Goal: Task Accomplishment & Management: Manage account settings

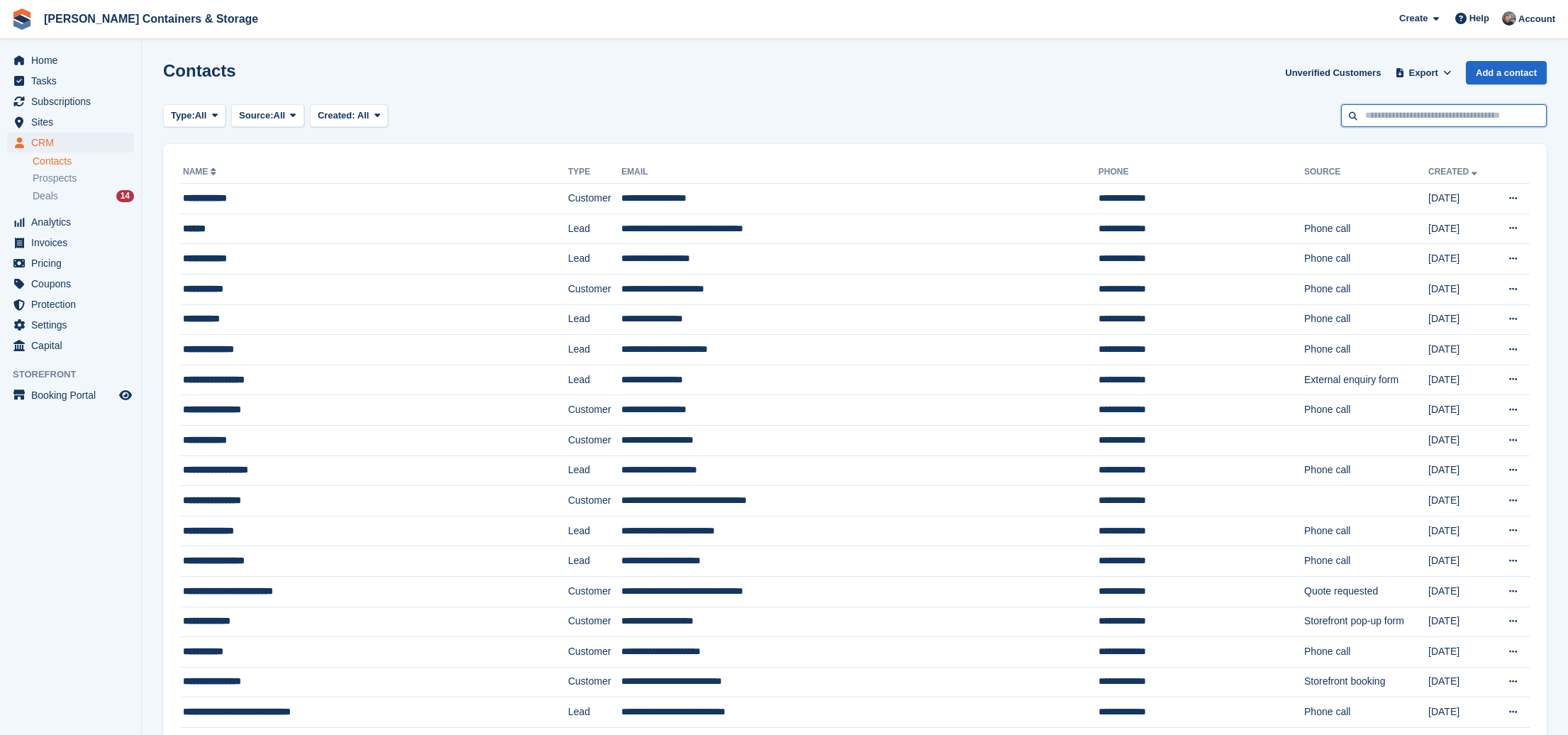
click at [1396, 112] on input "text" at bounding box center [1444, 116] width 206 height 24
type input "******"
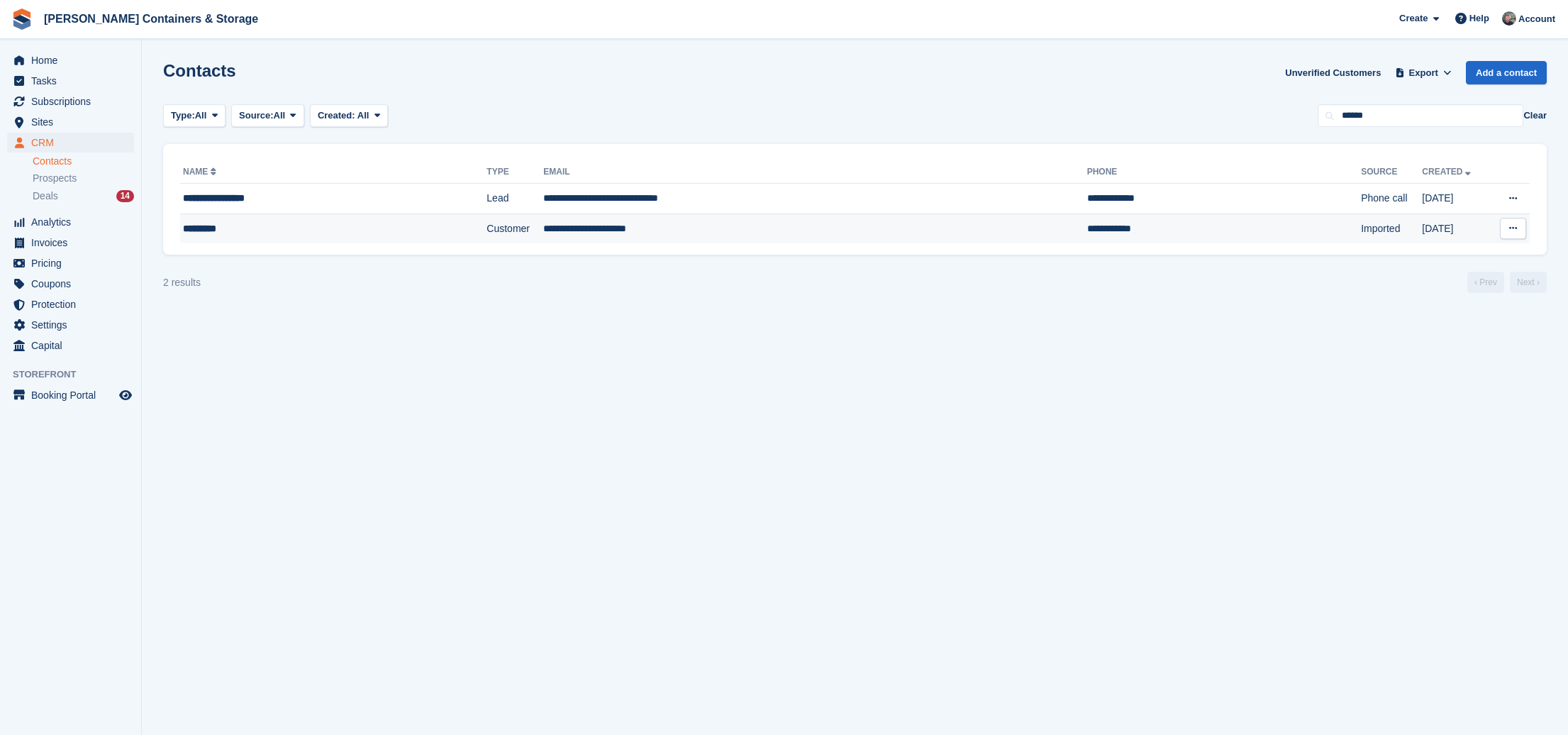
click at [391, 234] on div "*********" at bounding box center [297, 229] width 229 height 15
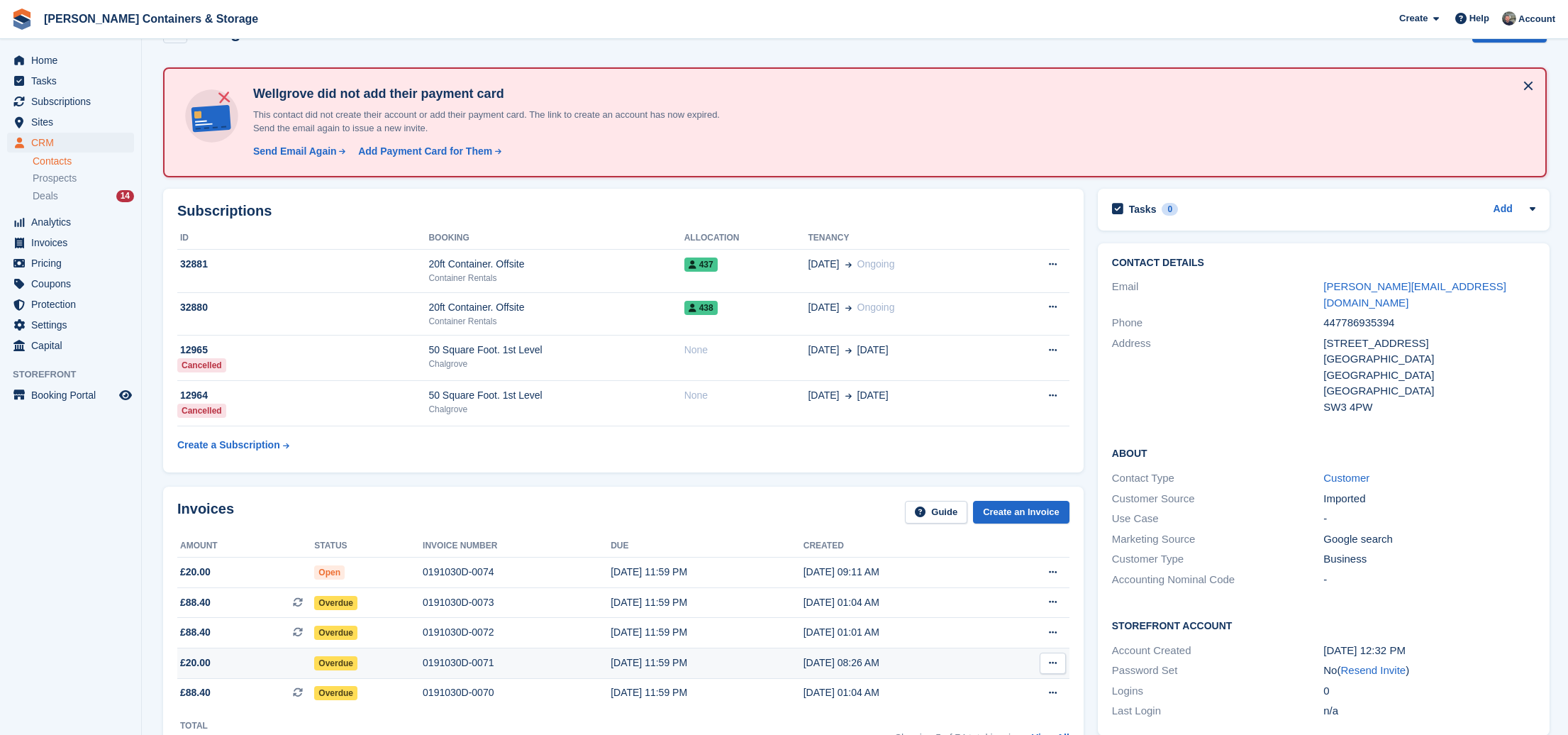
scroll to position [103, 0]
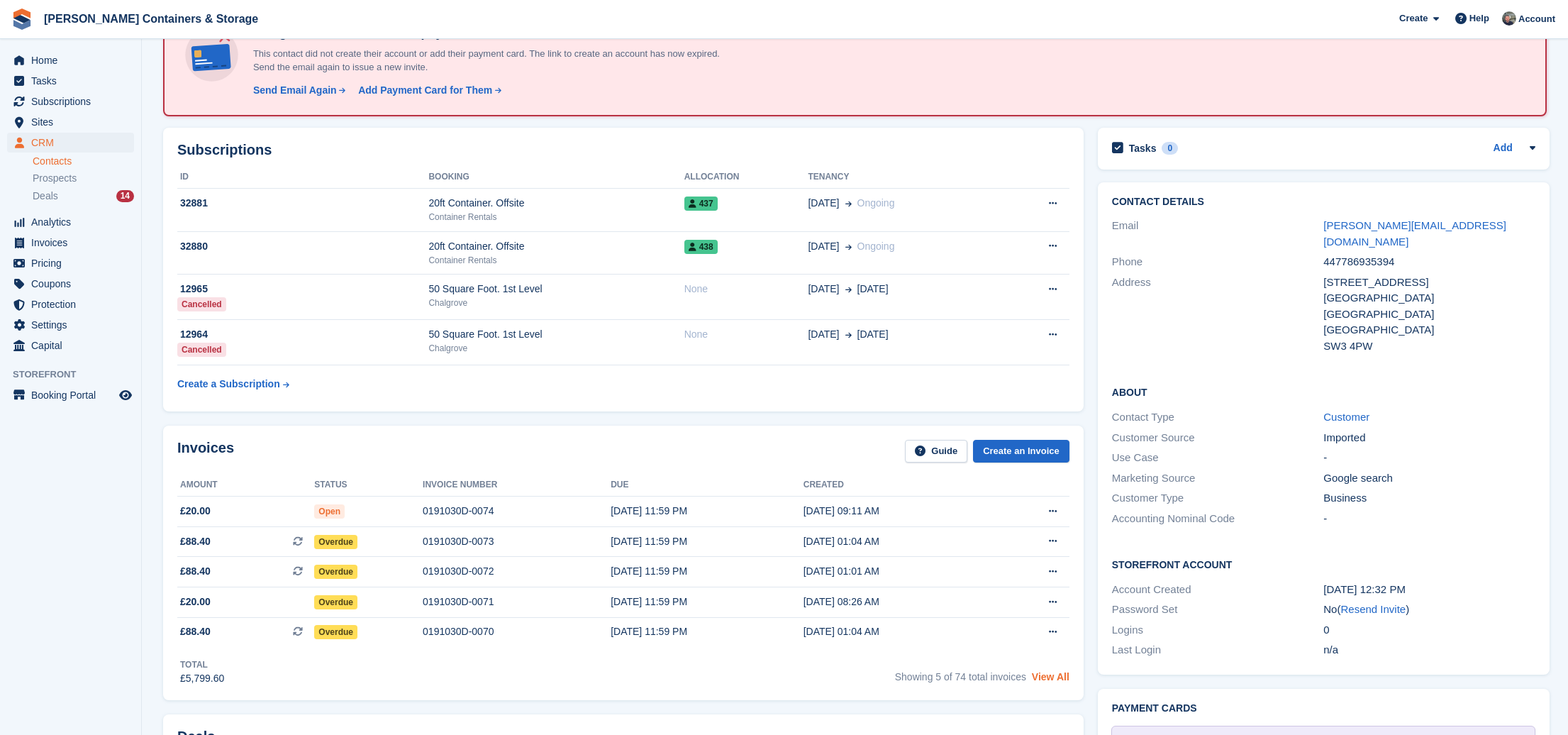
click at [1041, 677] on link "View All" at bounding box center [1050, 676] width 37 height 11
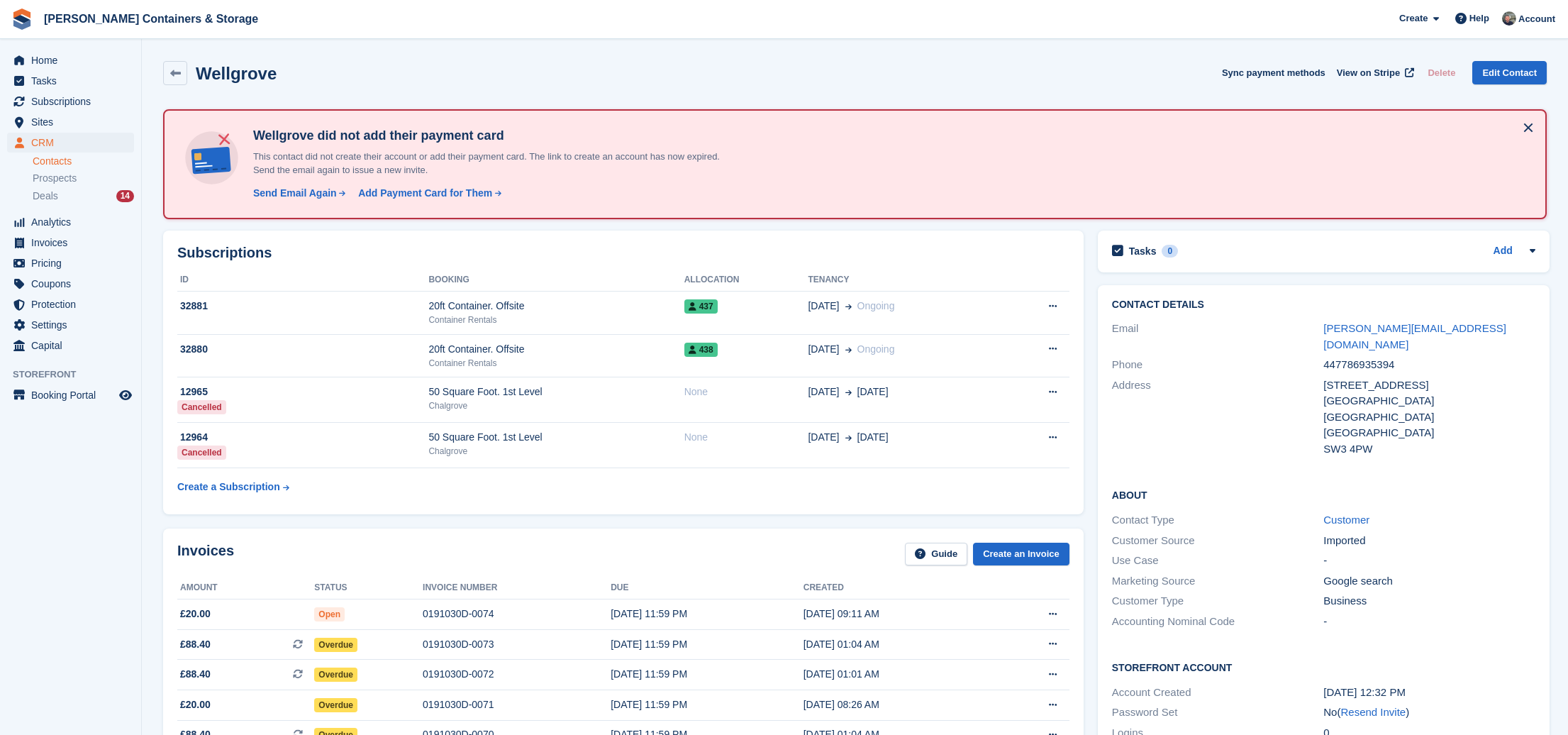
scroll to position [103, 0]
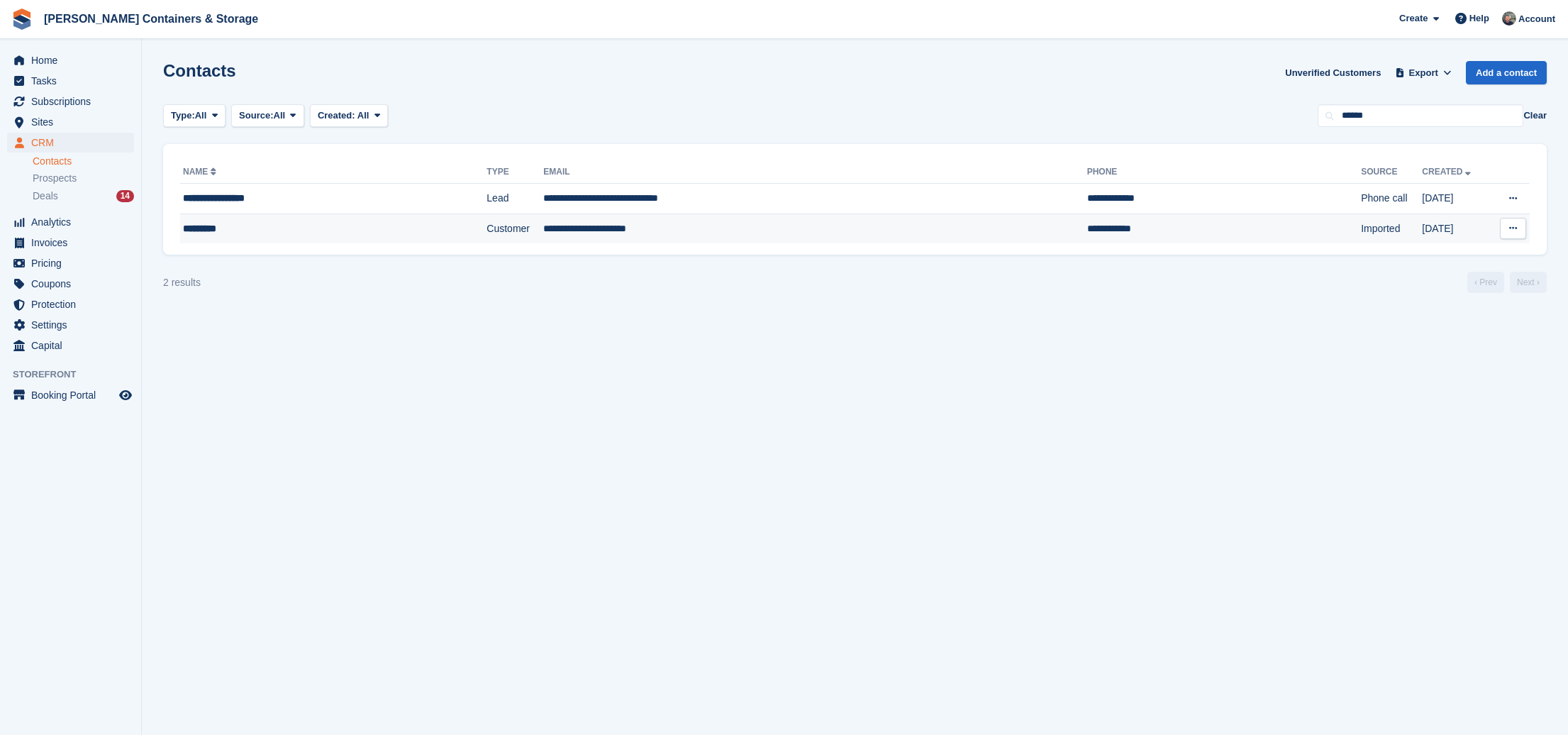
click at [235, 226] on div "*********" at bounding box center [297, 229] width 229 height 15
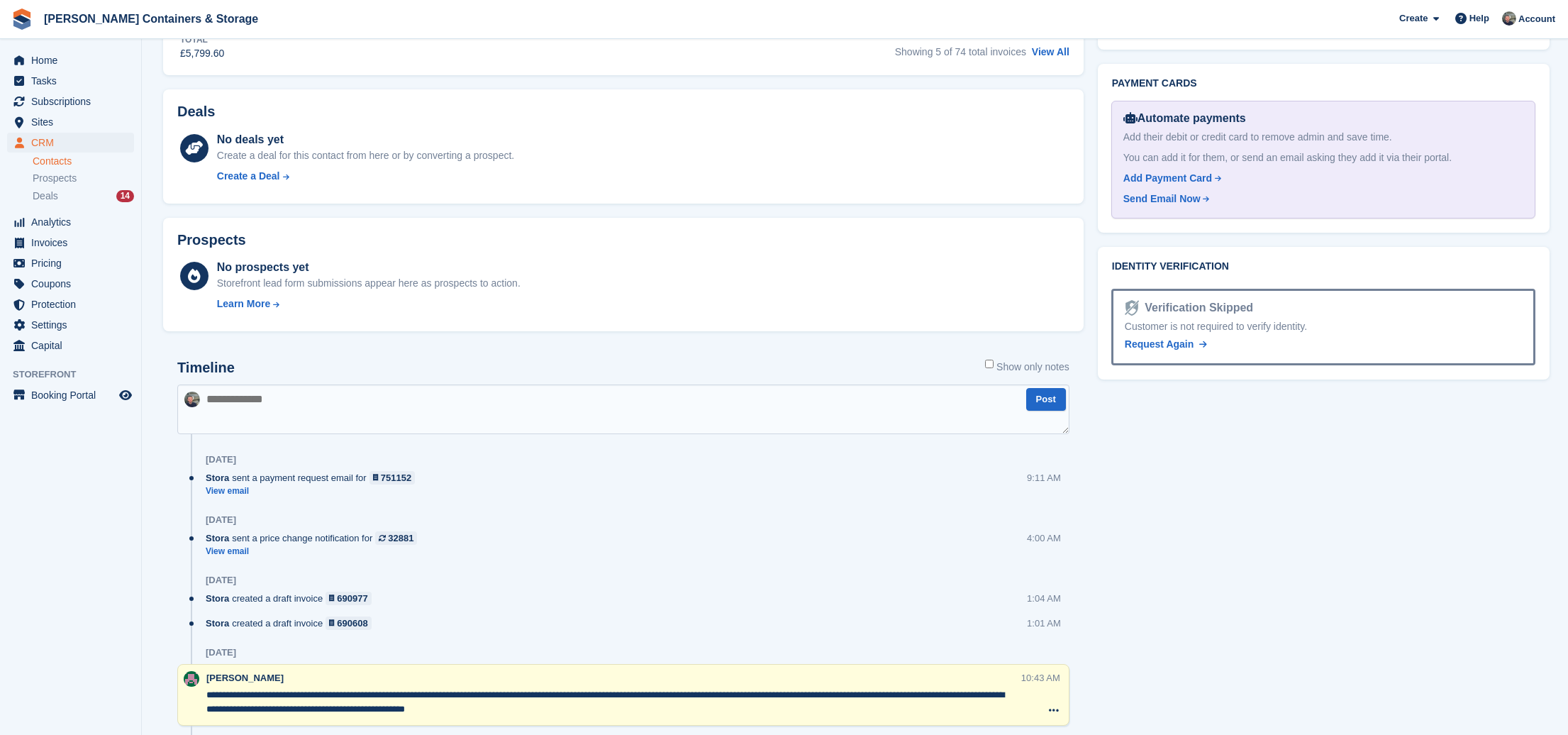
scroll to position [1054, 0]
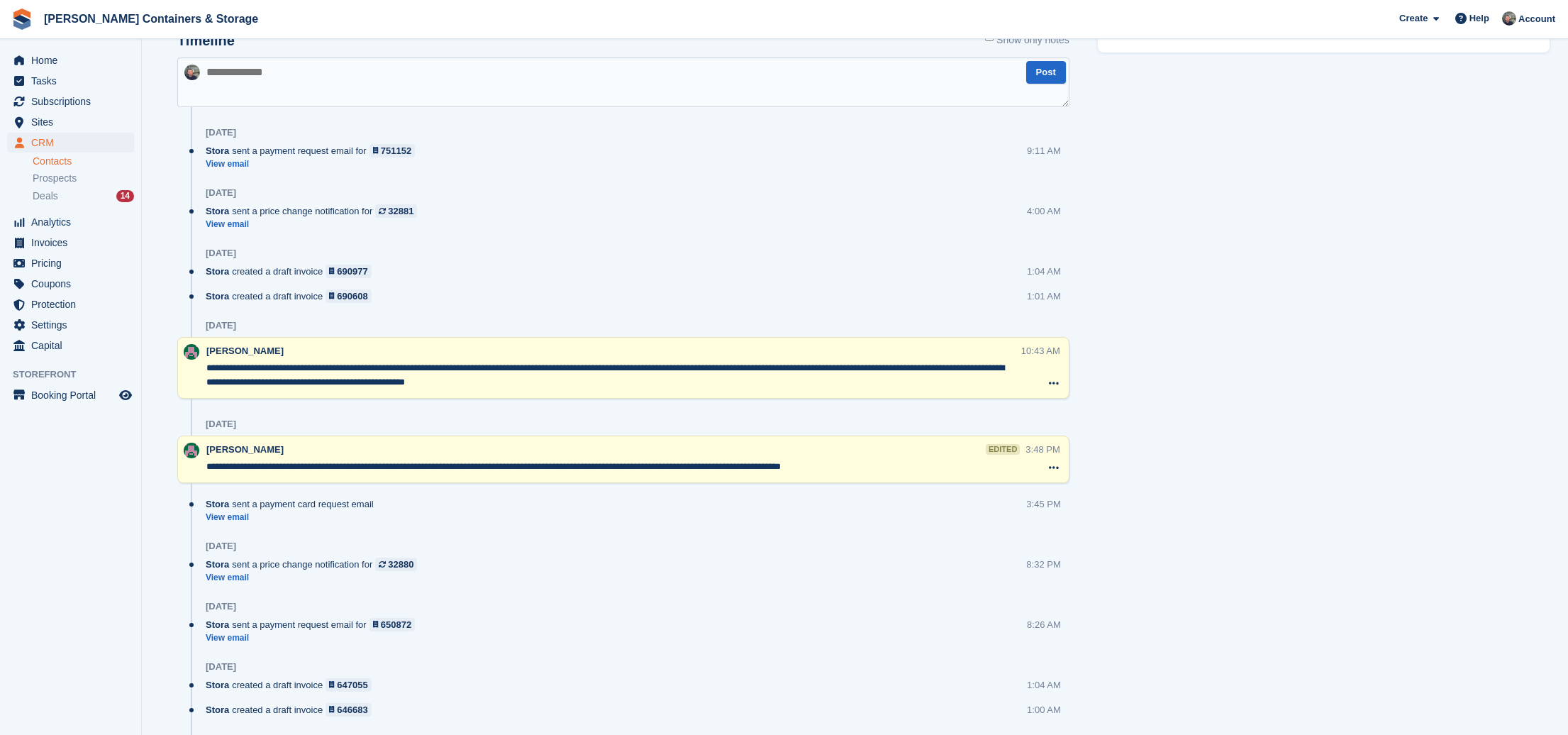
click at [765, 388] on textarea "**********" at bounding box center [611, 375] width 810 height 28
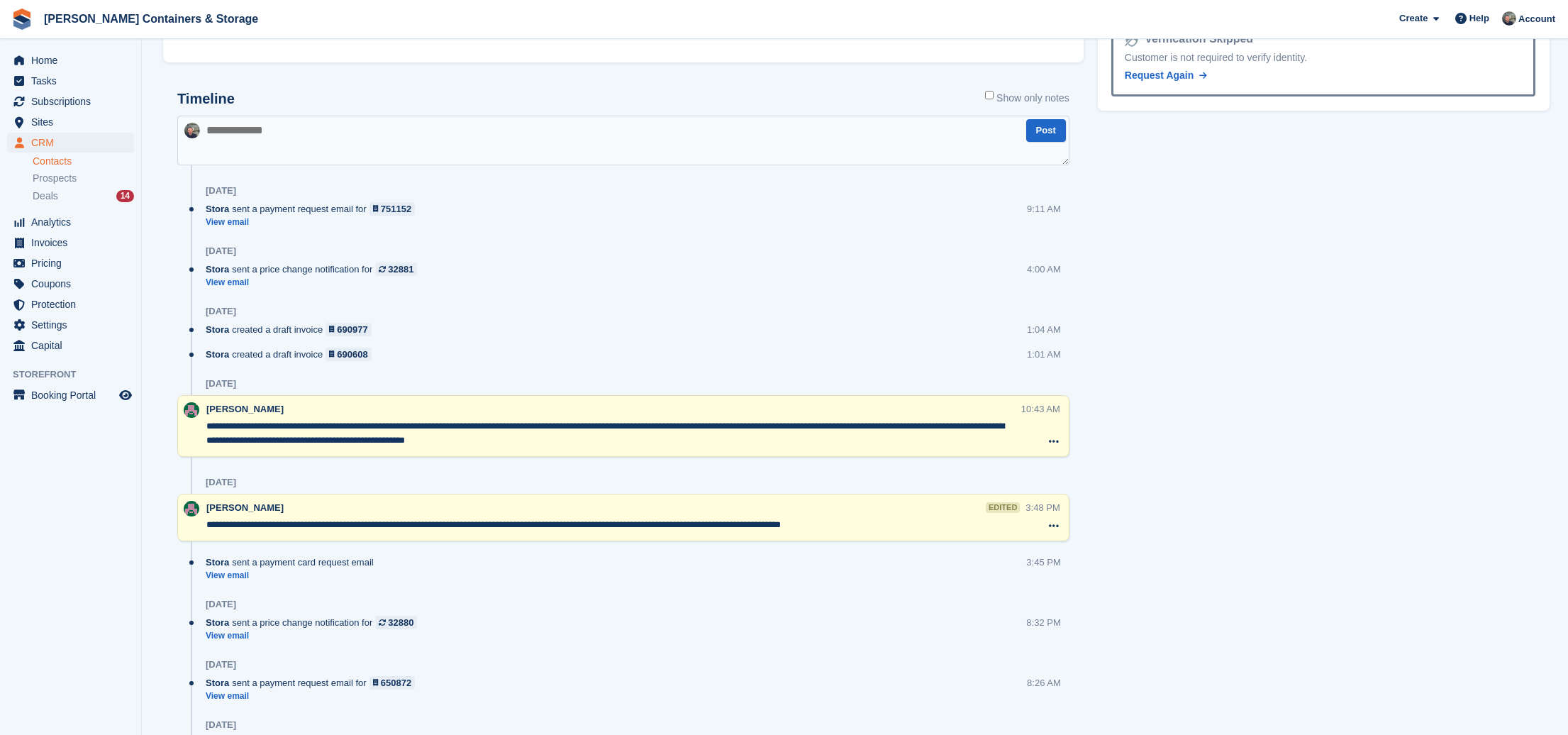
scroll to position [972, 0]
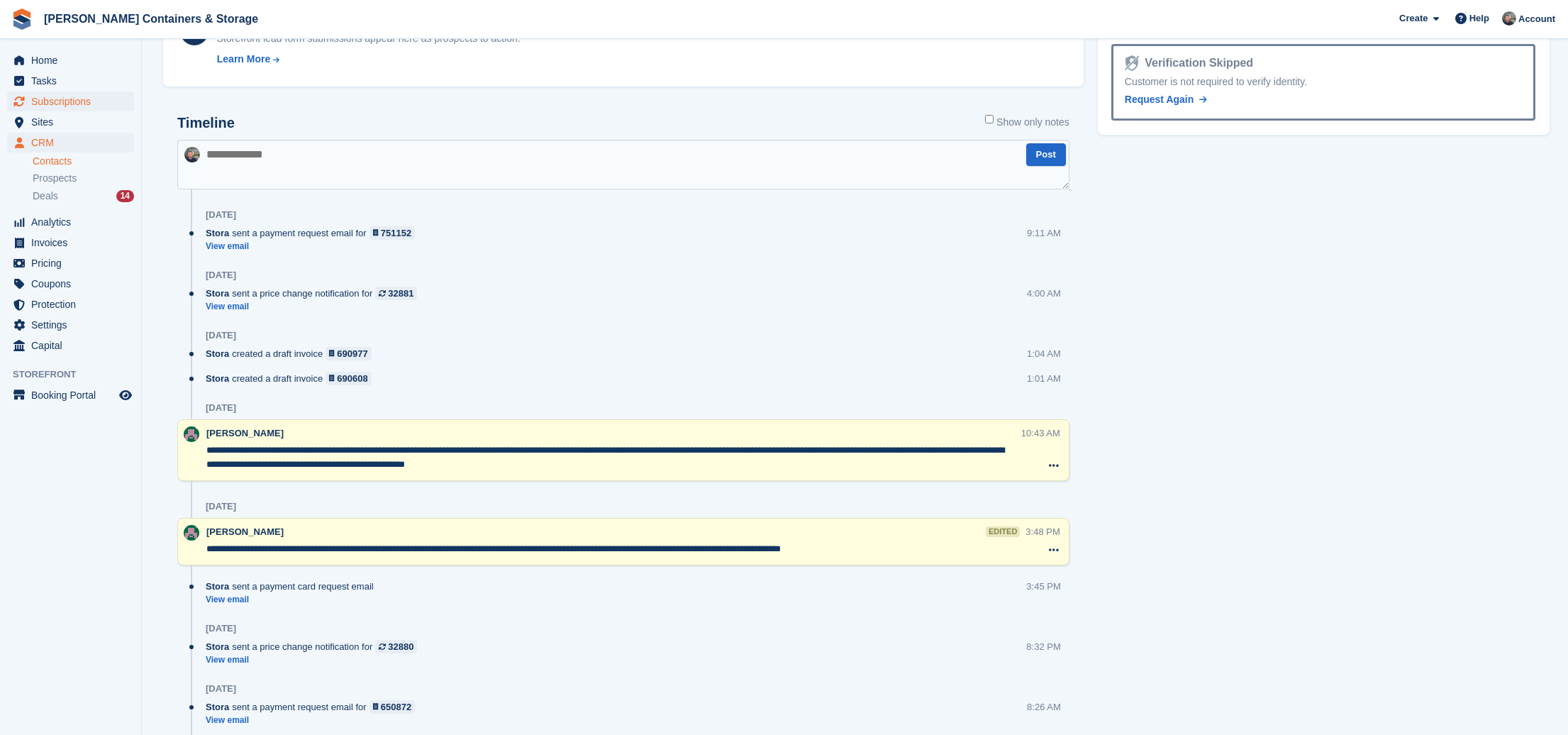
click at [75, 95] on span "Subscriptions" at bounding box center [74, 101] width 85 height 20
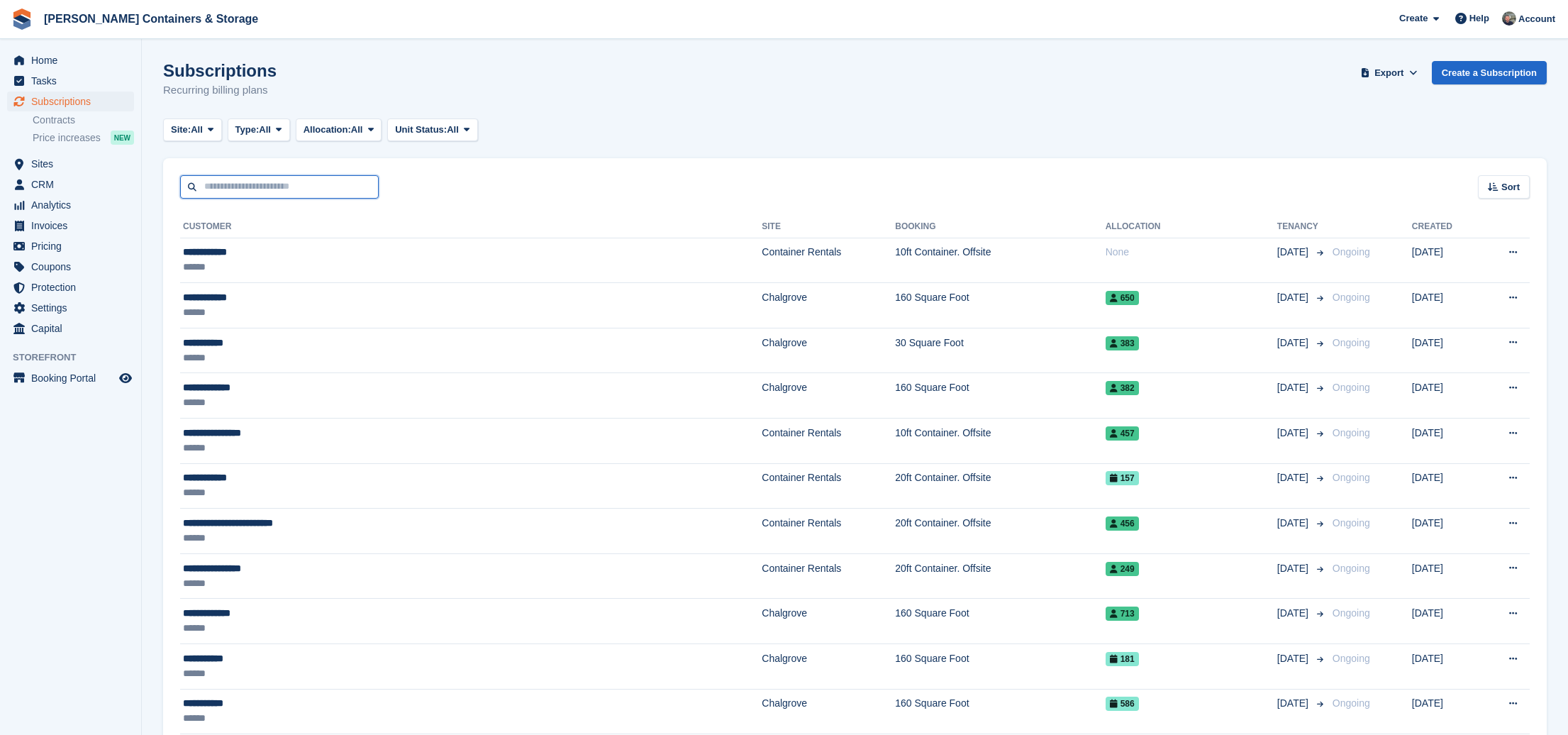
click at [259, 181] on input "text" at bounding box center [279, 187] width 198 height 24
type input "*******"
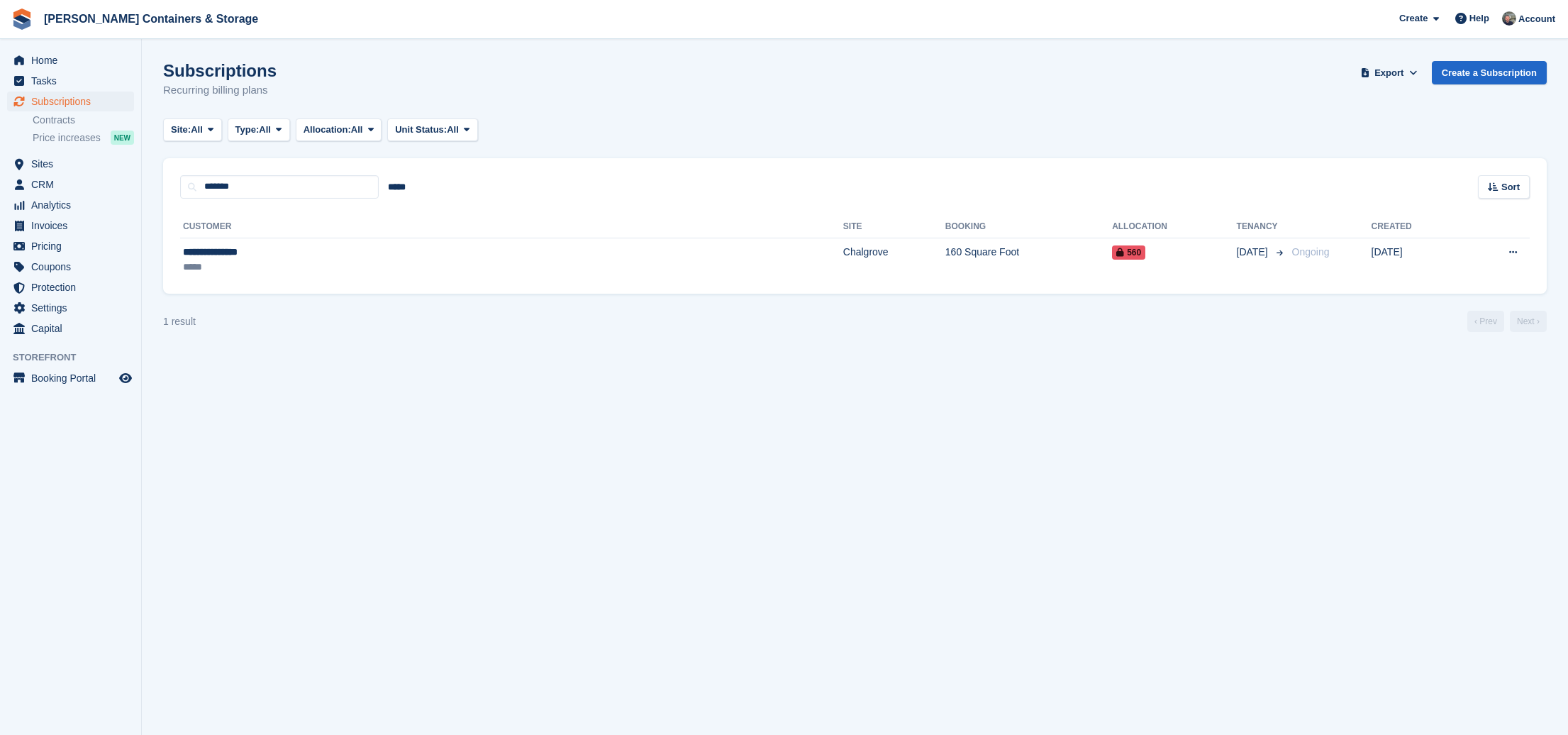
click at [361, 285] on div "**********" at bounding box center [855, 246] width 1384 height 96
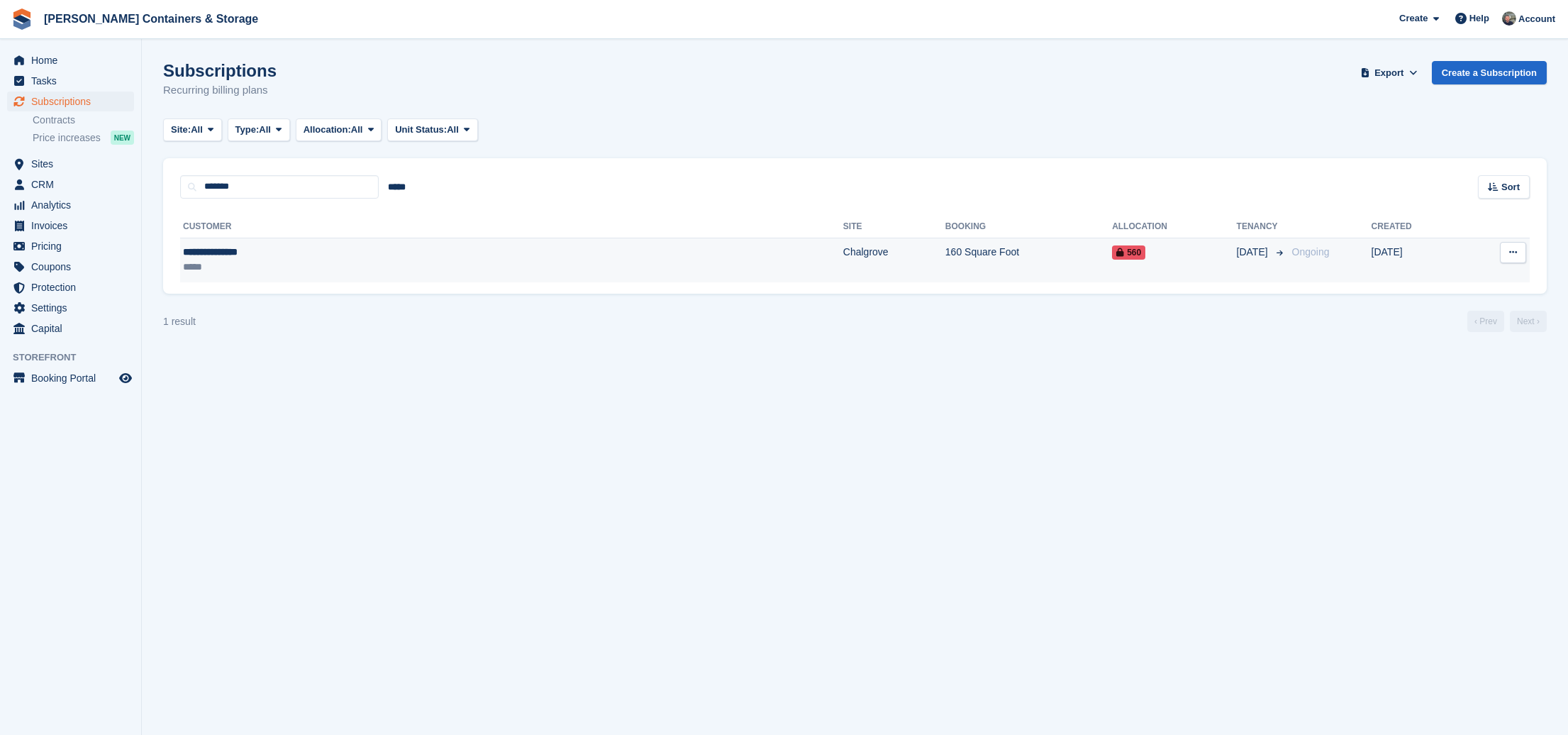
click at [397, 274] on div "*****" at bounding box center [328, 268] width 290 height 15
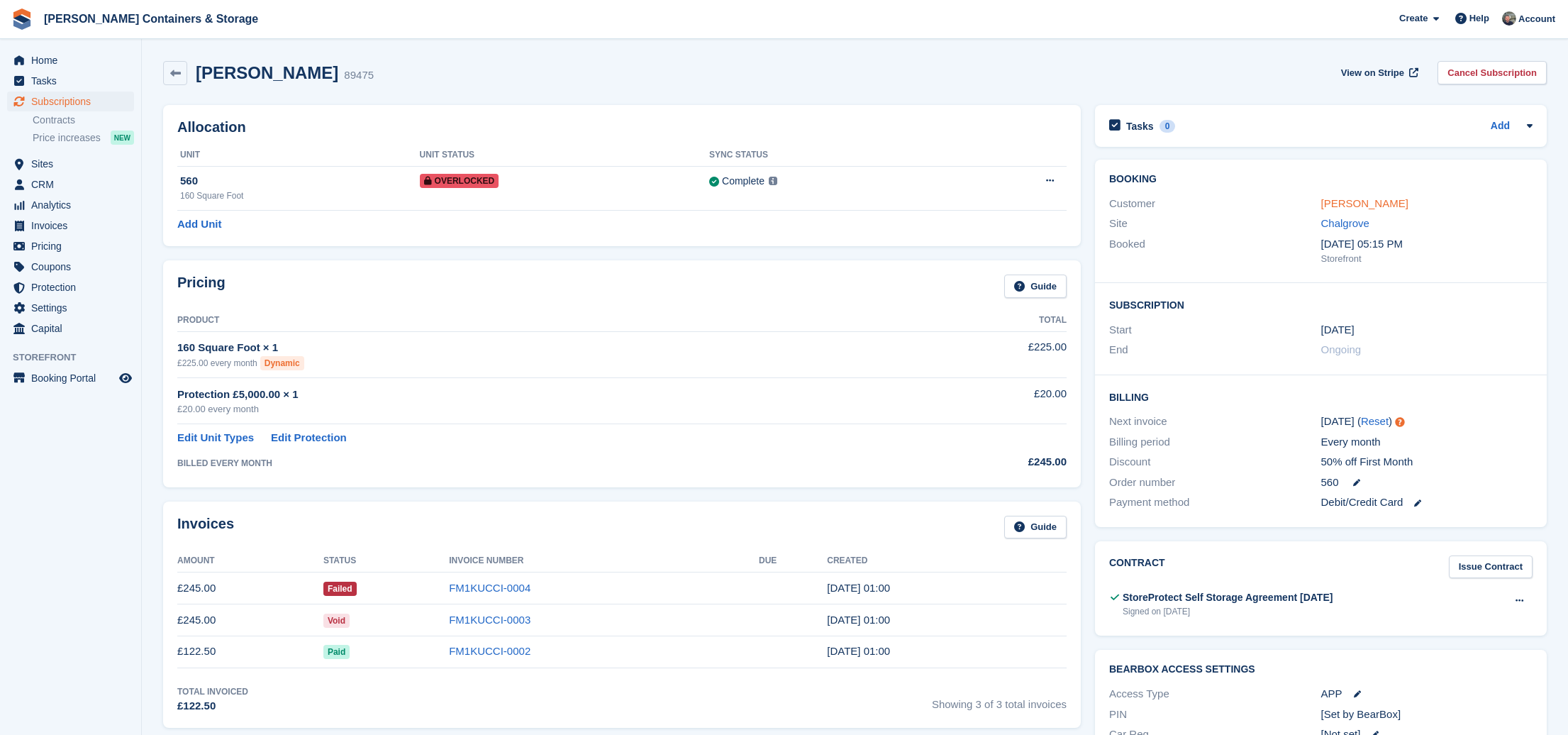
click at [1379, 204] on link "Anthony francis" at bounding box center [1364, 204] width 87 height 12
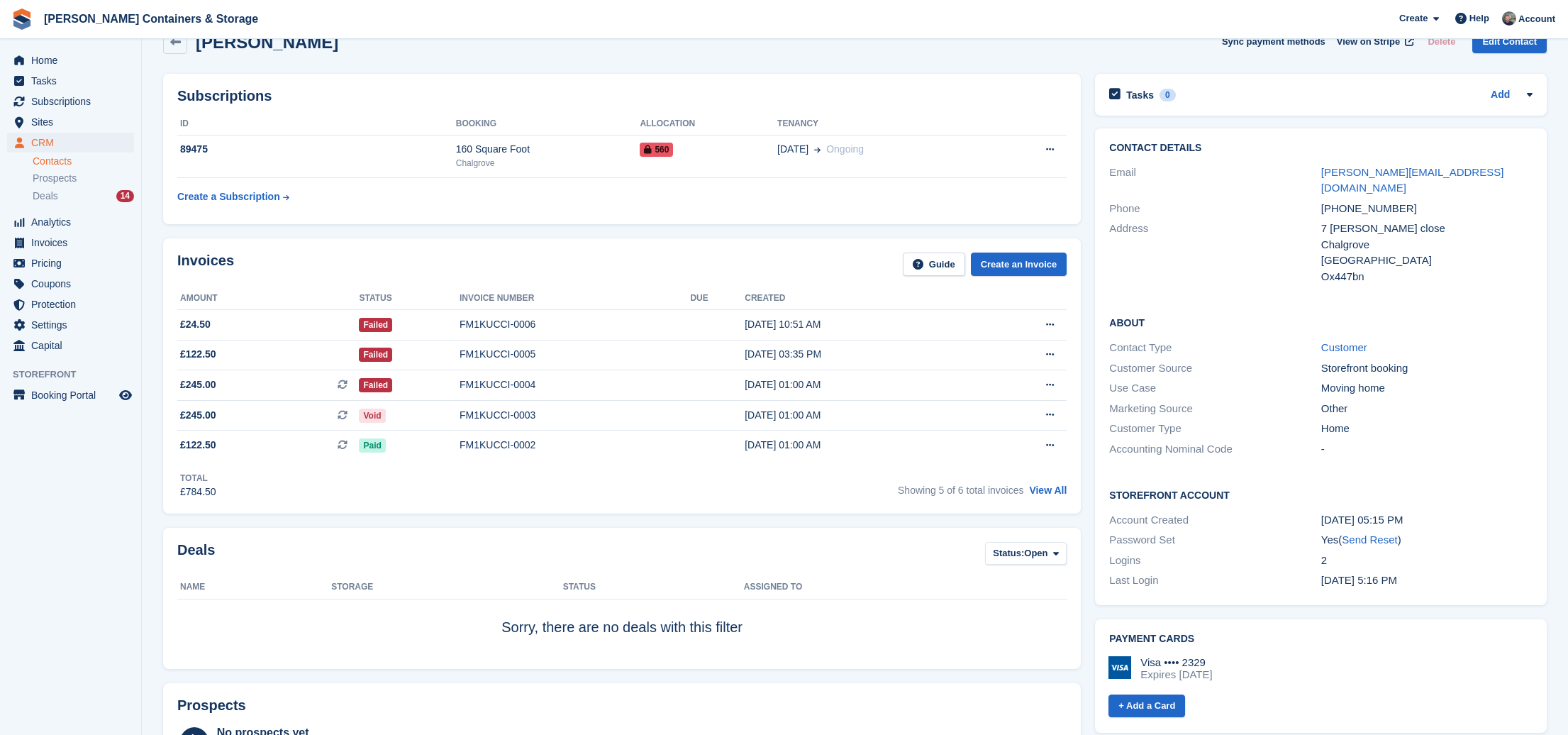
scroll to position [50, 0]
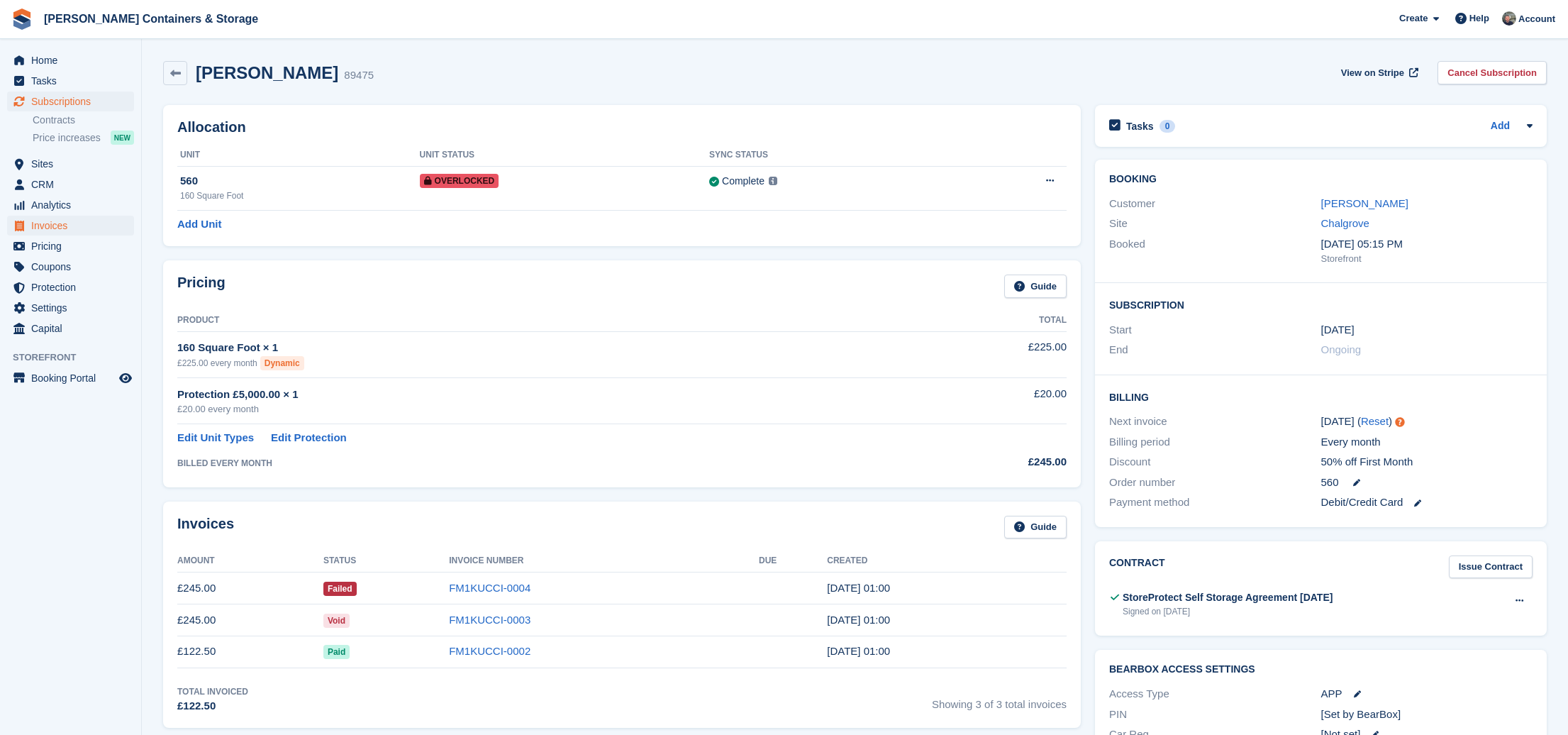
click at [59, 220] on span "Invoices" at bounding box center [74, 226] width 85 height 20
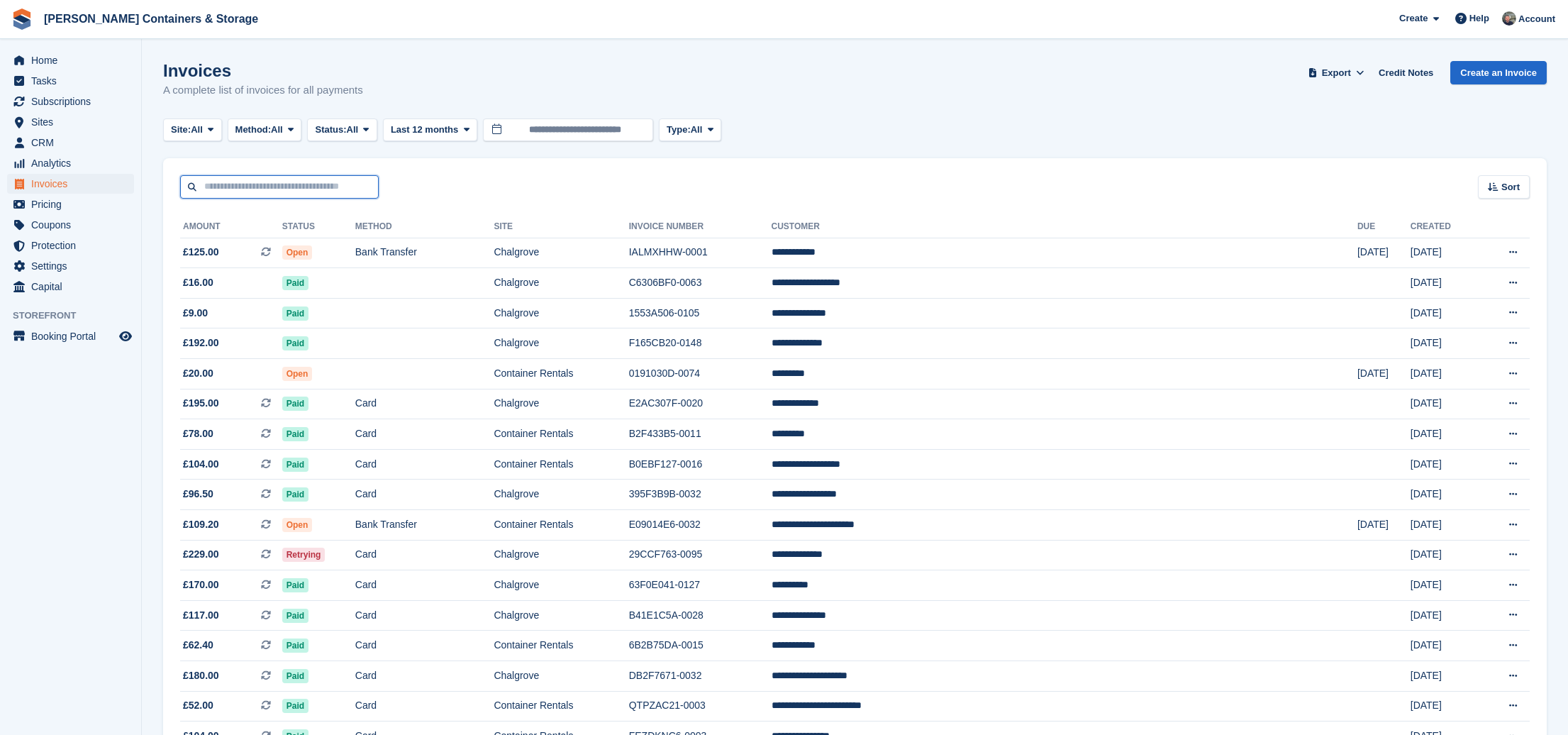
click at [255, 186] on input "text" at bounding box center [279, 187] width 198 height 24
type input "****"
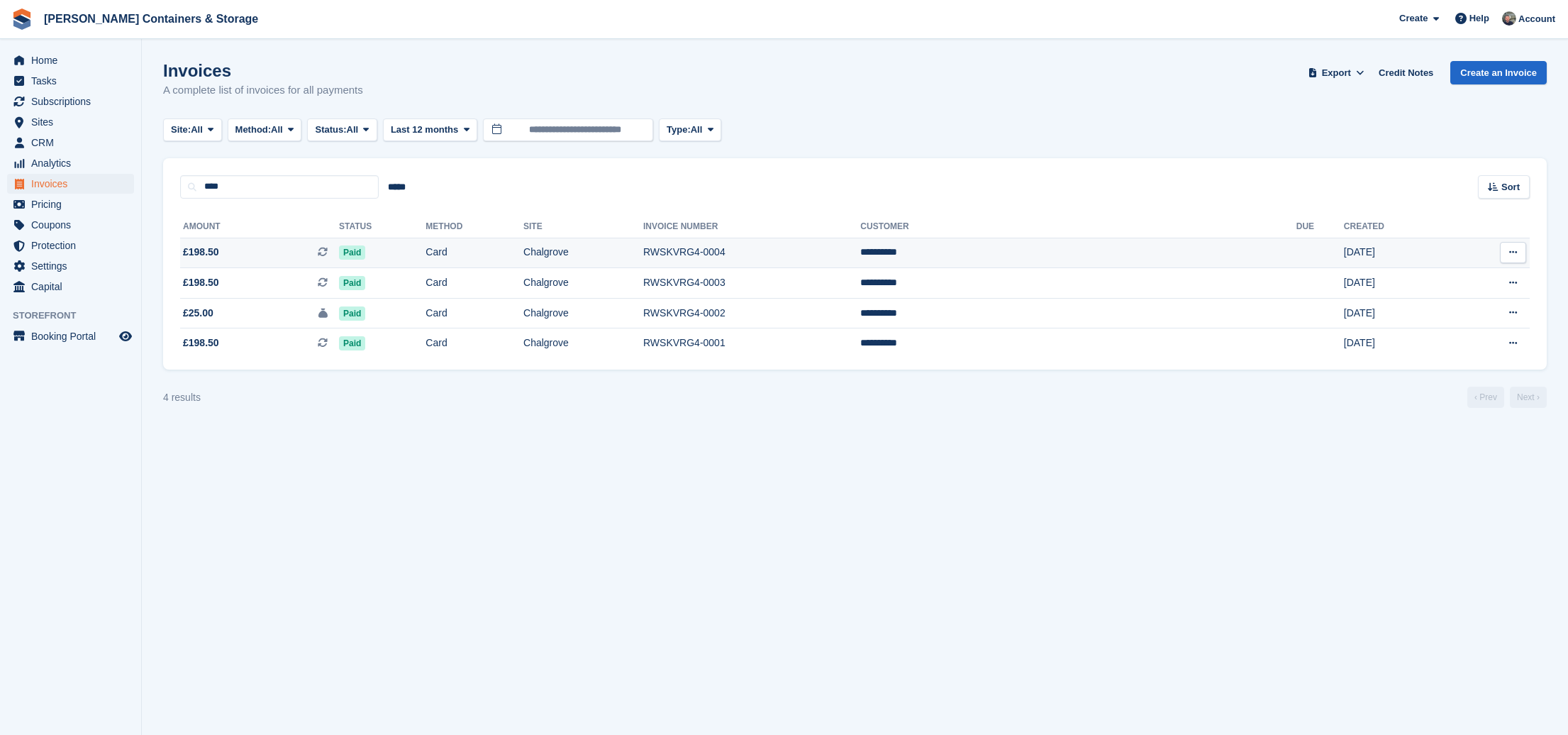
click at [643, 255] on td "Chalgrove" at bounding box center [583, 253] width 120 height 30
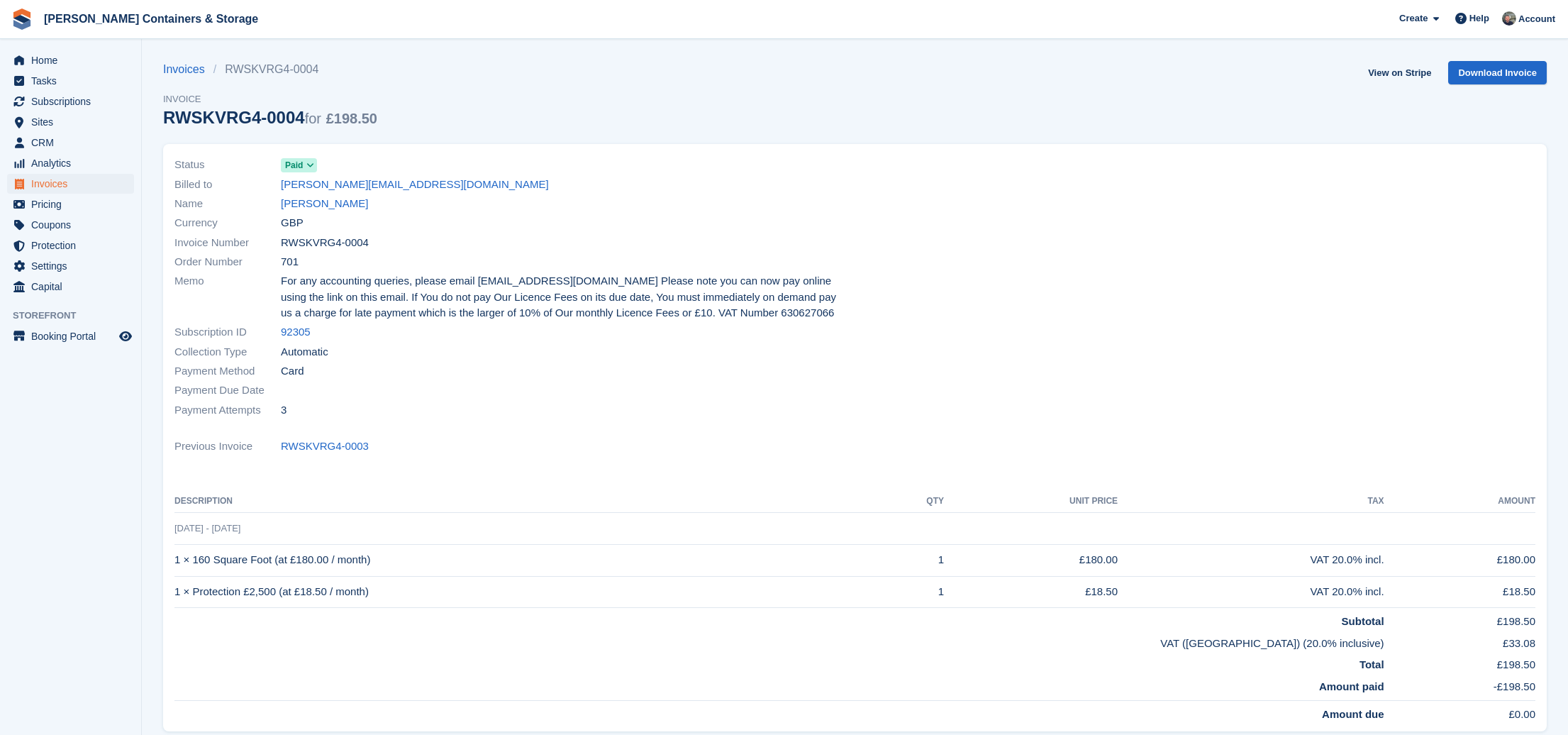
click at [280, 207] on span "Name" at bounding box center [228, 204] width 107 height 16
click at [290, 206] on link "Anil Kumar" at bounding box center [324, 204] width 87 height 16
click at [79, 188] on span "Invoices" at bounding box center [74, 184] width 85 height 20
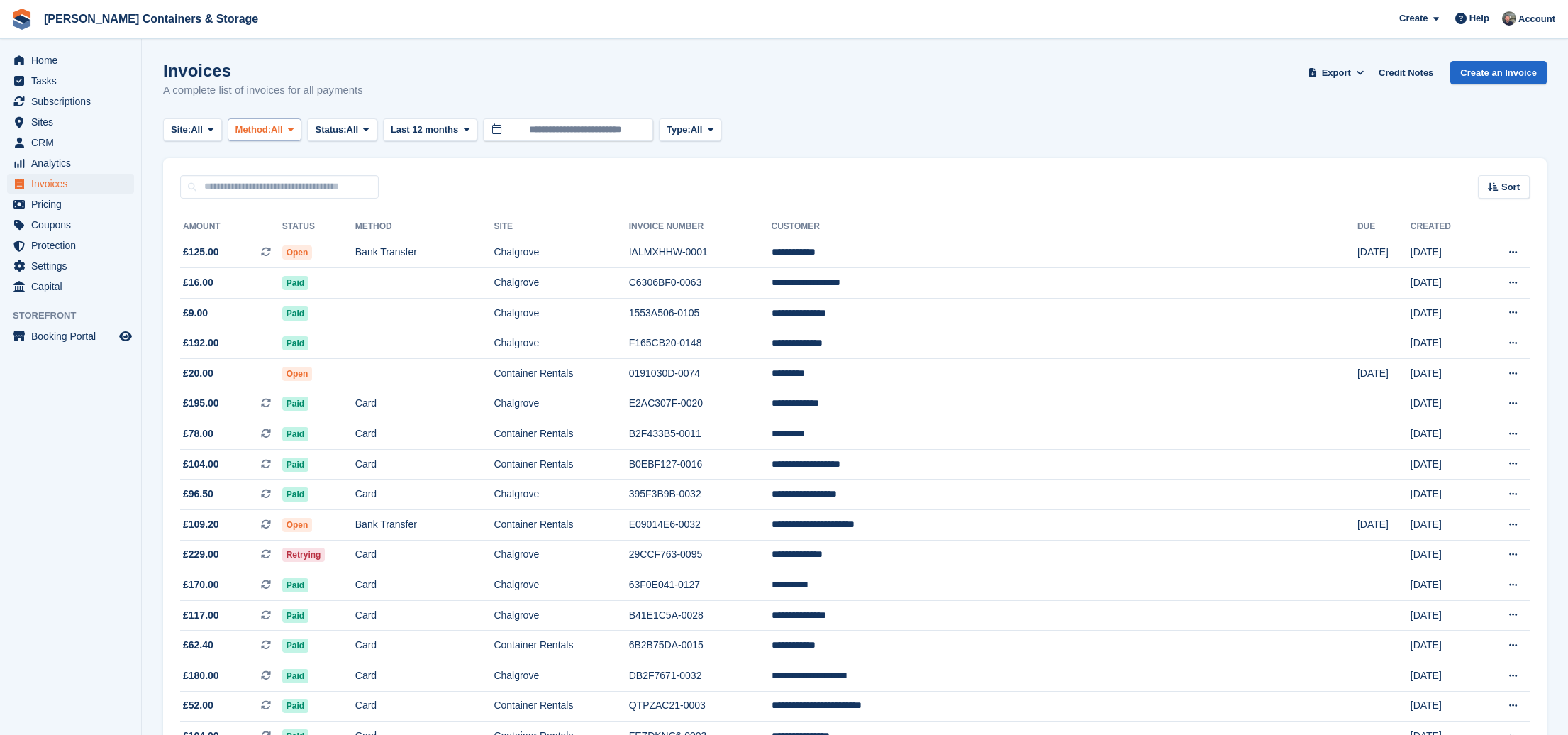
click at [257, 137] on button "Method: All" at bounding box center [265, 130] width 75 height 24
drag, startPoint x: 319, startPoint y: 259, endPoint x: 415, endPoint y: 114, distance: 173.9
click at [319, 259] on link "Debit/Credit Card" at bounding box center [296, 265] width 123 height 25
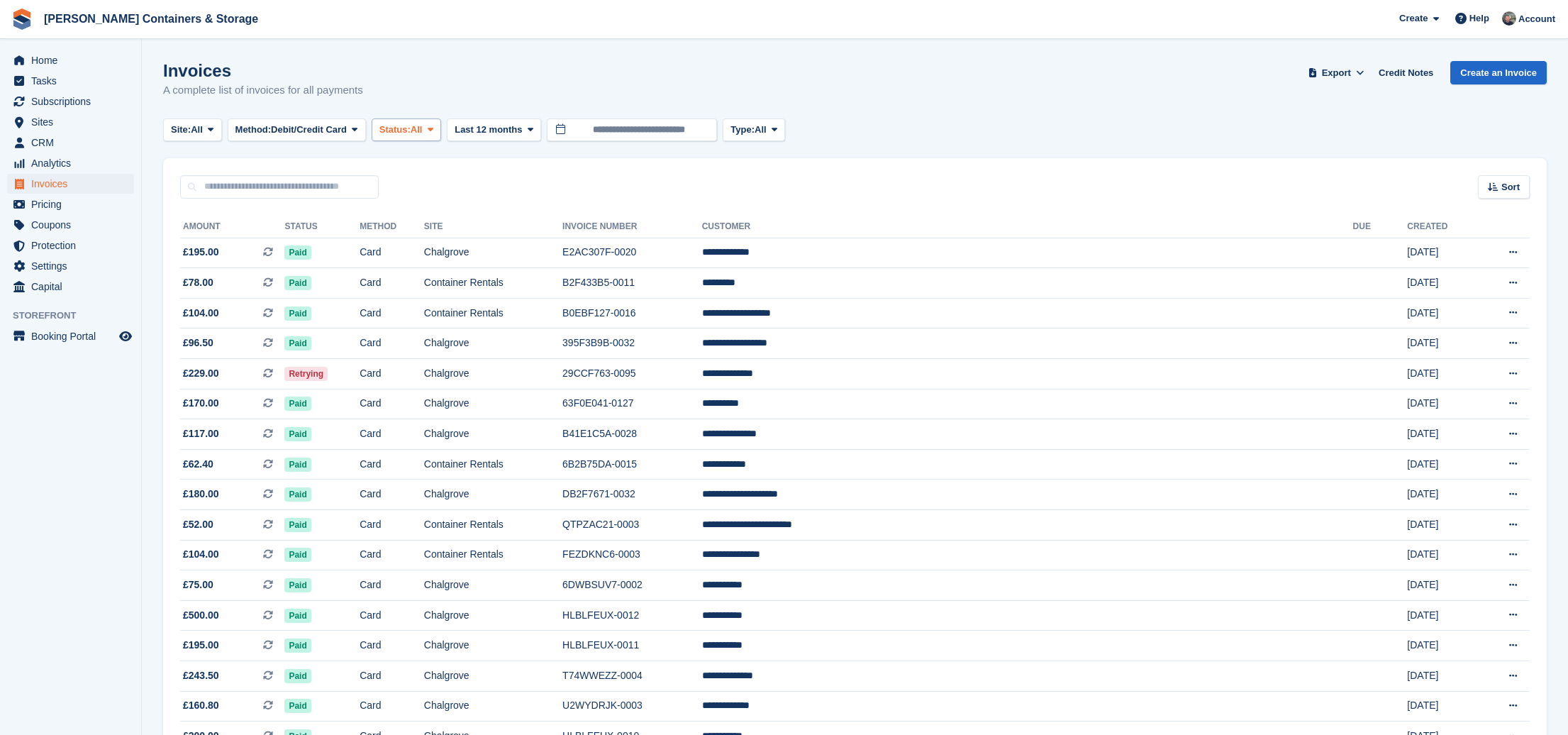
click at [422, 127] on span "All" at bounding box center [417, 130] width 12 height 14
click at [447, 239] on link "Open" at bounding box center [440, 239] width 123 height 25
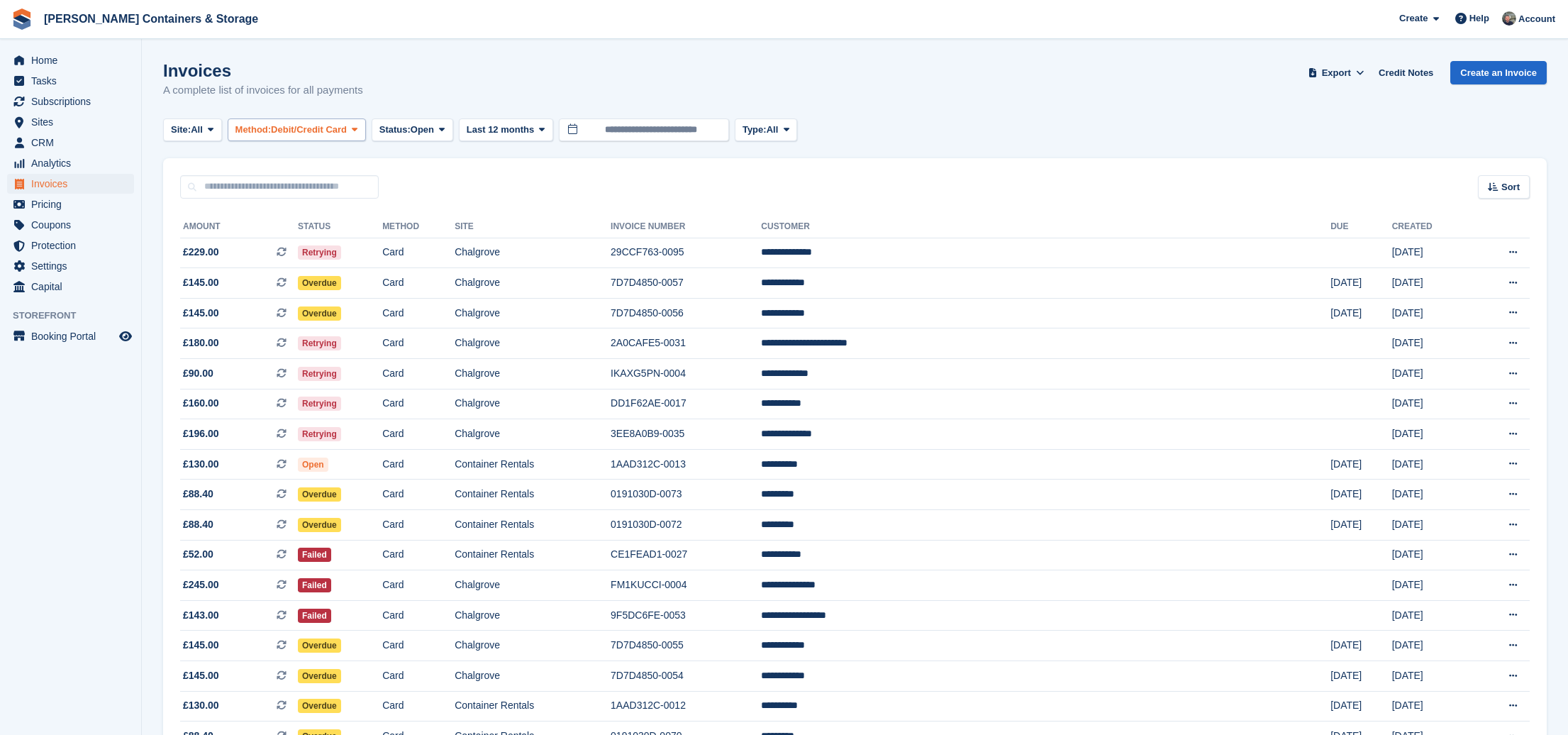
drag, startPoint x: 387, startPoint y: 127, endPoint x: 286, endPoint y: 126, distance: 101.0
click at [386, 127] on button "Status: Open" at bounding box center [412, 130] width 82 height 24
click at [203, 125] on span "All" at bounding box center [197, 130] width 12 height 14
click at [232, 188] on link "Chalgrove" at bounding box center [231, 188] width 123 height 25
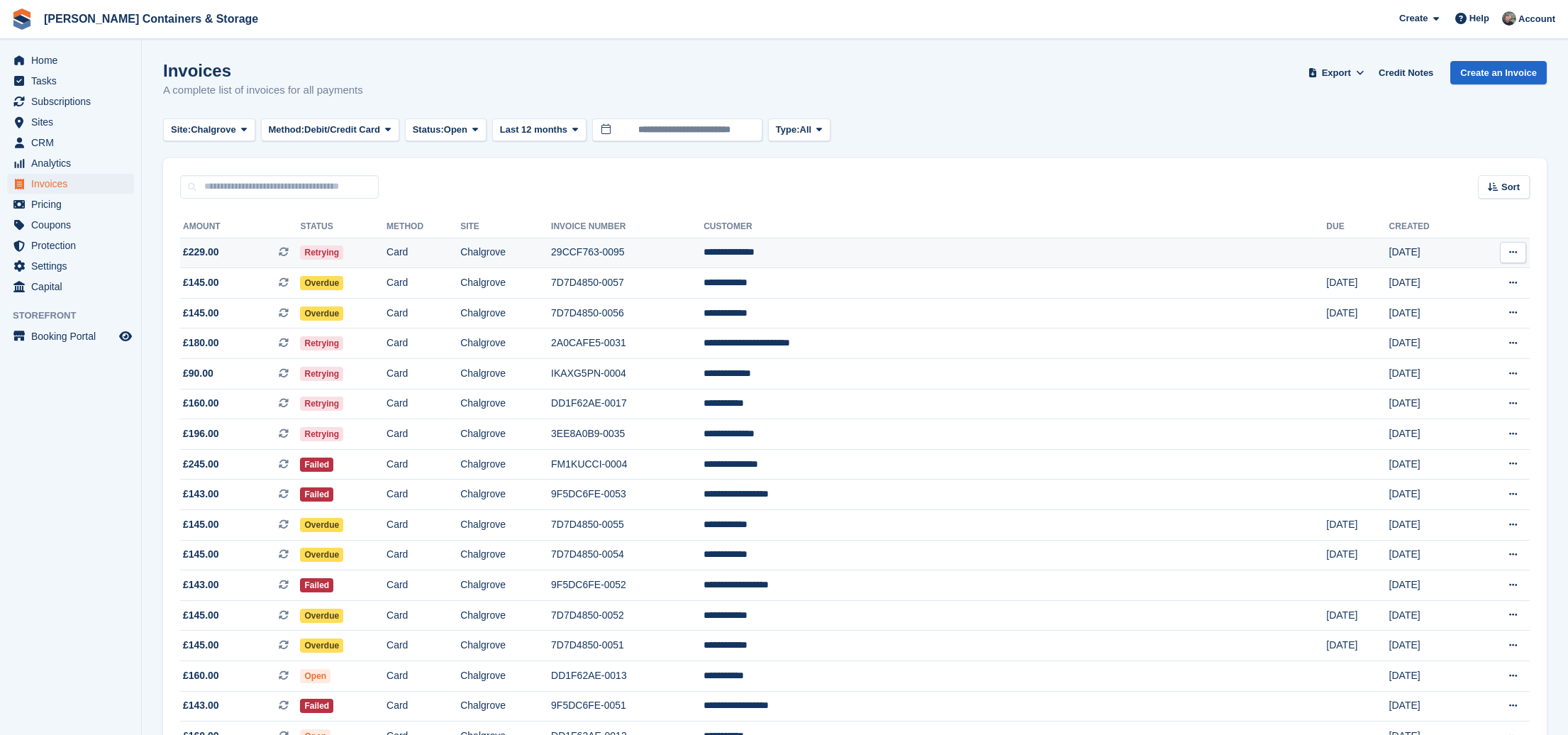
drag, startPoint x: 342, startPoint y: 125, endPoint x: 508, endPoint y: 240, distance: 201.9
click at [362, 136] on button "Method: Debit/Credit Card" at bounding box center [329, 130] width 138 height 24
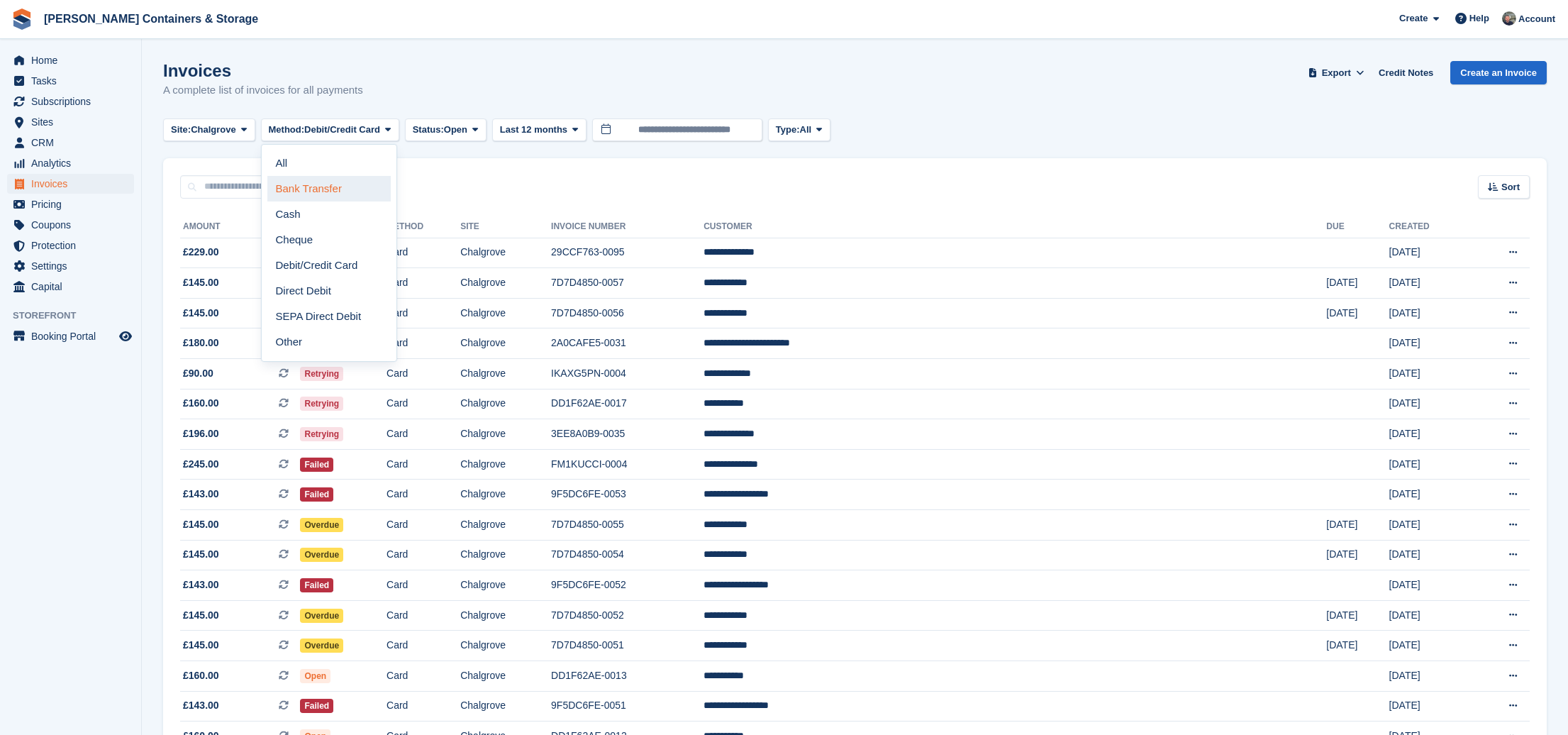
click at [316, 176] on link "Bank Transfer" at bounding box center [329, 188] width 123 height 25
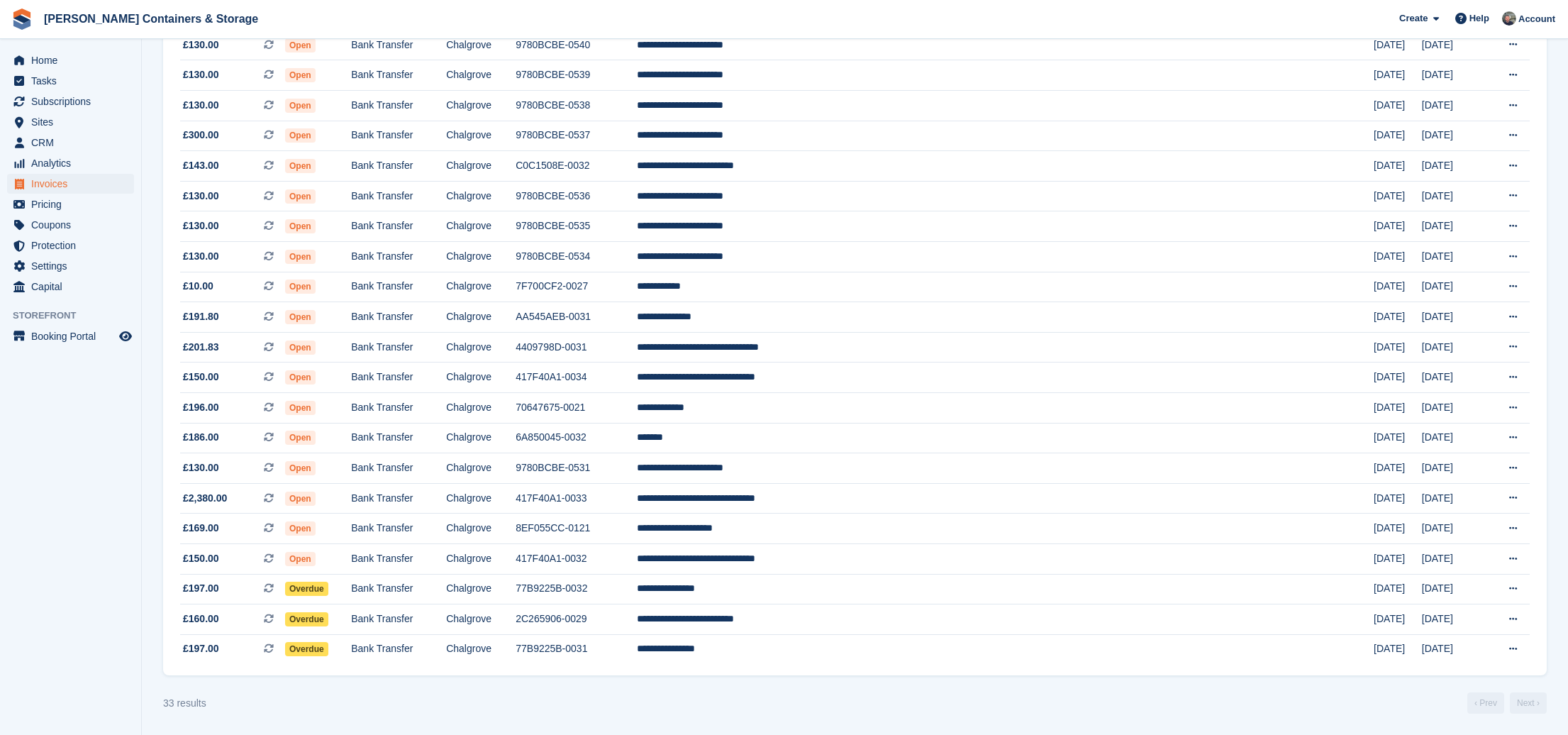
scroll to position [594, 0]
click at [950, 618] on td "**********" at bounding box center [1005, 620] width 737 height 30
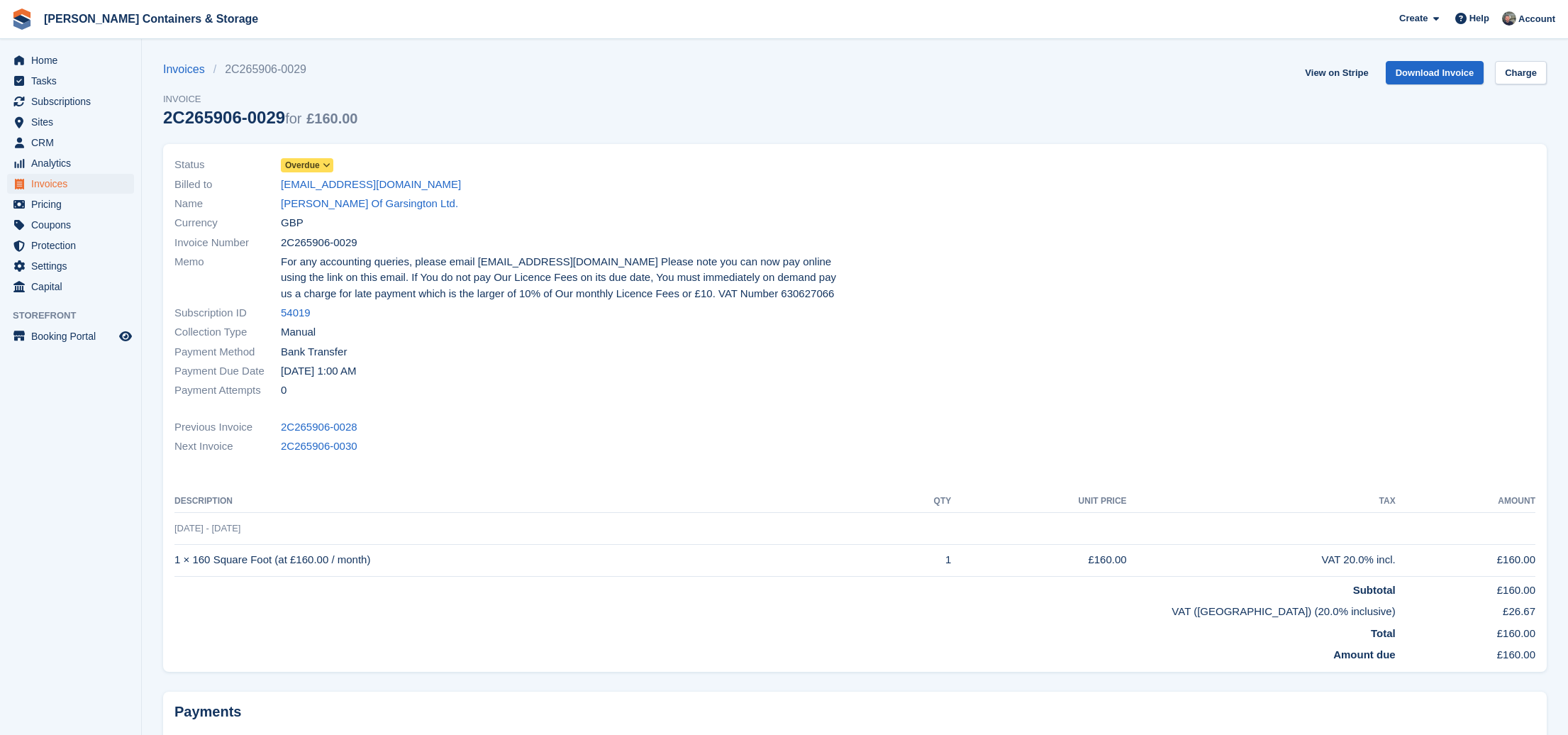
click at [320, 165] on span "Overdue" at bounding box center [303, 165] width 35 height 13
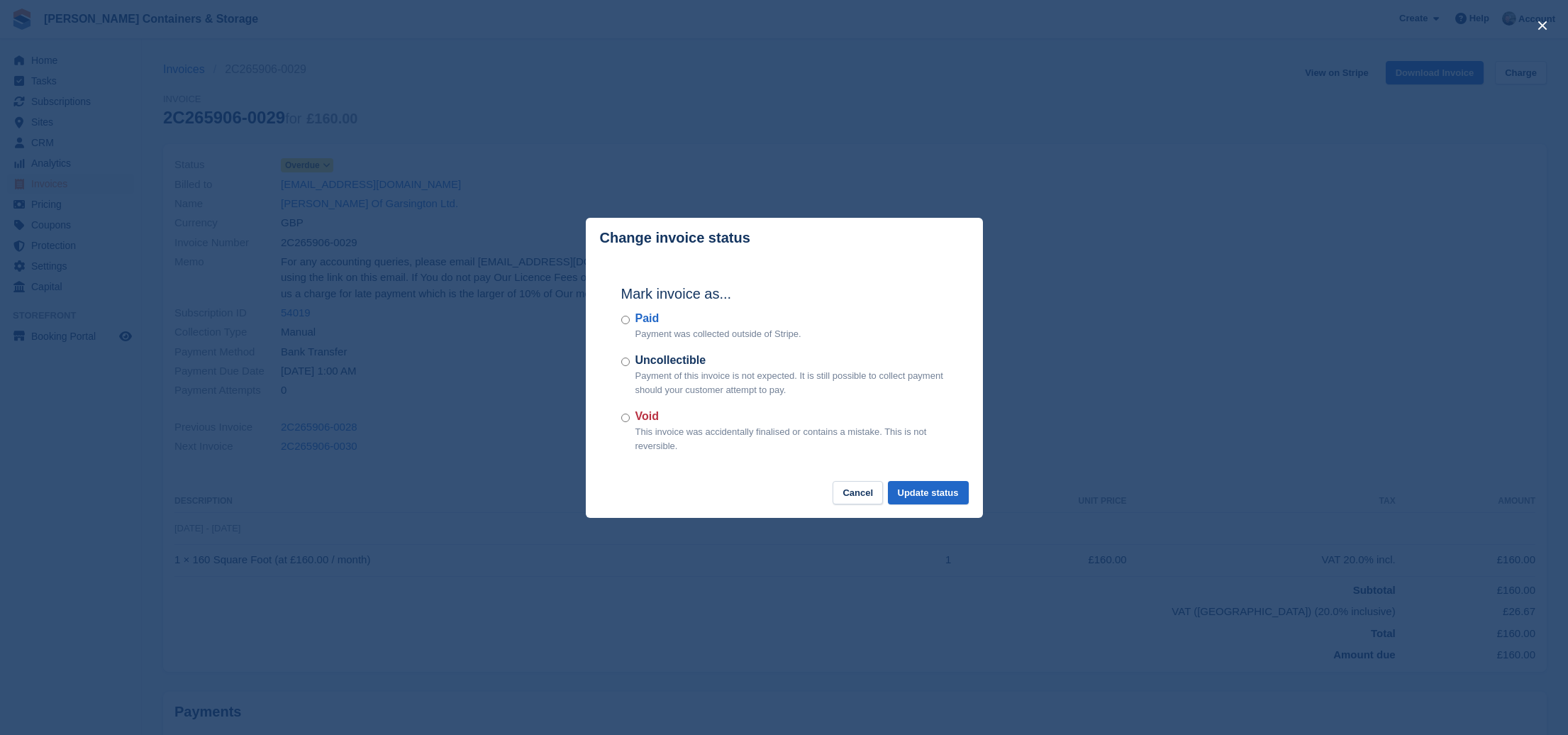
click at [653, 406] on div "Mark invoice as... Paid Payment was collected outside of Stripe. Uncollectible …" at bounding box center [784, 370] width 354 height 223
click at [657, 412] on label "Void" at bounding box center [791, 416] width 312 height 17
drag, startPoint x: 906, startPoint y: 489, endPoint x: 860, endPoint y: 456, distance: 56.6
click at [905, 488] on button "Update status" at bounding box center [928, 493] width 81 height 24
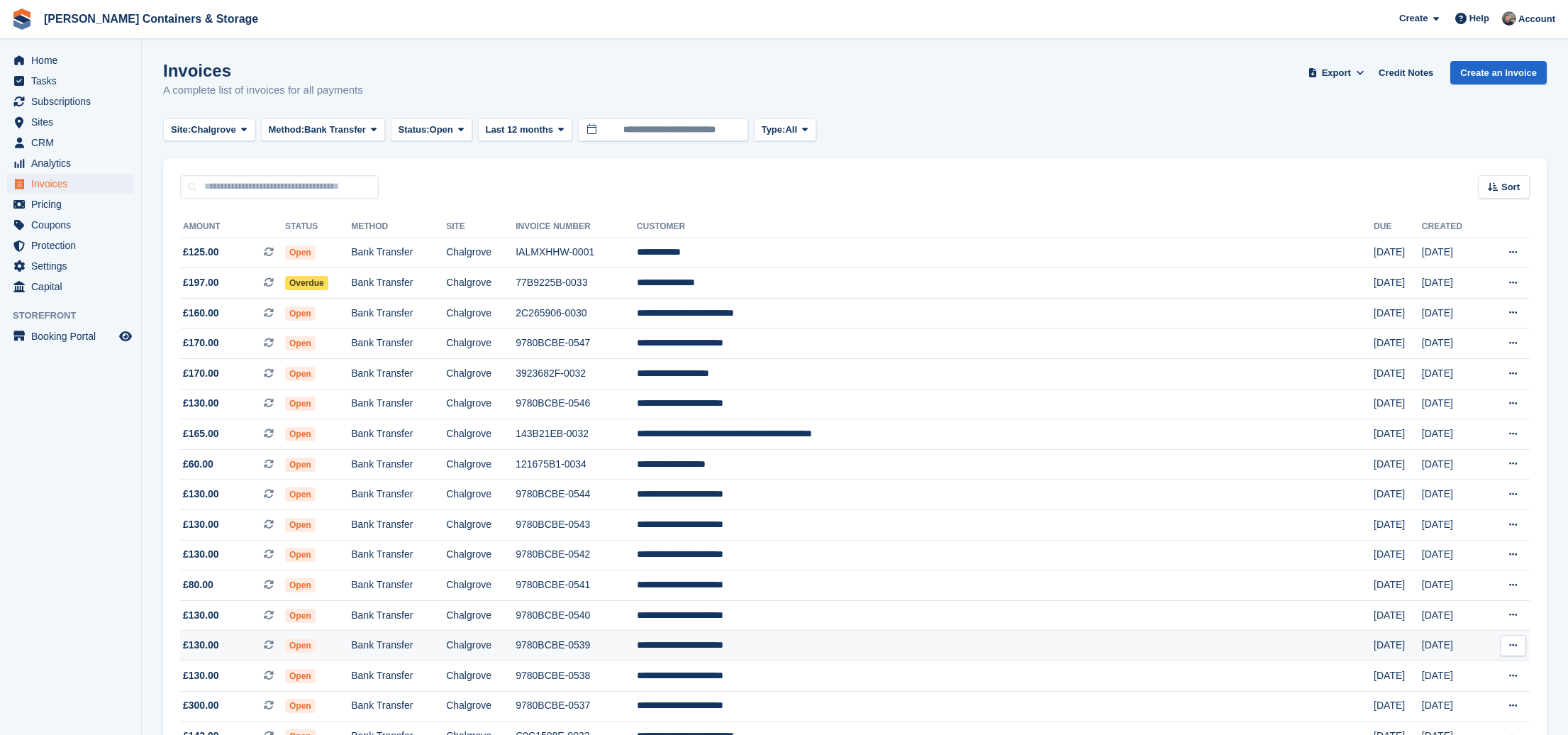
scroll to position [563, 0]
click at [323, 130] on span "Bank Transfer" at bounding box center [335, 130] width 62 height 14
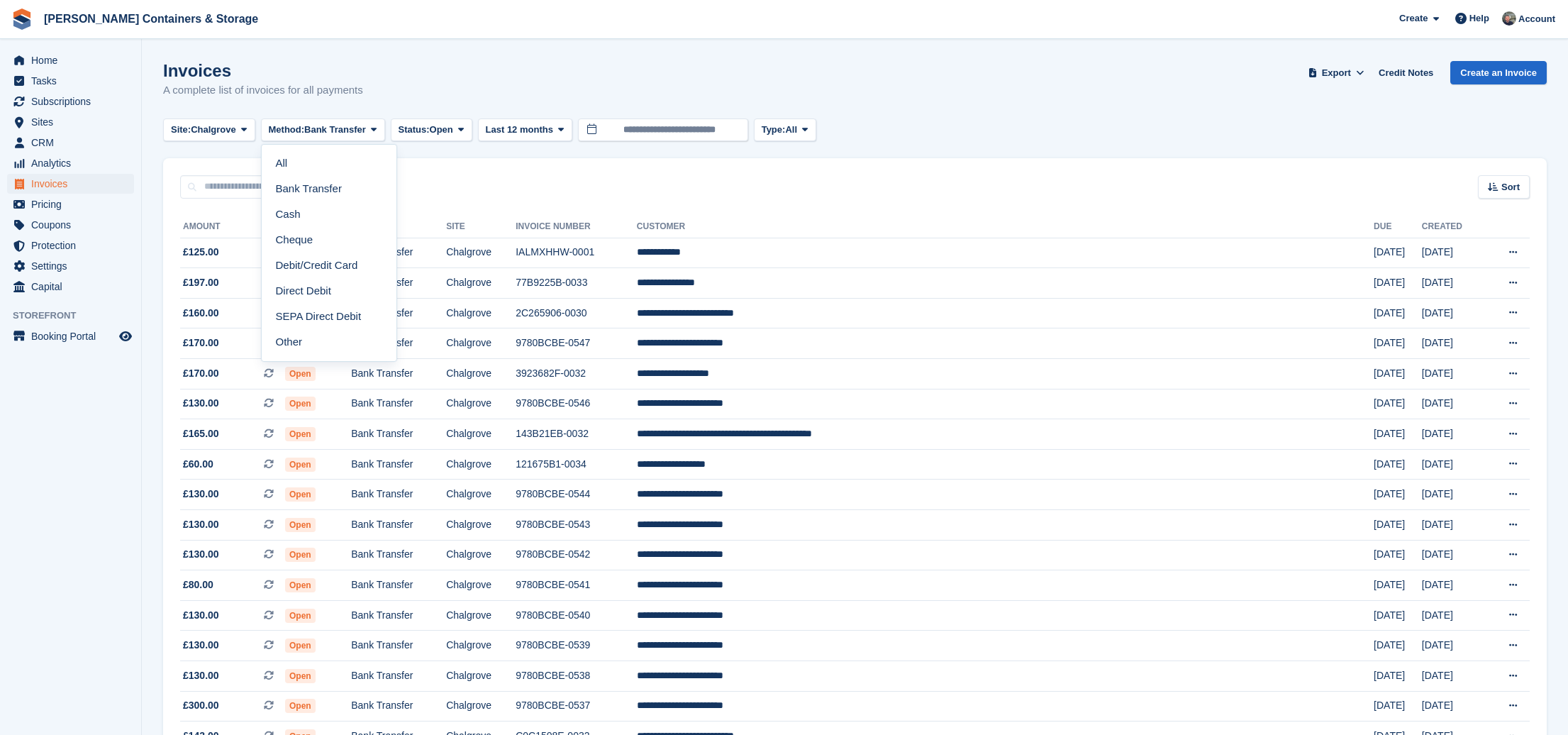
click at [329, 330] on link "Other" at bounding box center [329, 342] width 123 height 25
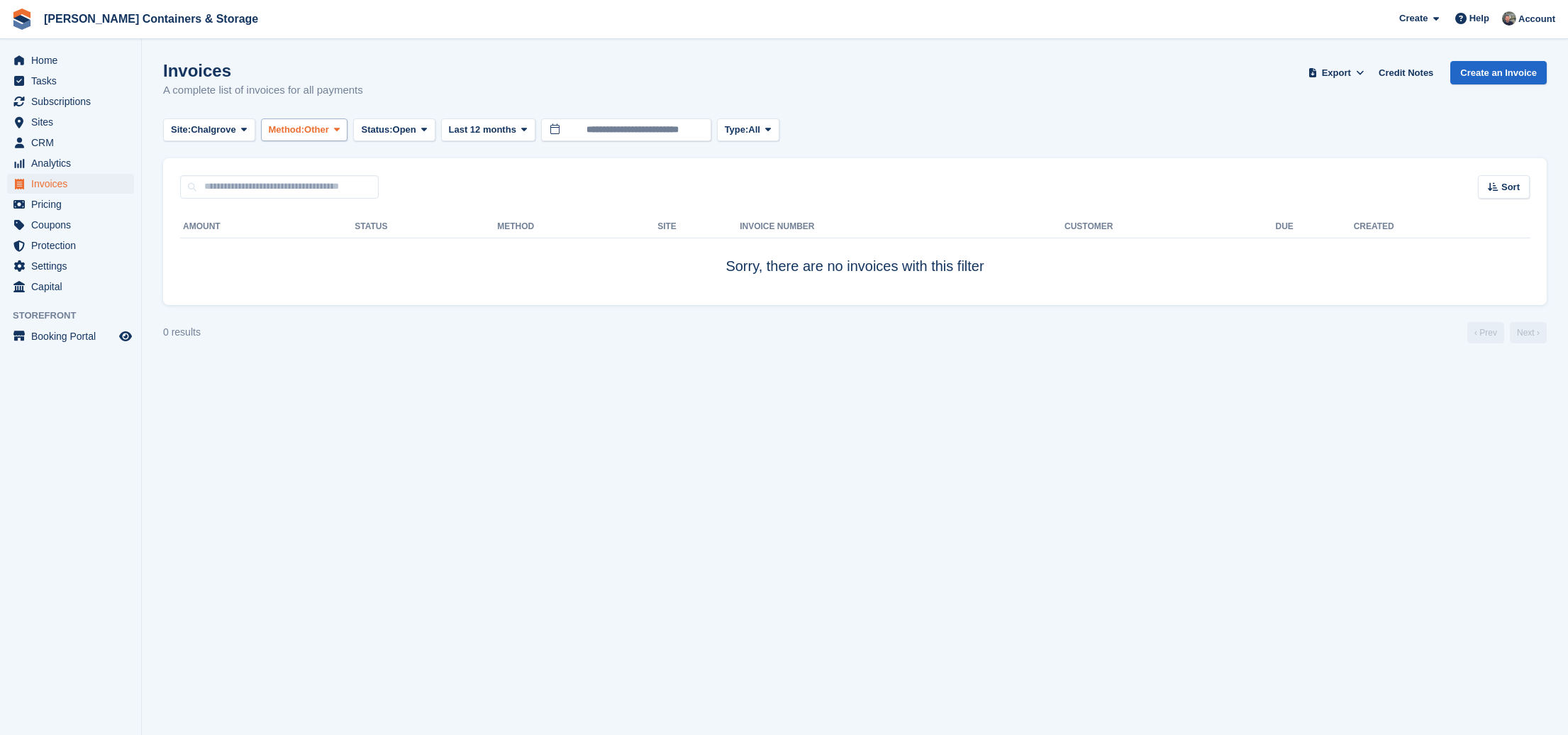
click at [305, 131] on span "Method:" at bounding box center [287, 130] width 36 height 14
drag, startPoint x: 346, startPoint y: 322, endPoint x: 331, endPoint y: 168, distance: 154.7
click at [345, 321] on link "SEPA Direct Debit" at bounding box center [329, 316] width 123 height 25
click at [320, 130] on span "SEPA Direct Debit" at bounding box center [343, 130] width 79 height 14
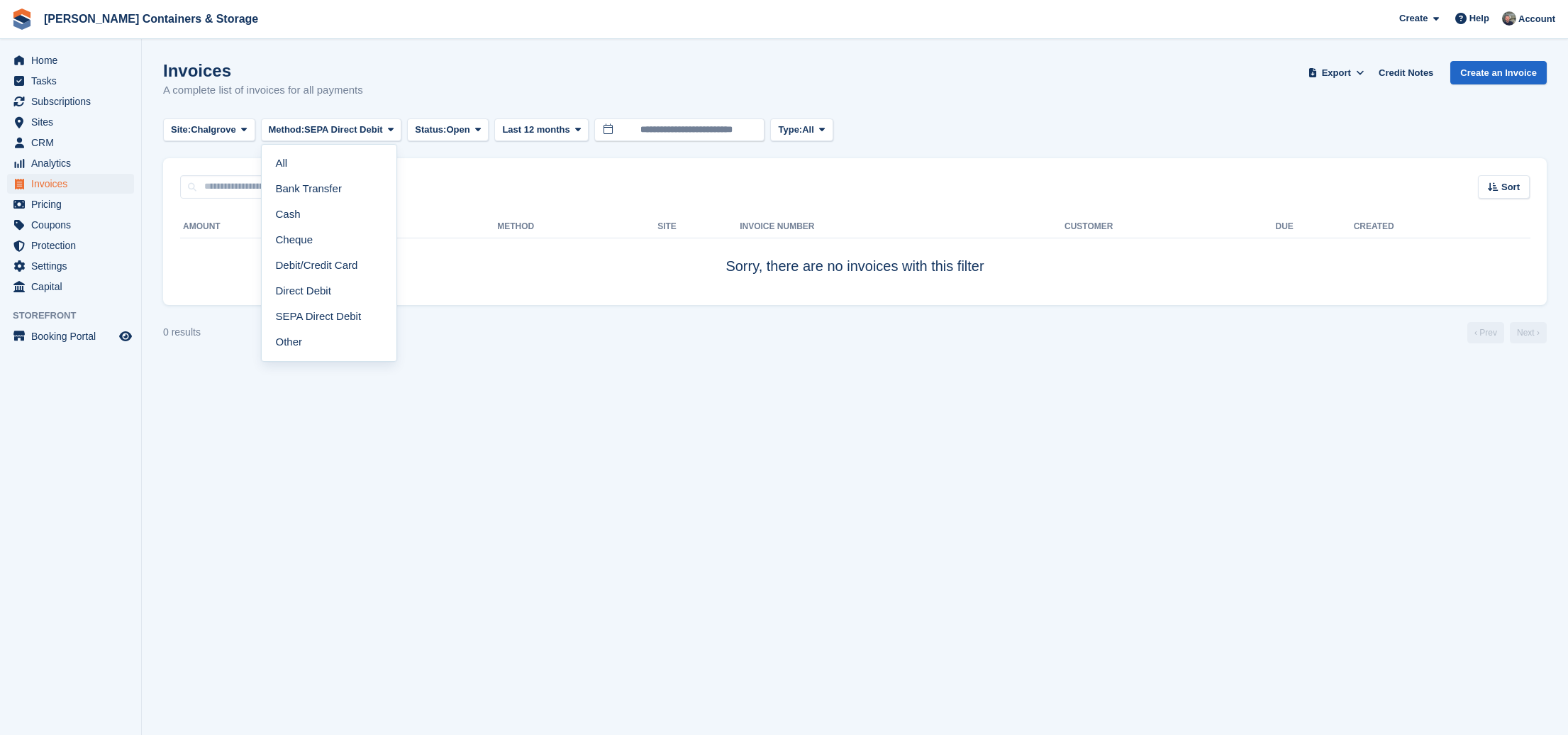
click at [355, 292] on link "Direct Debit" at bounding box center [329, 290] width 123 height 25
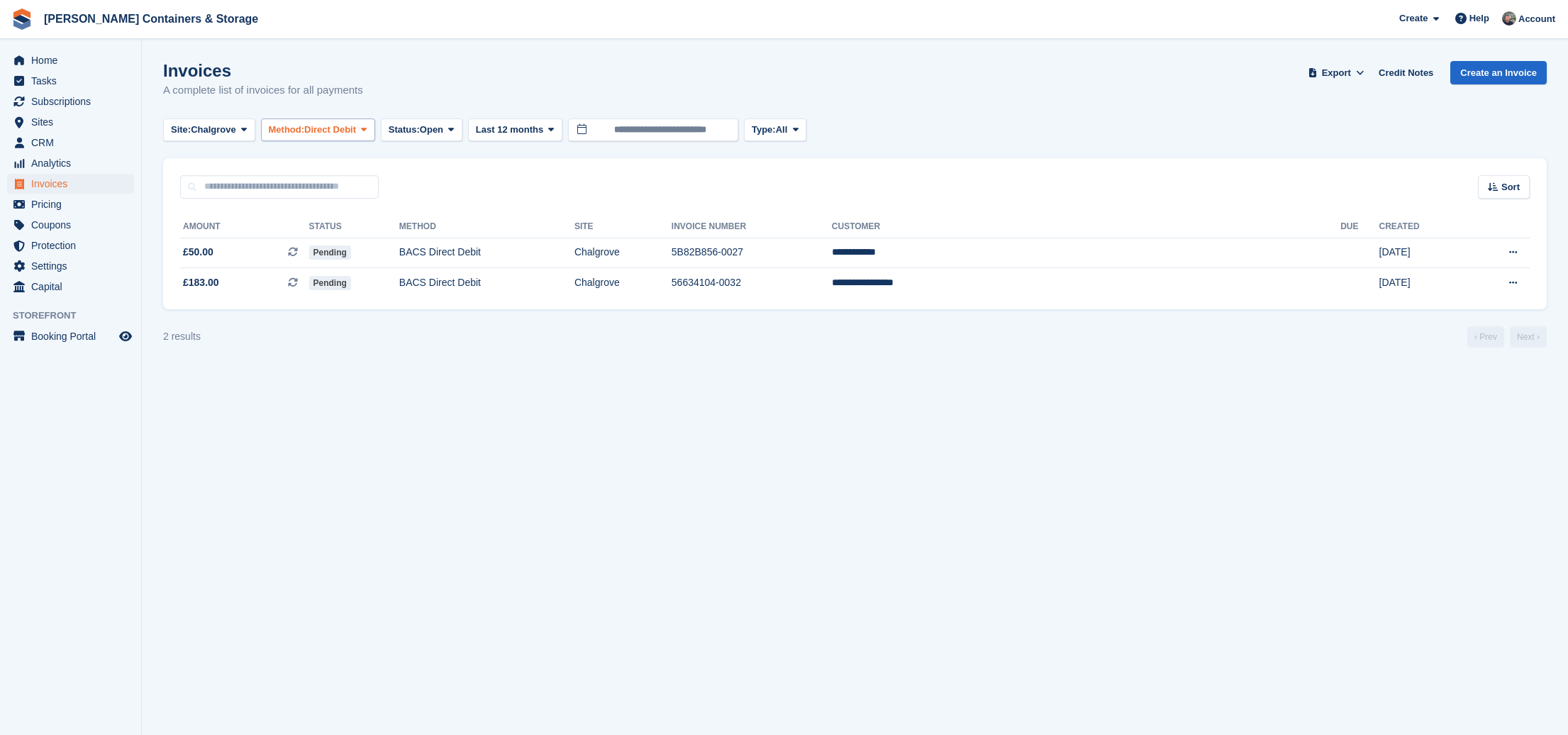
click at [296, 133] on span "Method:" at bounding box center [287, 130] width 36 height 14
click at [348, 266] on link "Debit/Credit Card" at bounding box center [329, 265] width 123 height 25
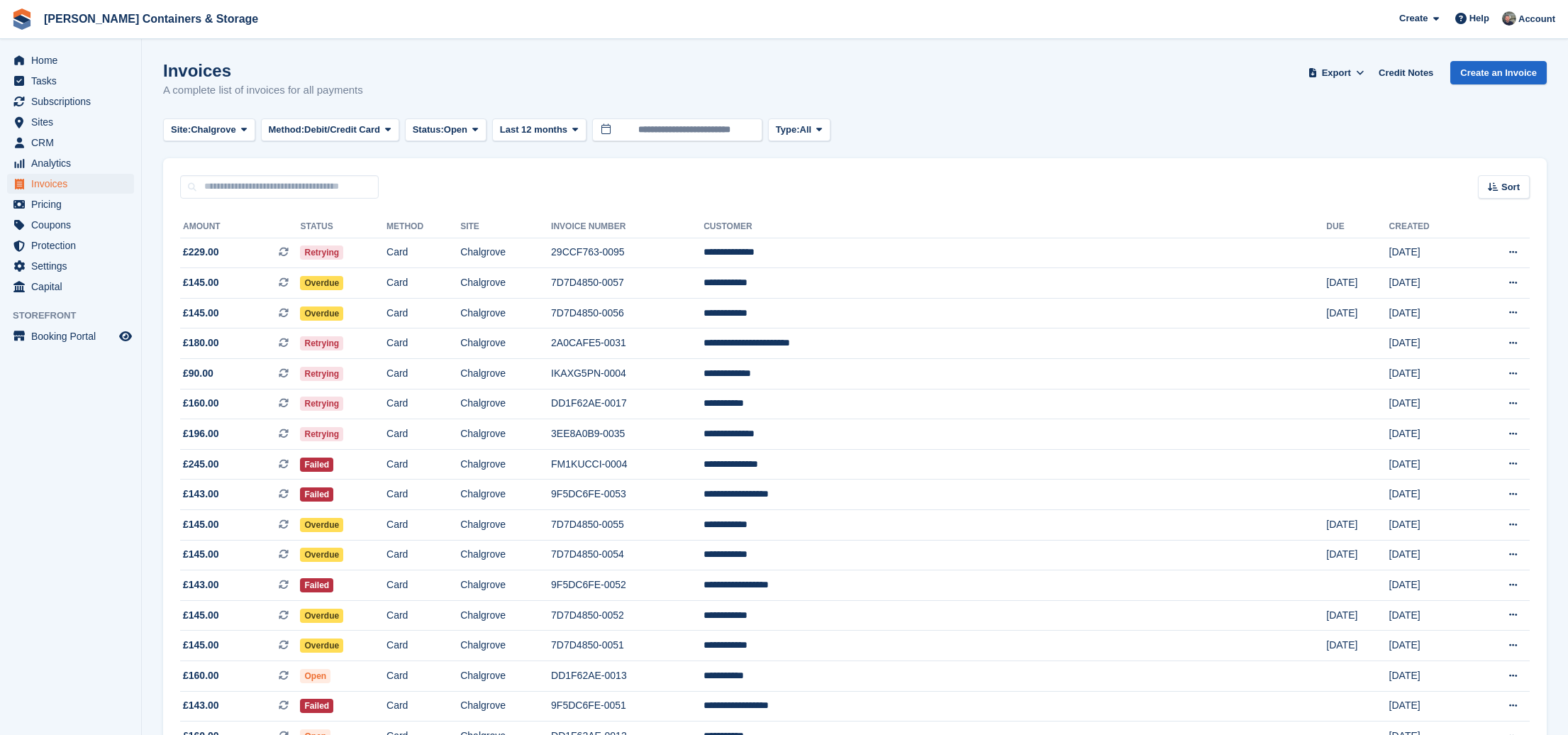
drag, startPoint x: 557, startPoint y: 125, endPoint x: 579, endPoint y: 258, distance: 134.8
click at [559, 130] on span "Last 12 months" at bounding box center [534, 130] width 67 height 14
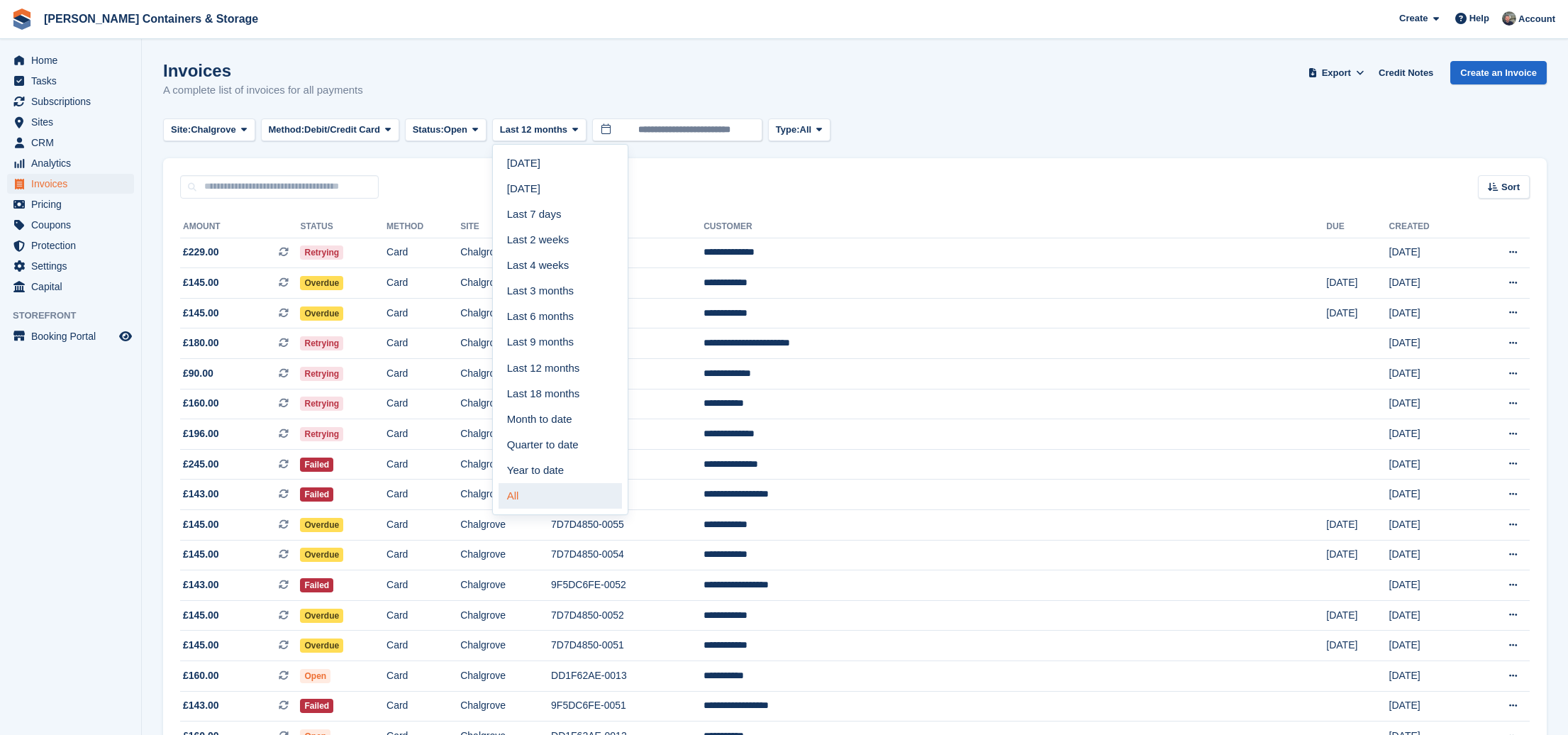
click at [579, 502] on link "All" at bounding box center [560, 496] width 123 height 25
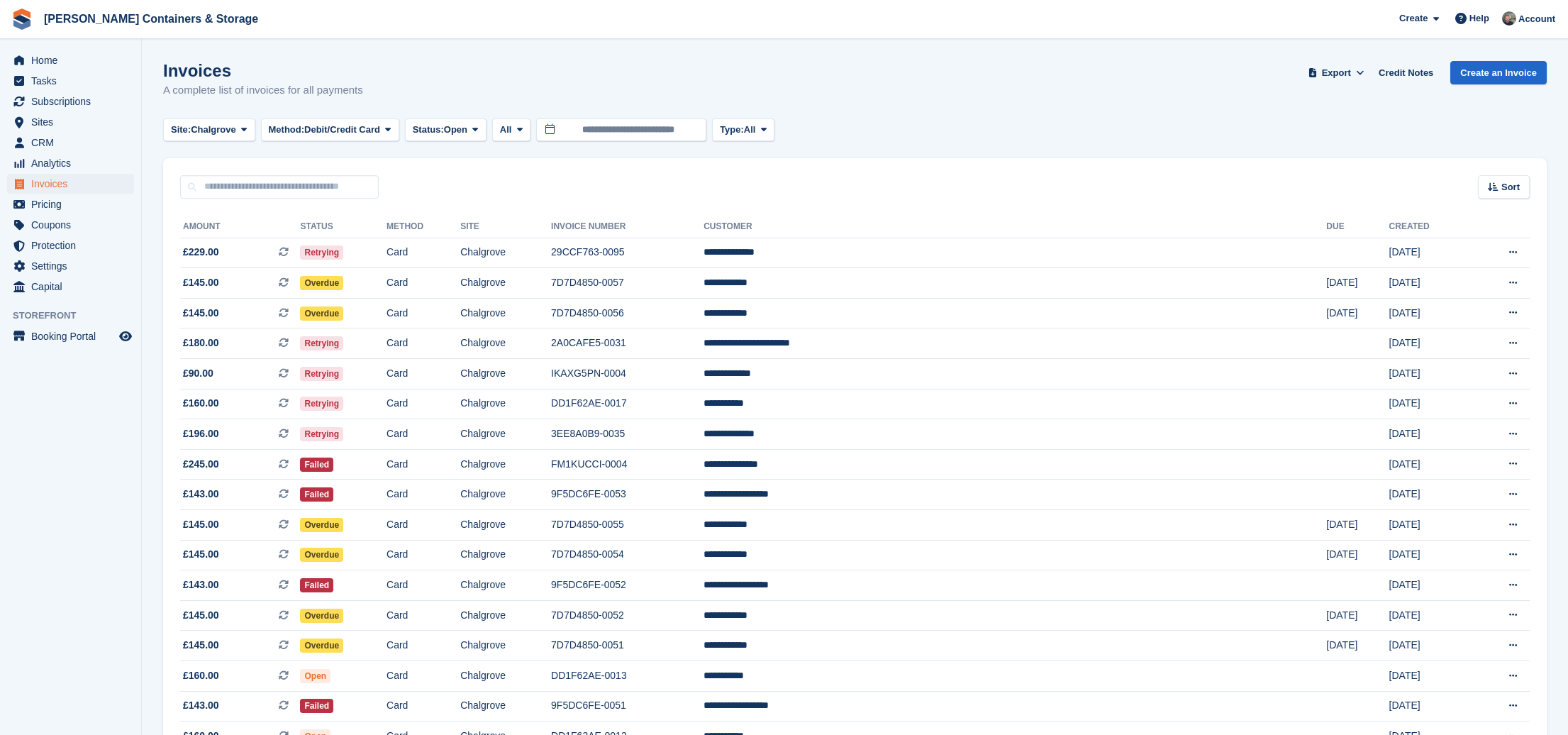
drag, startPoint x: 350, startPoint y: 130, endPoint x: 351, endPoint y: 146, distance: 16.0
click at [350, 131] on span "Debit/Credit Card" at bounding box center [342, 130] width 76 height 14
drag, startPoint x: 351, startPoint y: 185, endPoint x: 345, endPoint y: 133, distance: 52.3
click at [351, 185] on link "Bank Transfer" at bounding box center [329, 188] width 123 height 25
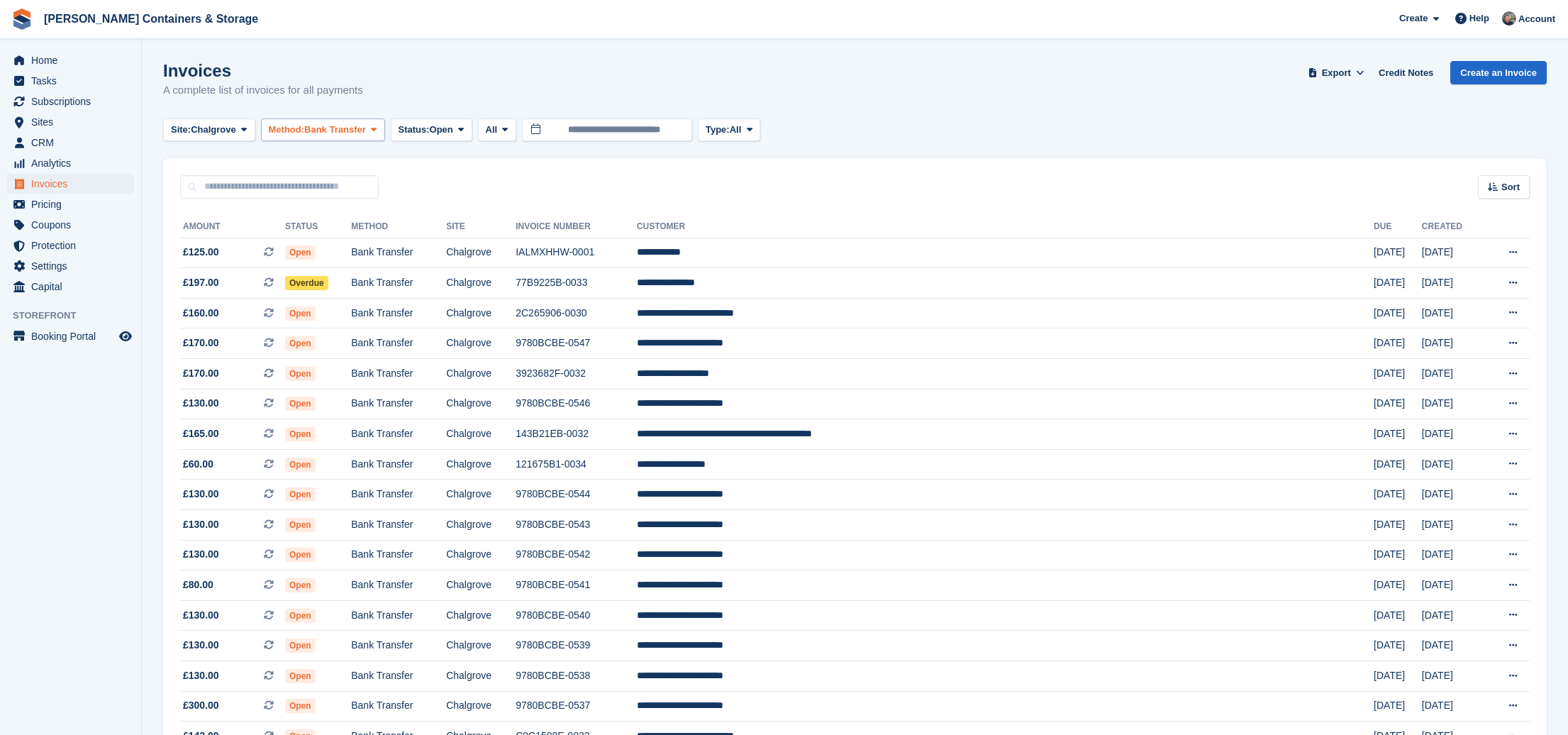
click at [336, 129] on span "Bank Transfer" at bounding box center [335, 130] width 62 height 14
drag, startPoint x: 367, startPoint y: 211, endPoint x: 365, endPoint y: 181, distance: 30.1
click at [367, 210] on link "Cash" at bounding box center [329, 213] width 123 height 25
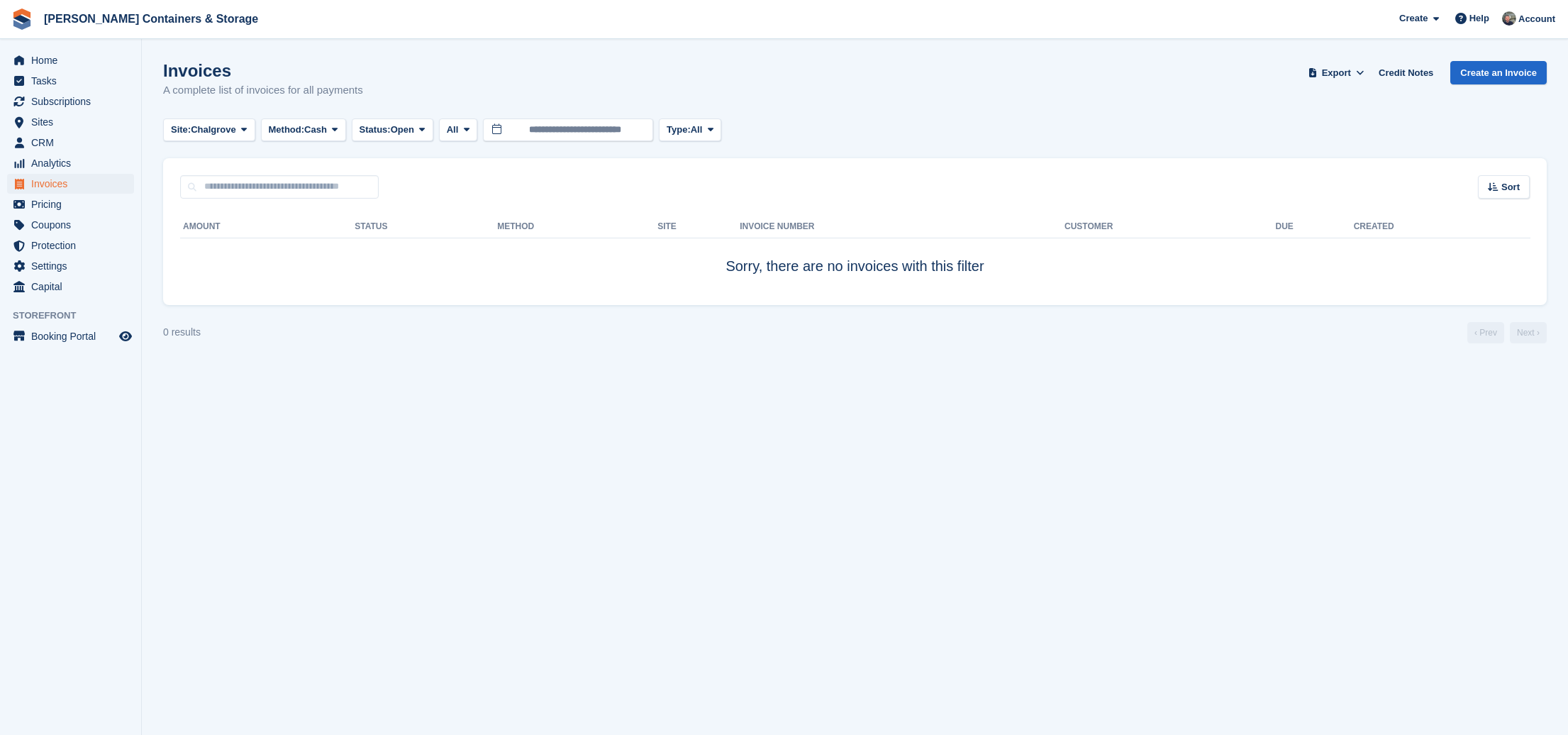
click at [341, 112] on div "Invoices A complete list of invoices for all payments Export Export Invoices Ex…" at bounding box center [855, 88] width 1384 height 55
click at [341, 127] on span at bounding box center [335, 130] width 11 height 11
drag, startPoint x: 348, startPoint y: 163, endPoint x: 348, endPoint y: 185, distance: 22.0
click at [348, 185] on div "All Bank Transfer Cash Cheque Debit/Credit Card Direct Debit SEPA Direct Debit …" at bounding box center [329, 253] width 136 height 218
click at [349, 185] on link "Bank Transfer" at bounding box center [329, 188] width 123 height 25
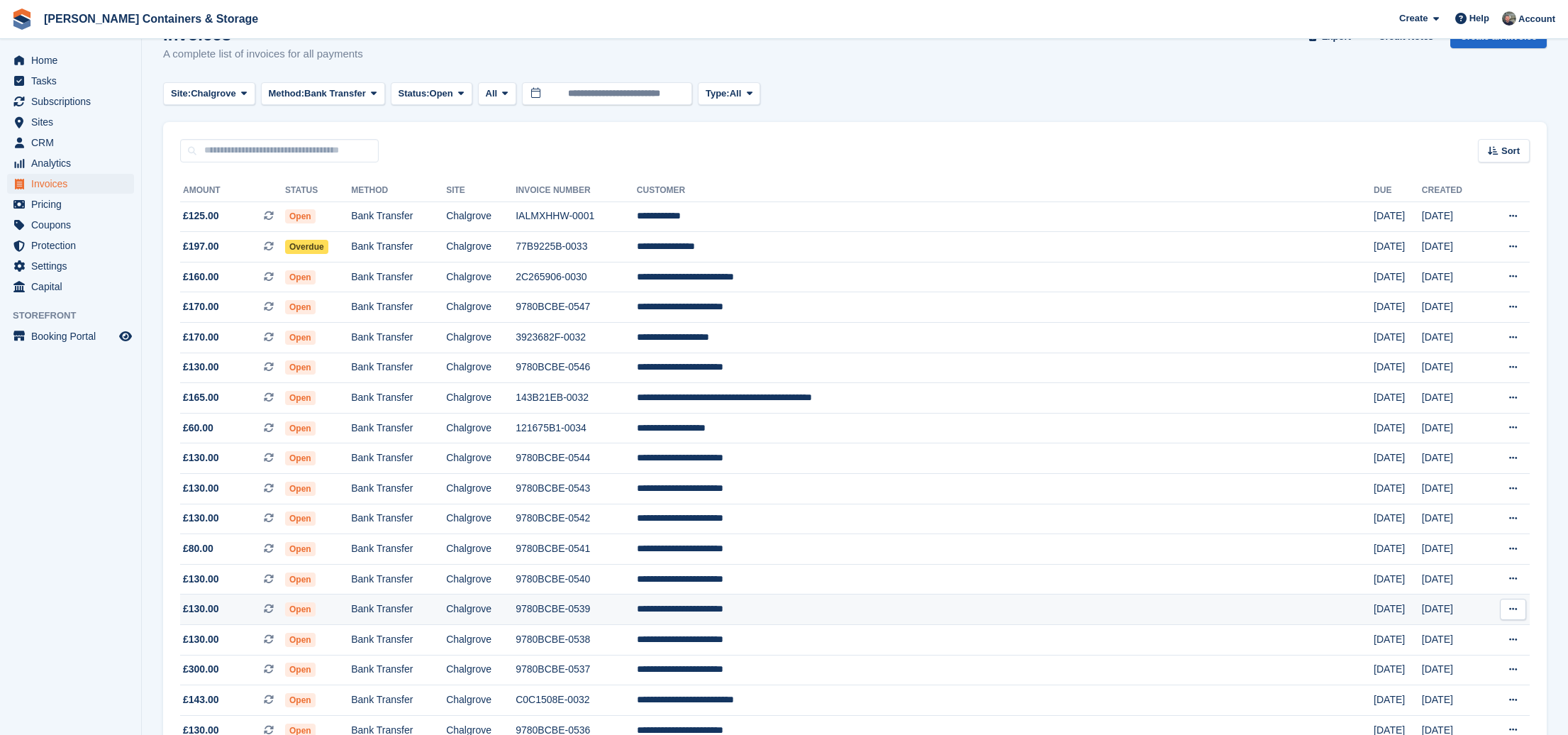
scroll to position [96, 0]
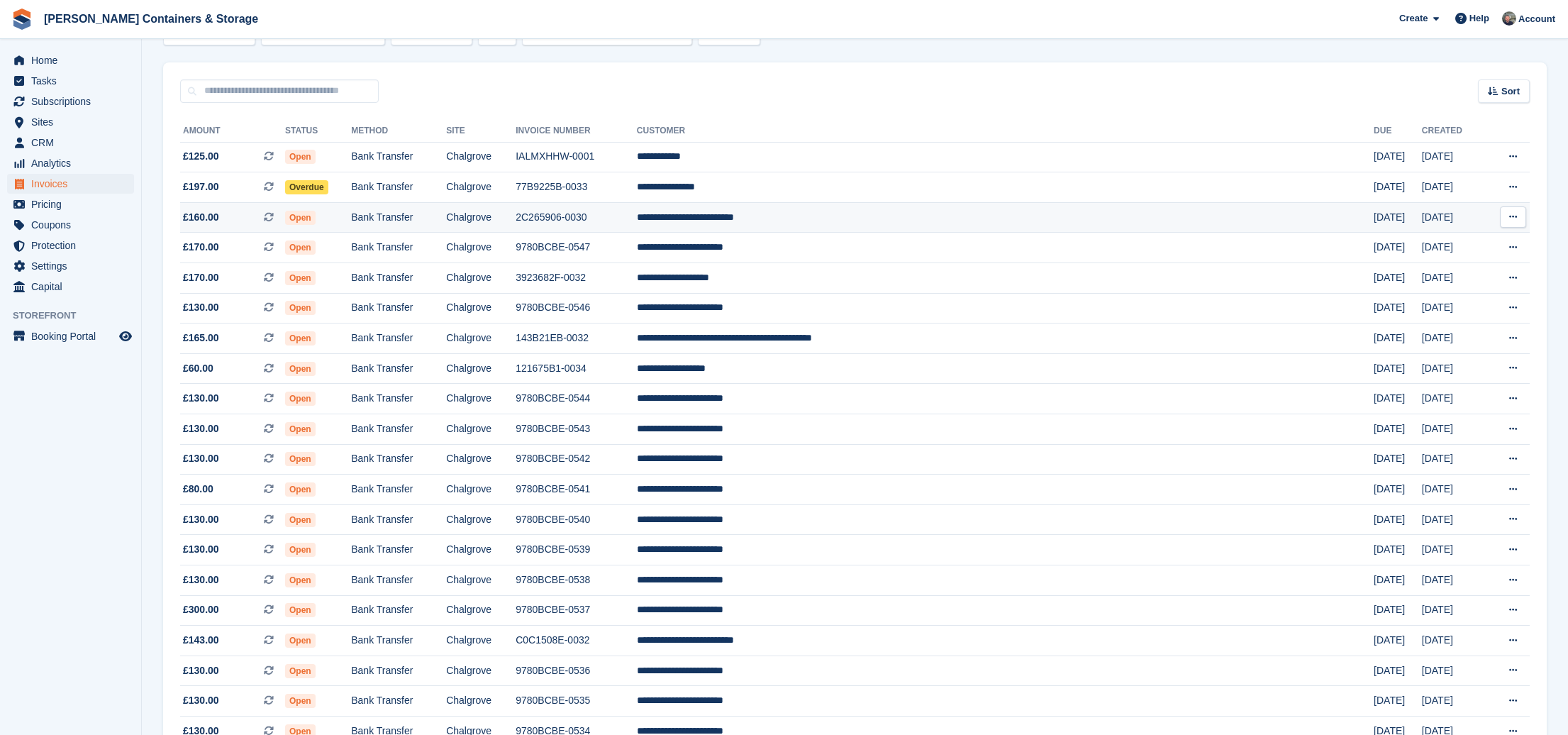
click at [444, 226] on td "Bank Transfer" at bounding box center [399, 217] width 95 height 30
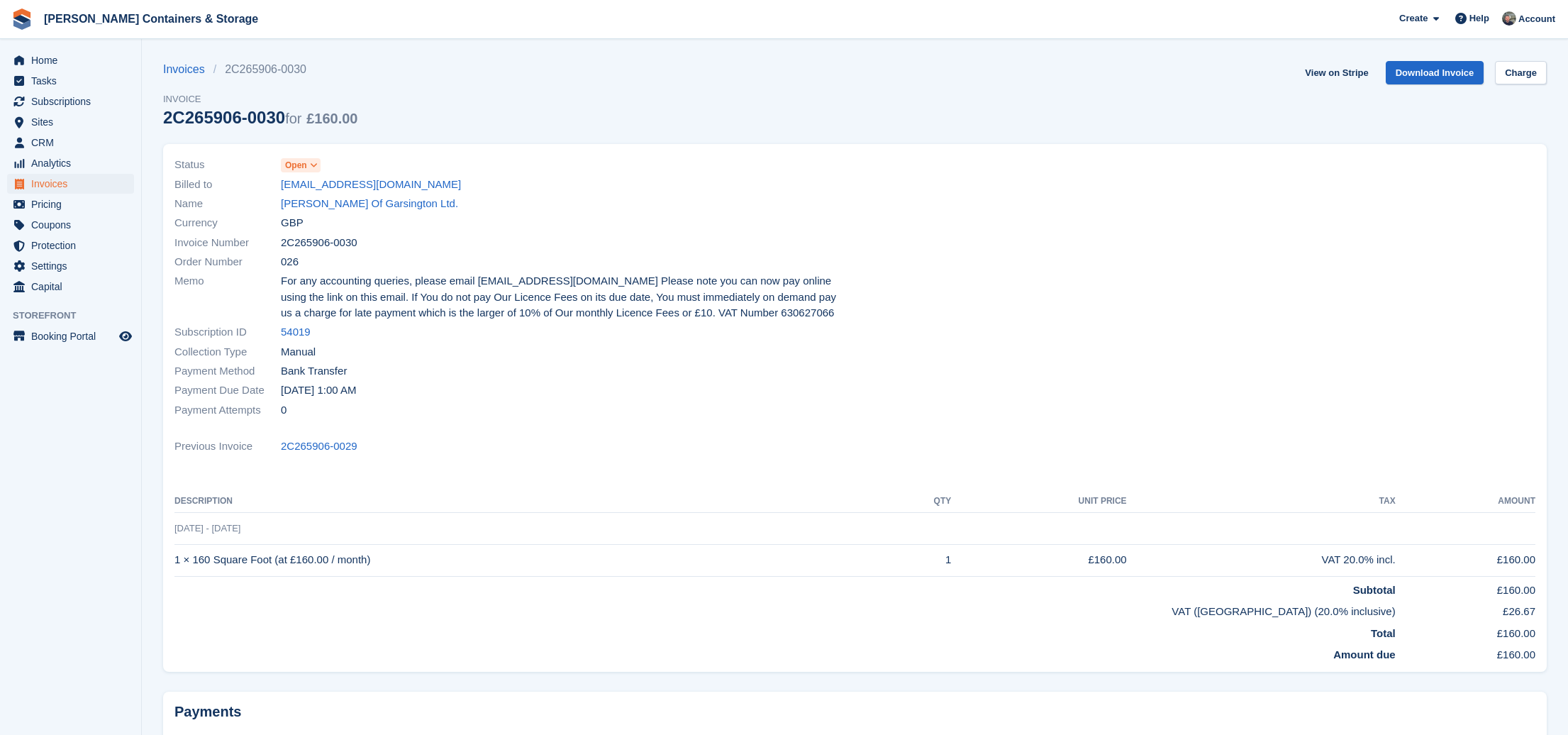
click at [292, 165] on span "Open" at bounding box center [296, 165] width 22 height 13
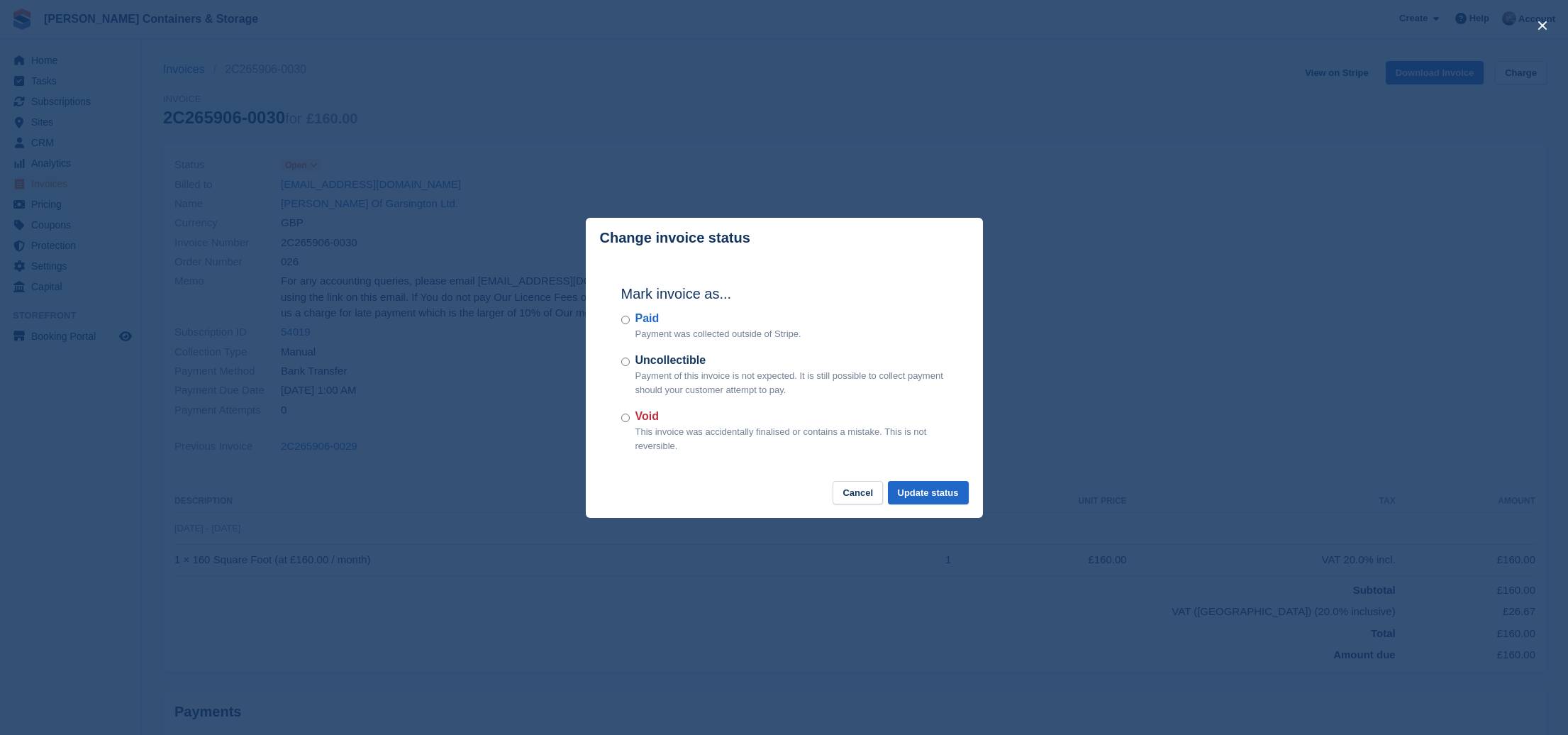
drag, startPoint x: 645, startPoint y: 409, endPoint x: 665, endPoint y: 419, distance: 22.4
click at [645, 409] on label "Void" at bounding box center [791, 416] width 312 height 17
click at [915, 473] on div "Mark invoice as... Paid Payment was collected outside of Stripe. Uncollectible …" at bounding box center [784, 370] width 354 height 223
click at [931, 478] on div "Mark invoice as... Paid Payment was collected outside of Stripe. Uncollectible …" at bounding box center [784, 370] width 354 height 223
drag, startPoint x: 922, startPoint y: 488, endPoint x: 442, endPoint y: 197, distance: 561.3
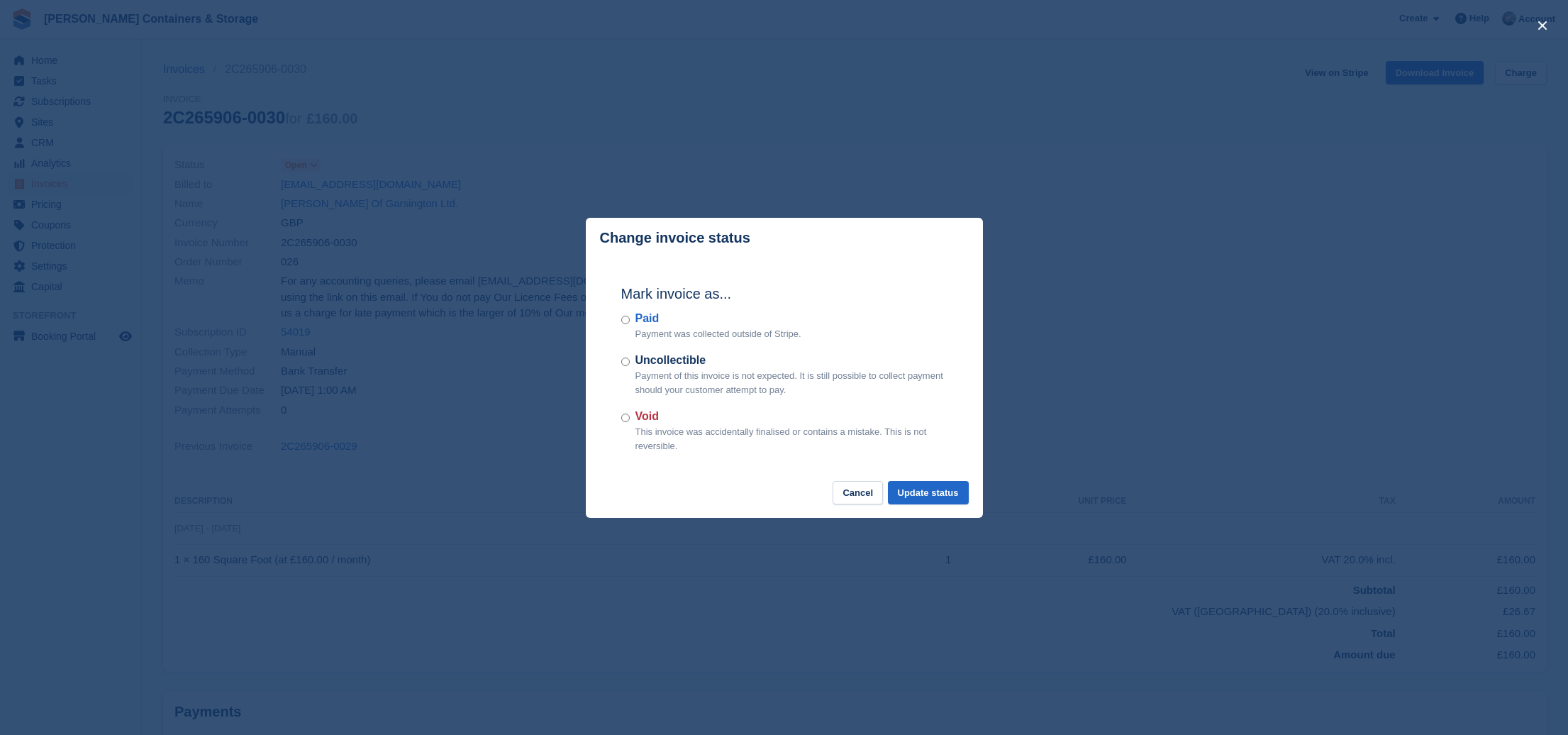
click at [923, 488] on button "Update status" at bounding box center [928, 493] width 81 height 24
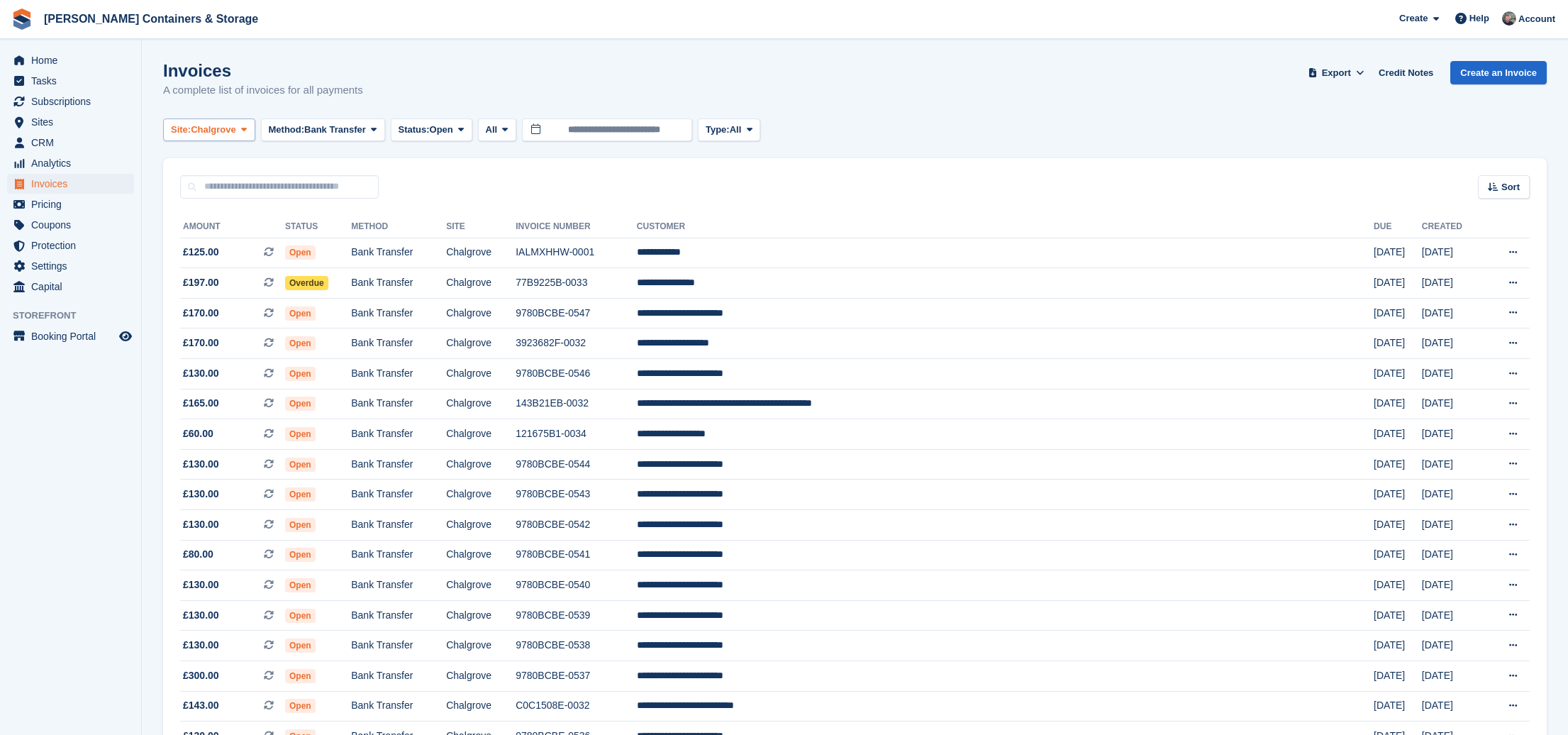
click at [208, 136] on span "Chalgrove" at bounding box center [213, 130] width 46 height 14
click at [239, 213] on link "Container Rentals" at bounding box center [231, 213] width 123 height 25
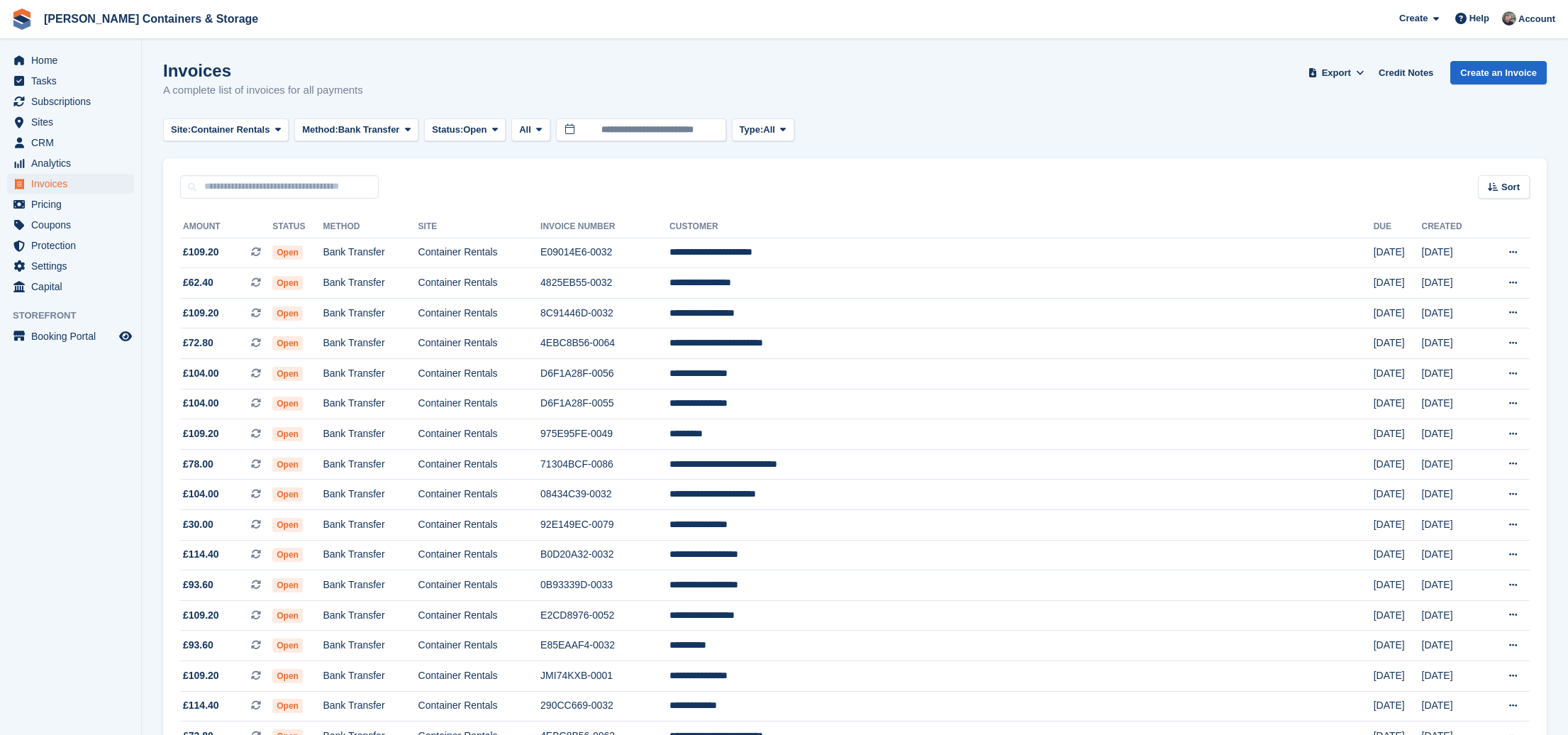
scroll to position [7, 0]
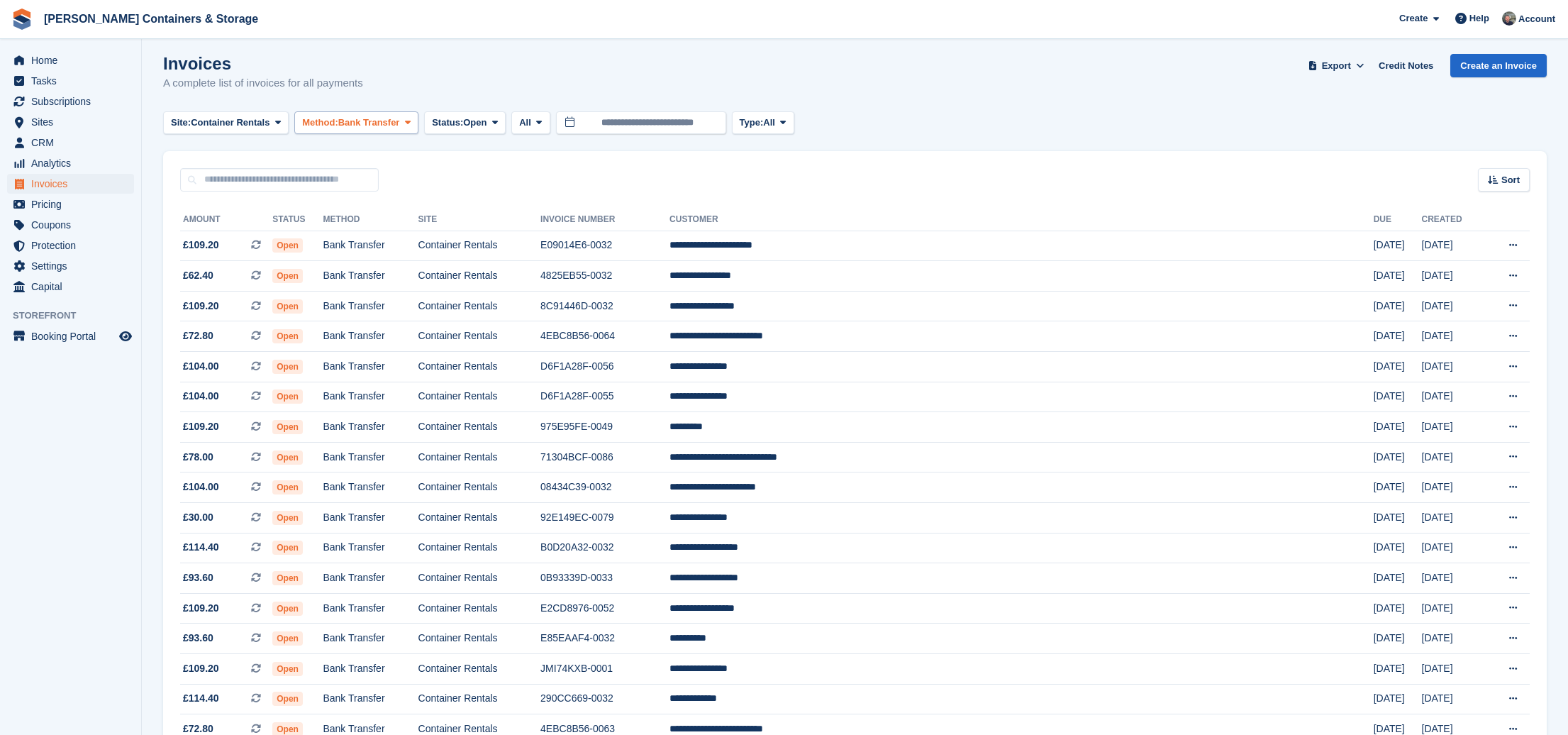
click at [330, 127] on span "Method:" at bounding box center [319, 123] width 36 height 14
click at [371, 256] on link "Debit/Credit Card" at bounding box center [362, 258] width 123 height 25
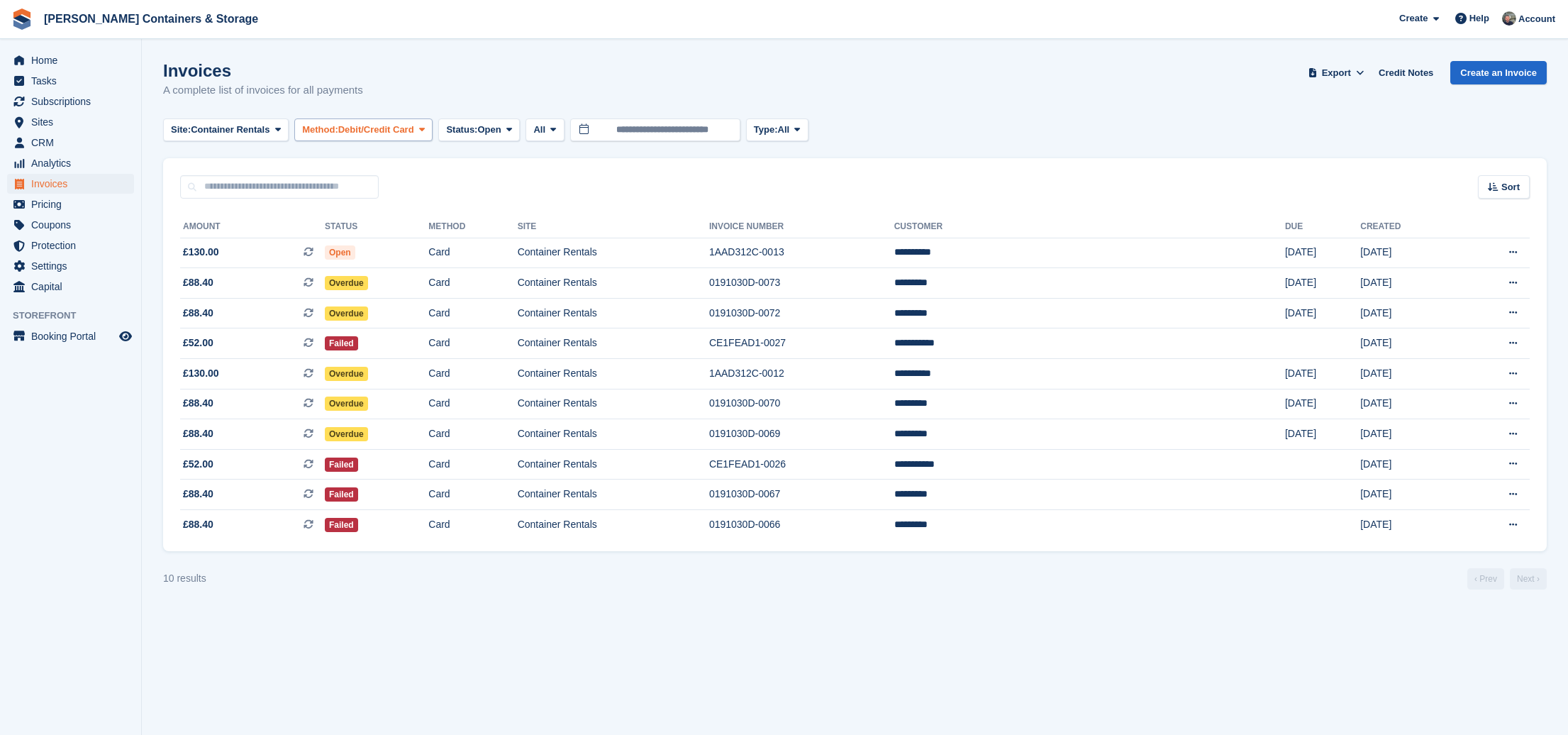
click at [368, 134] on span "Debit/Credit Card" at bounding box center [377, 130] width 76 height 14
click at [364, 185] on link "Bank Transfer" at bounding box center [362, 188] width 123 height 25
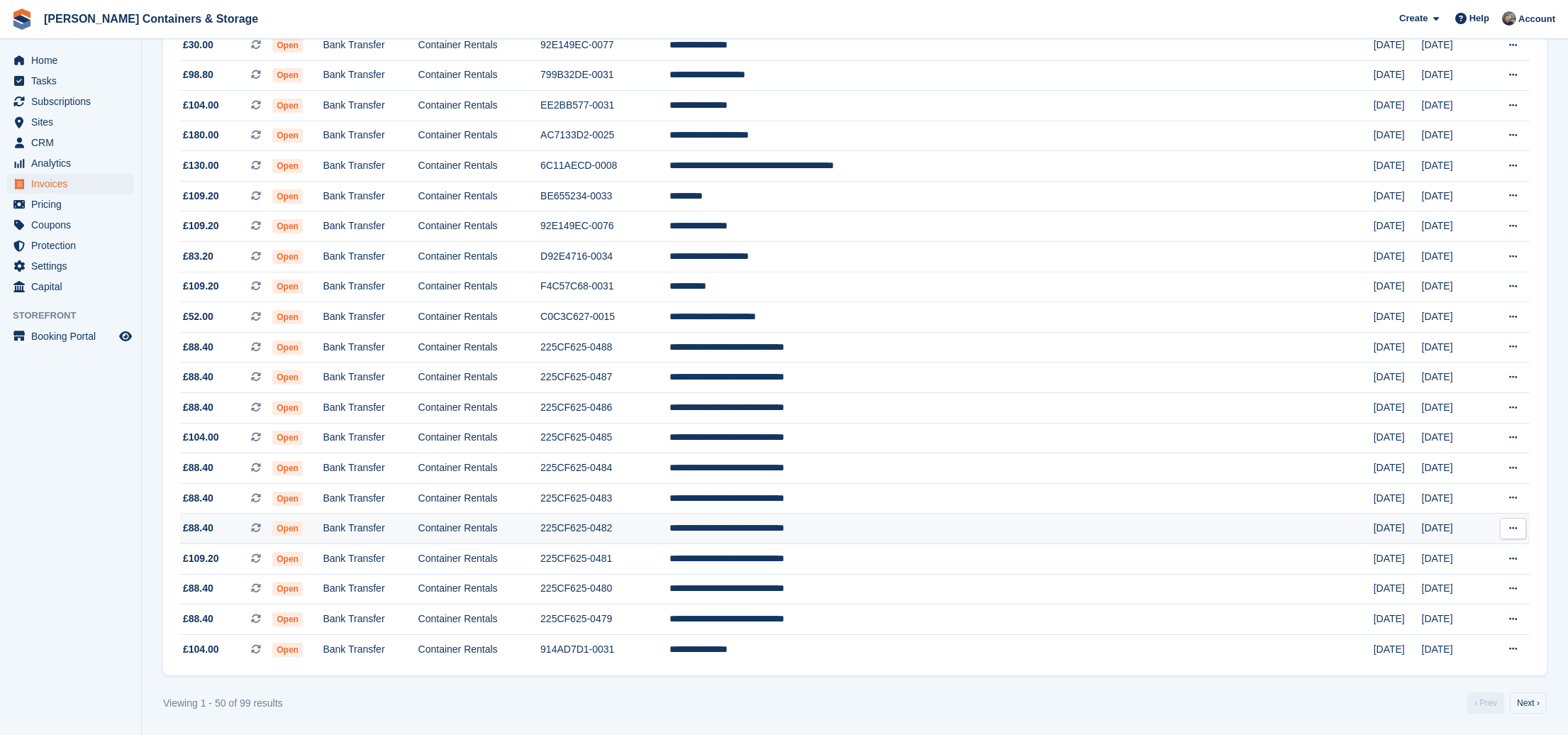
scroll to position [1119, 0]
click at [1530, 711] on link "Next ›" at bounding box center [1528, 703] width 37 height 21
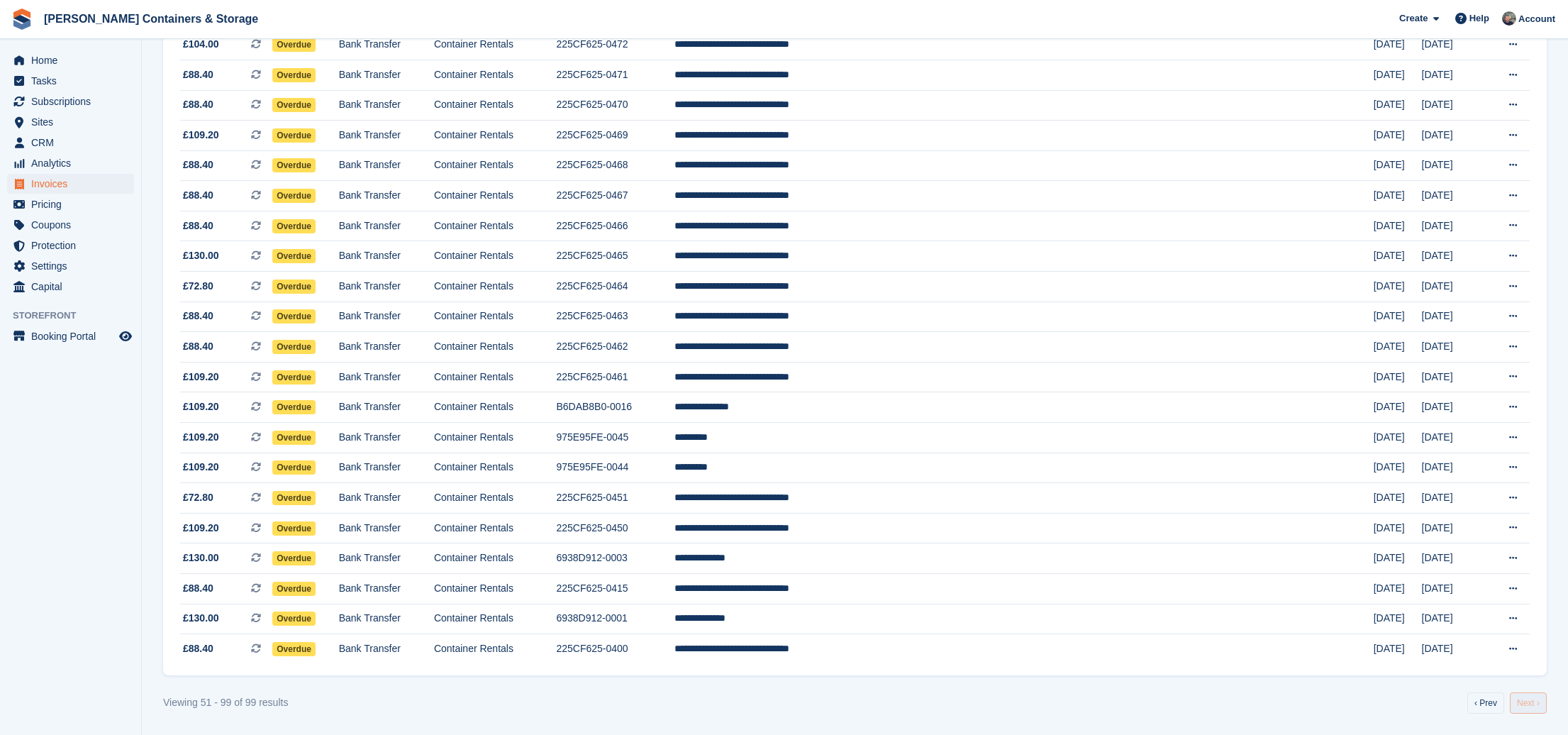
scroll to position [1088, 0]
click at [1525, 700] on link "Next ›" at bounding box center [1528, 703] width 37 height 21
click at [1487, 696] on link "‹ Prev" at bounding box center [1486, 703] width 37 height 21
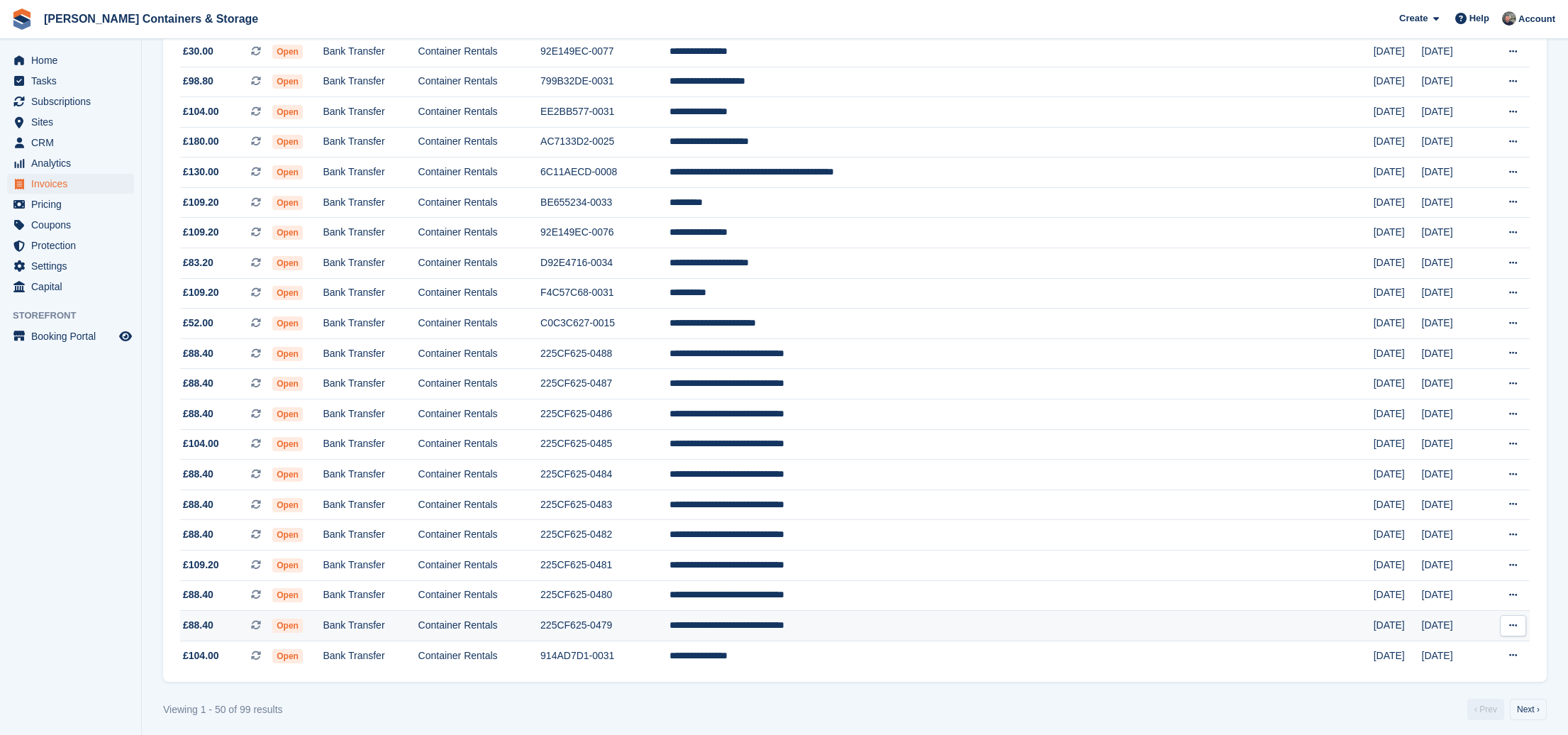
scroll to position [1074, 1]
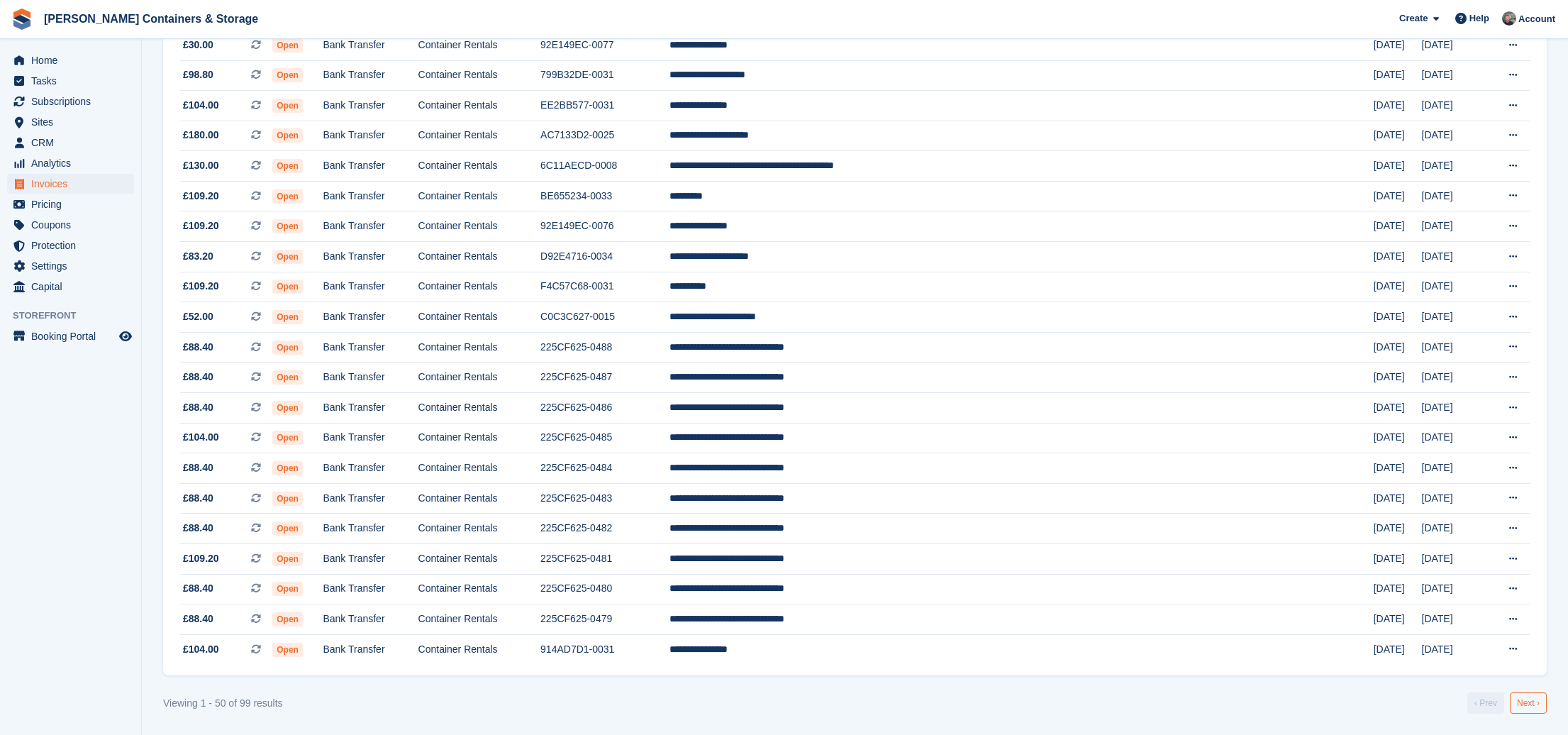
click at [1518, 703] on link "Next ›" at bounding box center [1528, 703] width 37 height 21
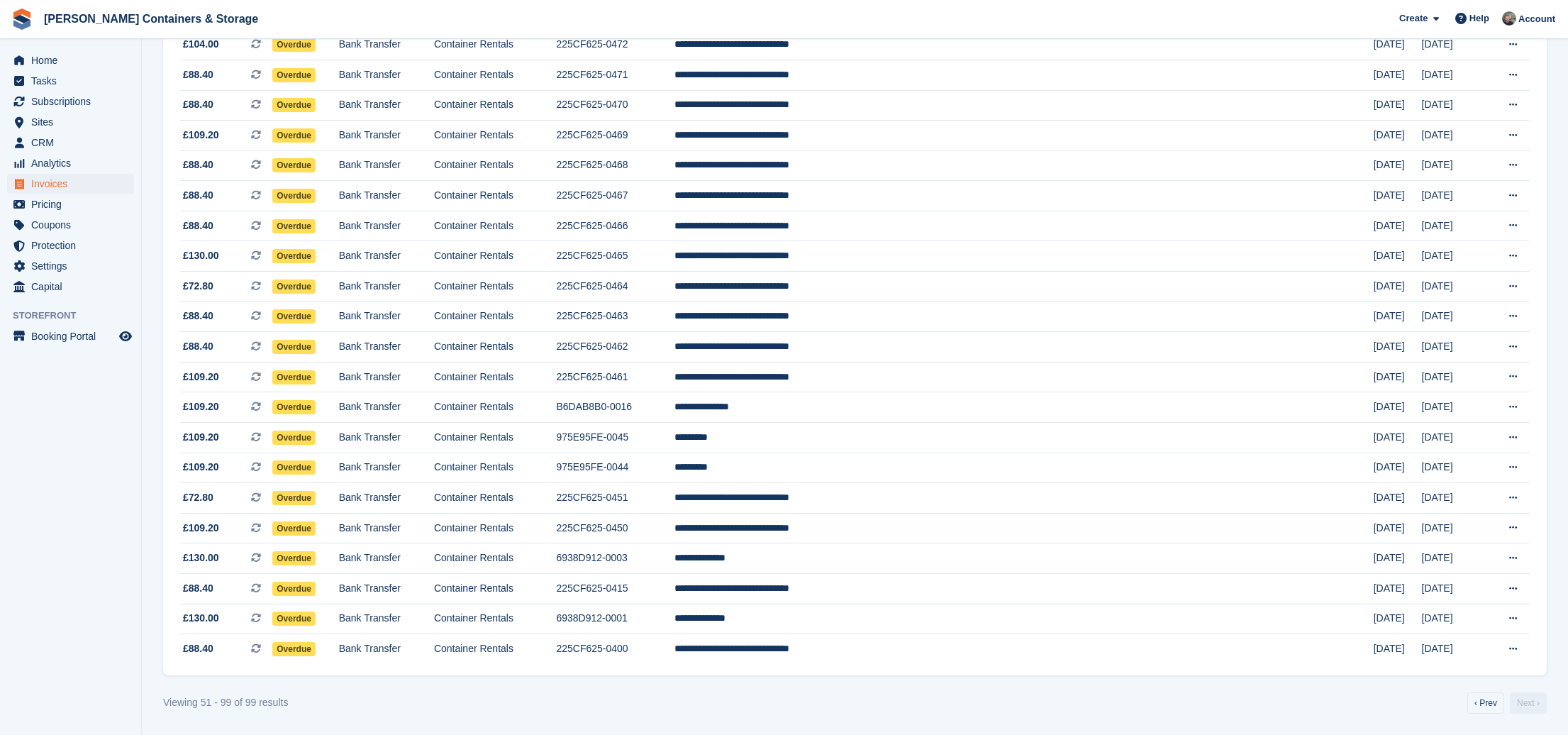
scroll to position [1088, 0]
click at [675, 467] on td "975E95FE-0044" at bounding box center [614, 468] width 118 height 30
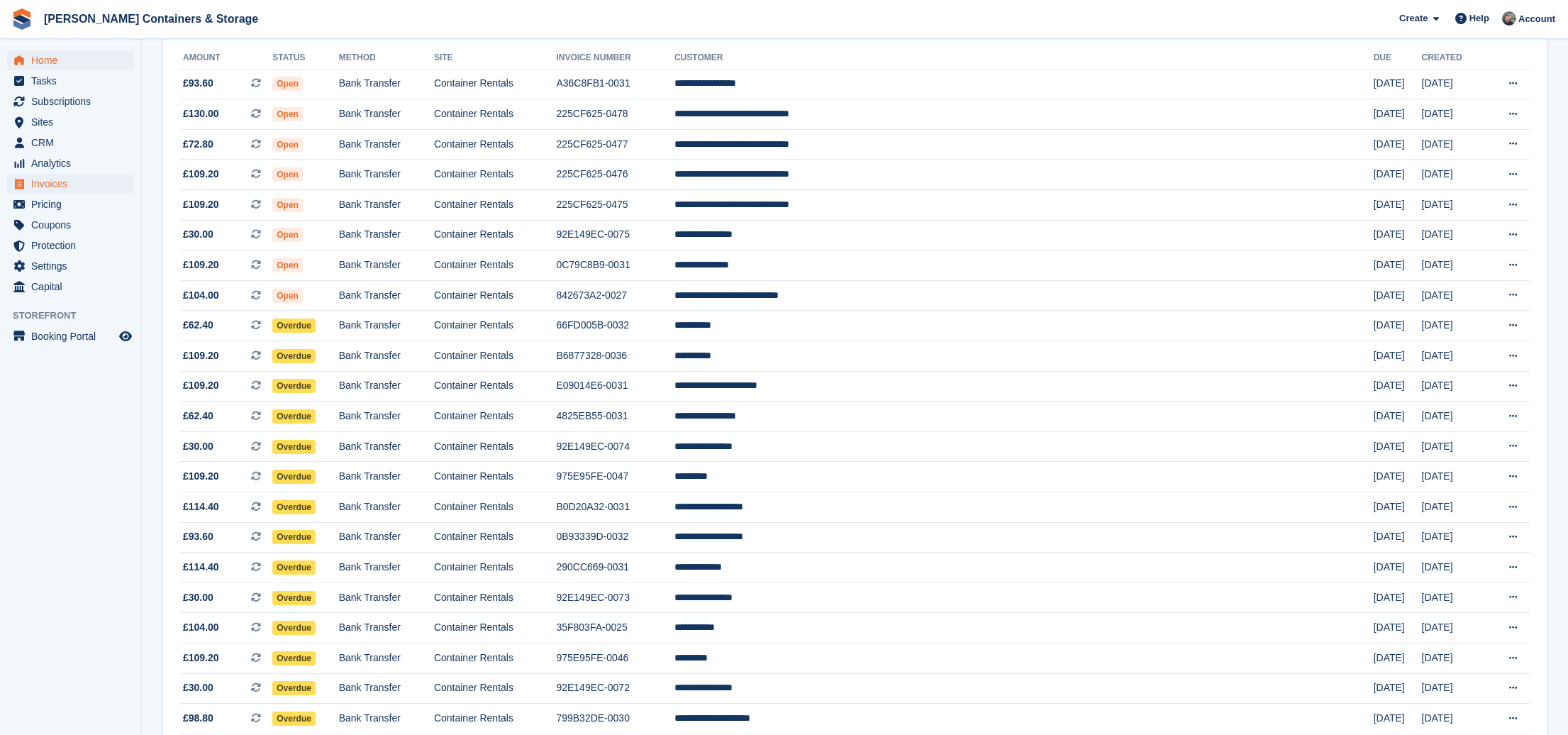
scroll to position [148, 0]
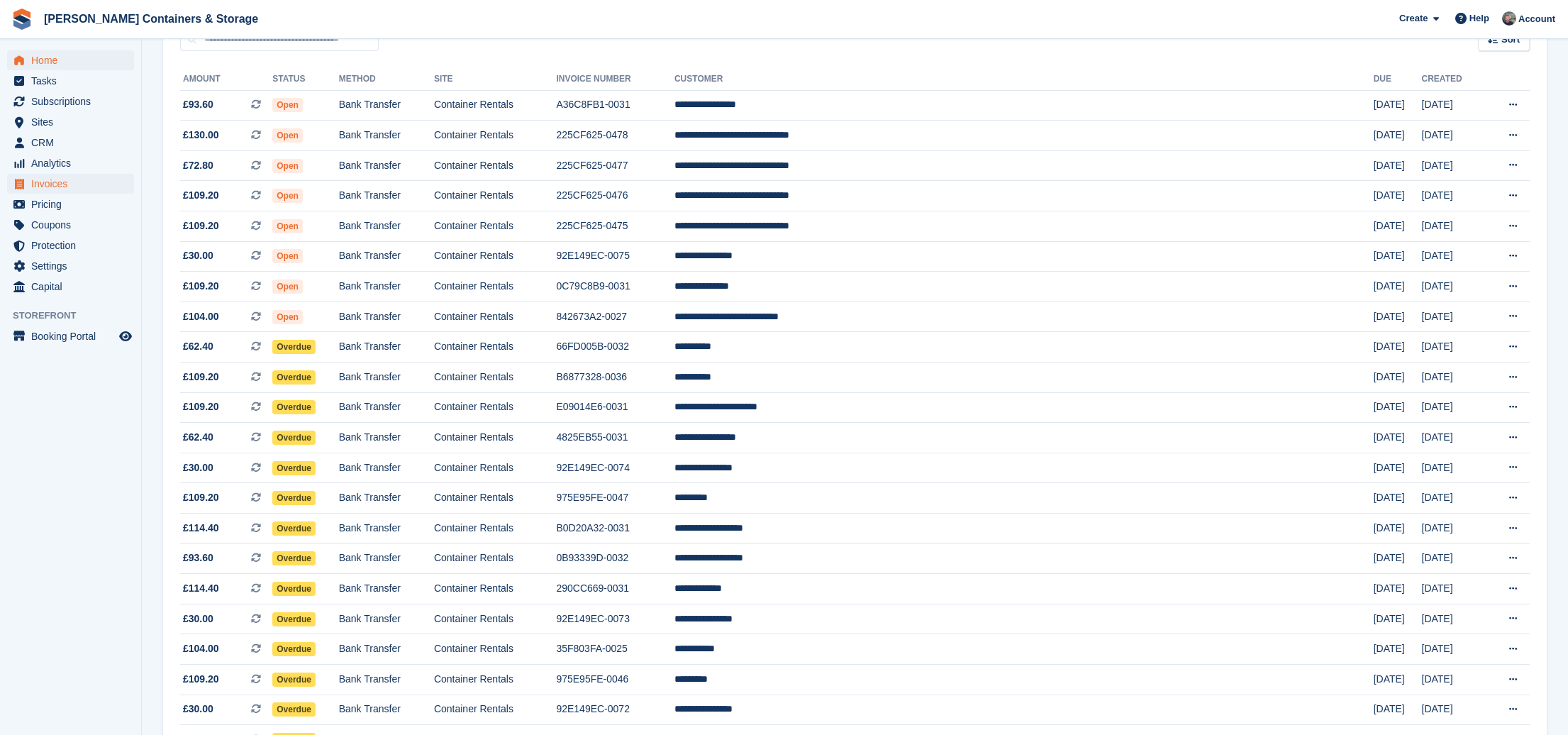
click at [59, 58] on span "Home" at bounding box center [74, 60] width 85 height 20
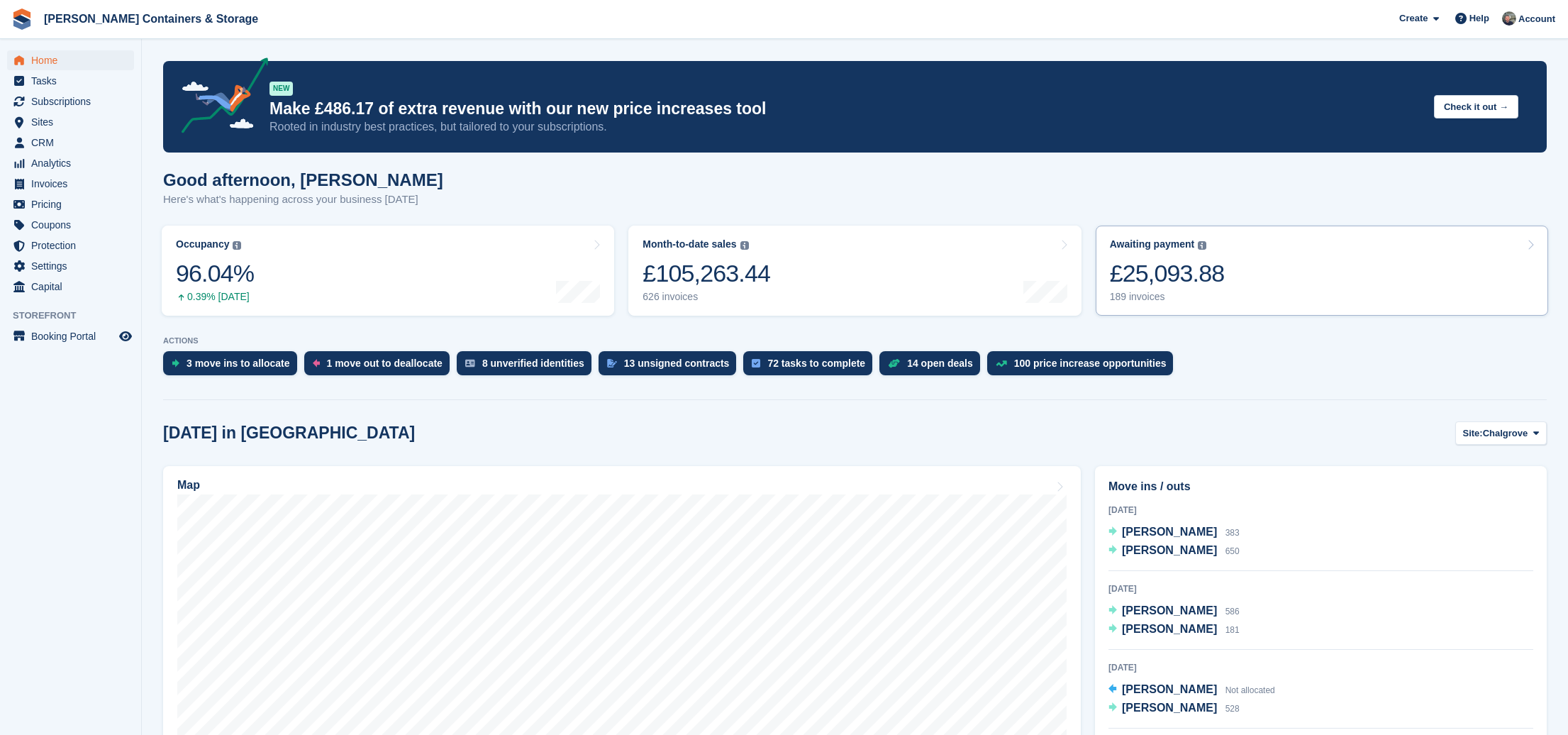
click at [1166, 280] on div "£25,093.88" at bounding box center [1167, 274] width 115 height 29
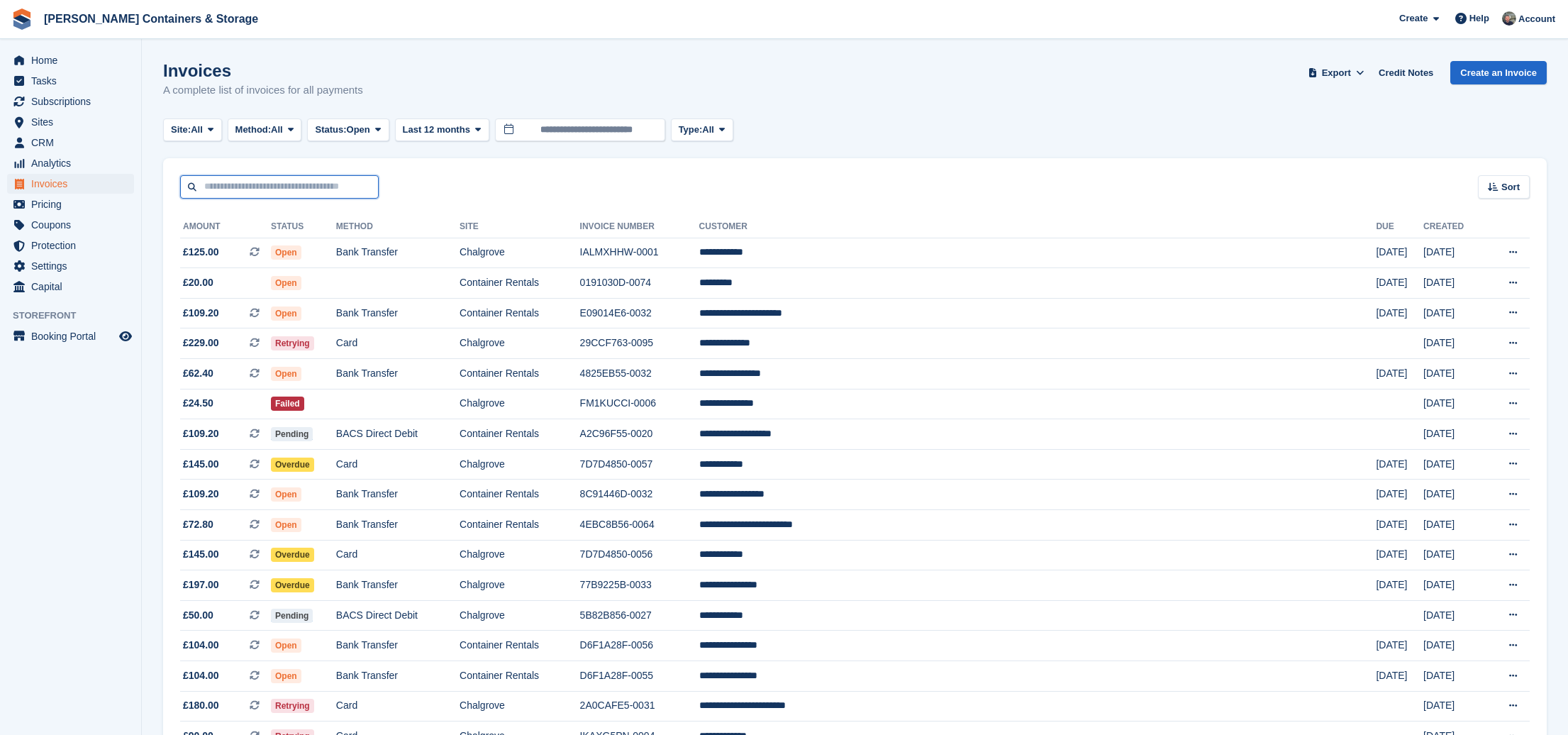
click at [239, 186] on input "text" at bounding box center [279, 187] width 198 height 24
type input "******"
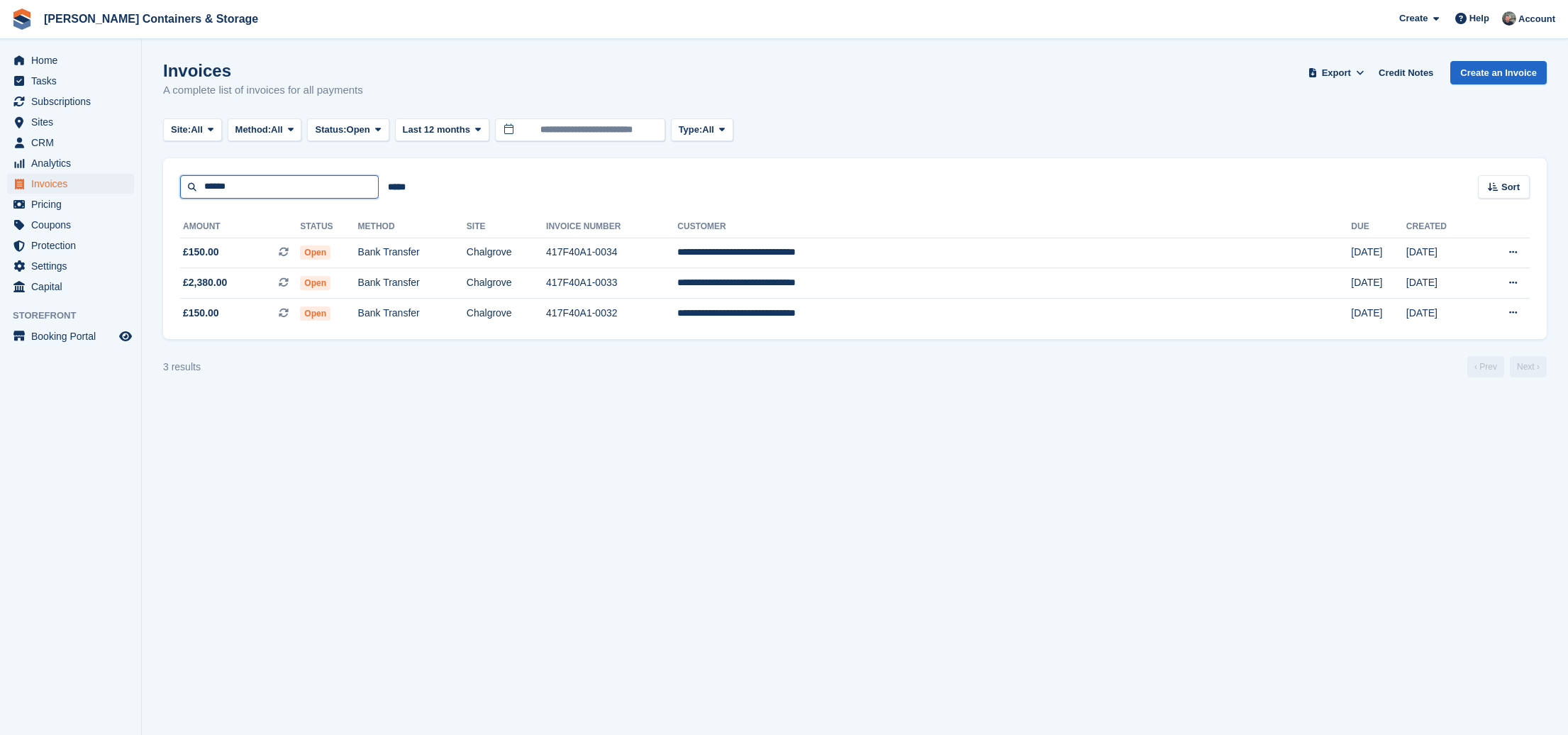
click at [245, 183] on input "******" at bounding box center [279, 187] width 198 height 24
type input "*"
type input "****"
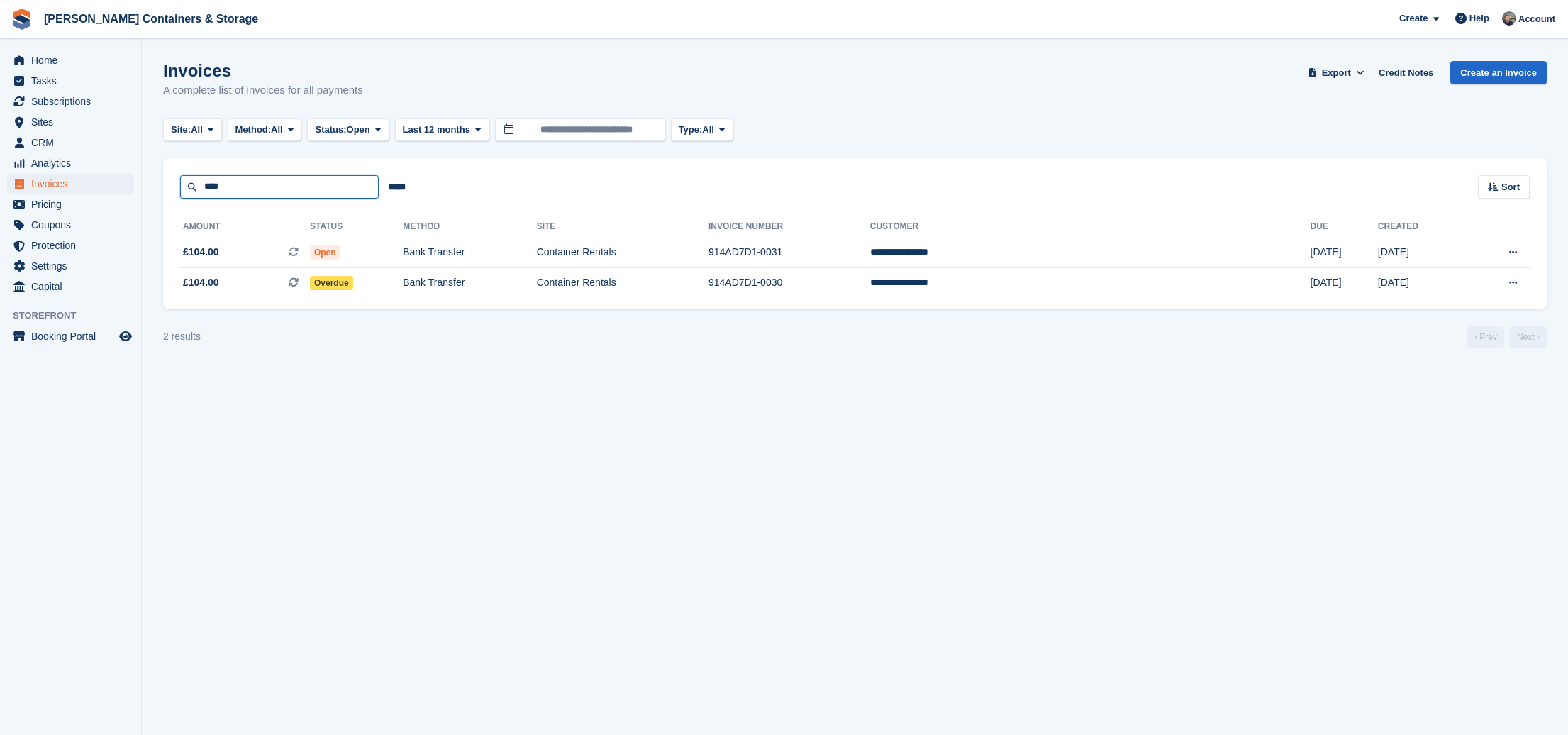
click at [255, 188] on input "****" at bounding box center [279, 187] width 198 height 24
type input "********"
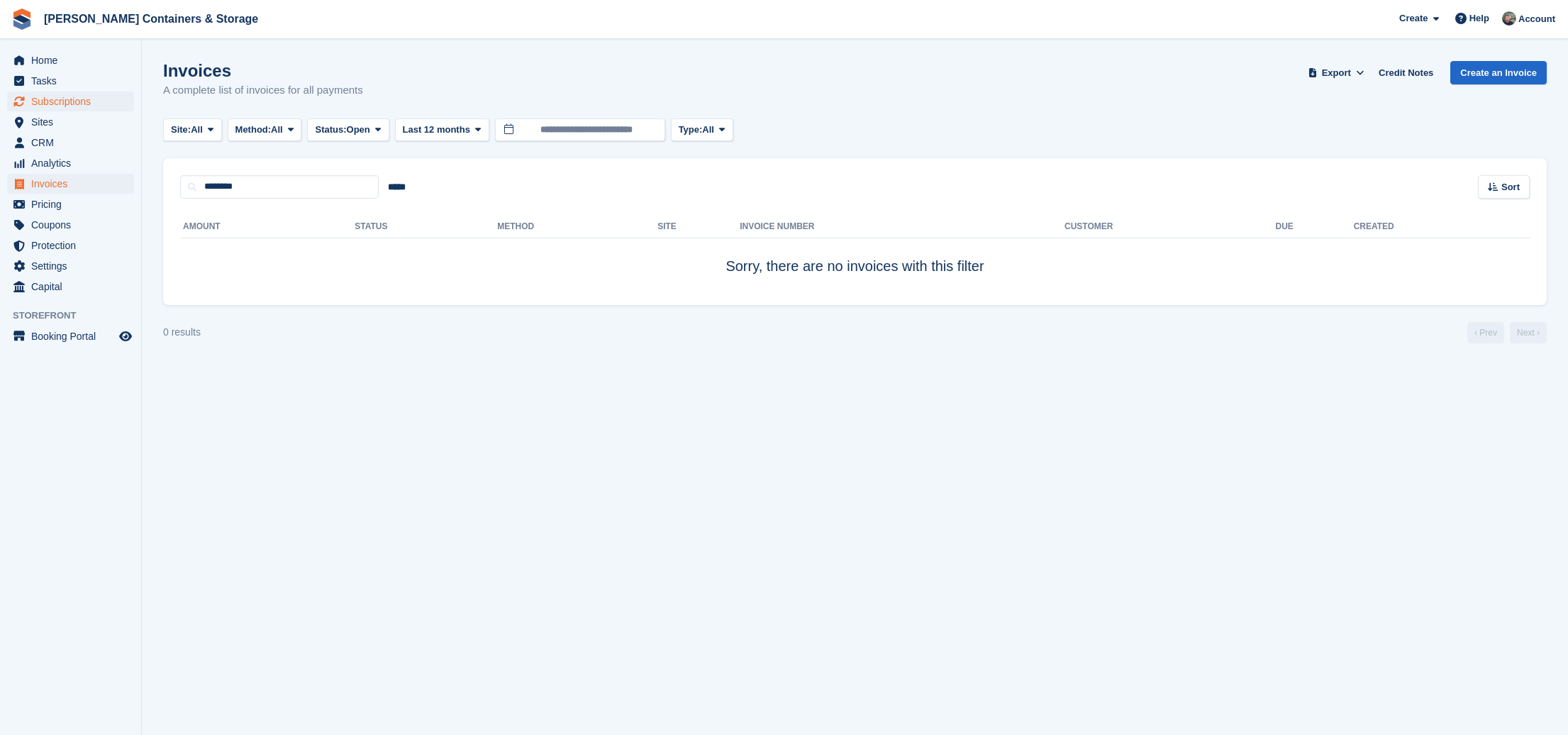
click at [56, 98] on span "Subscriptions" at bounding box center [74, 101] width 85 height 20
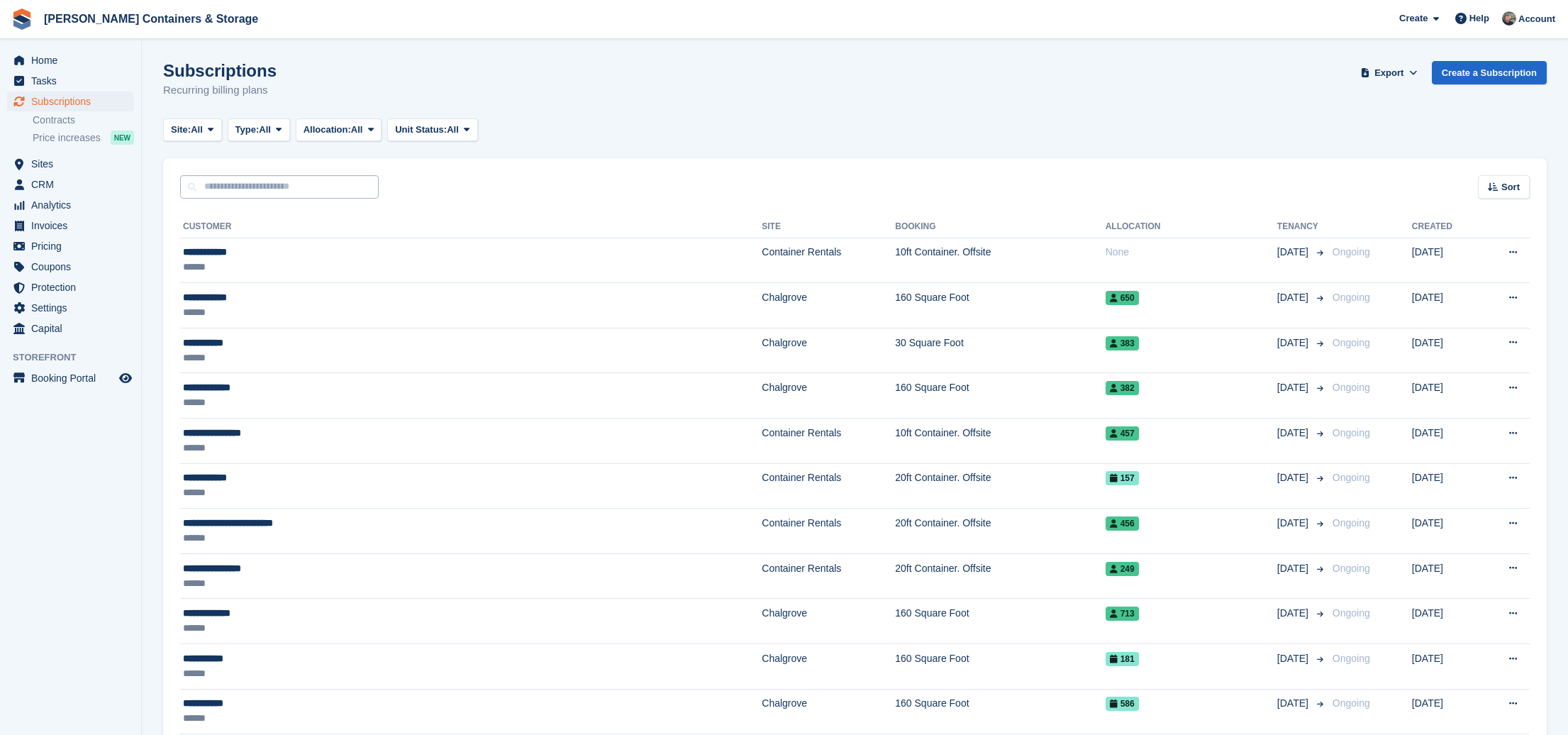
drag, startPoint x: 213, startPoint y: 207, endPoint x: 219, endPoint y: 197, distance: 11.7
click at [220, 194] on input "text" at bounding box center [279, 187] width 198 height 24
type input "*****"
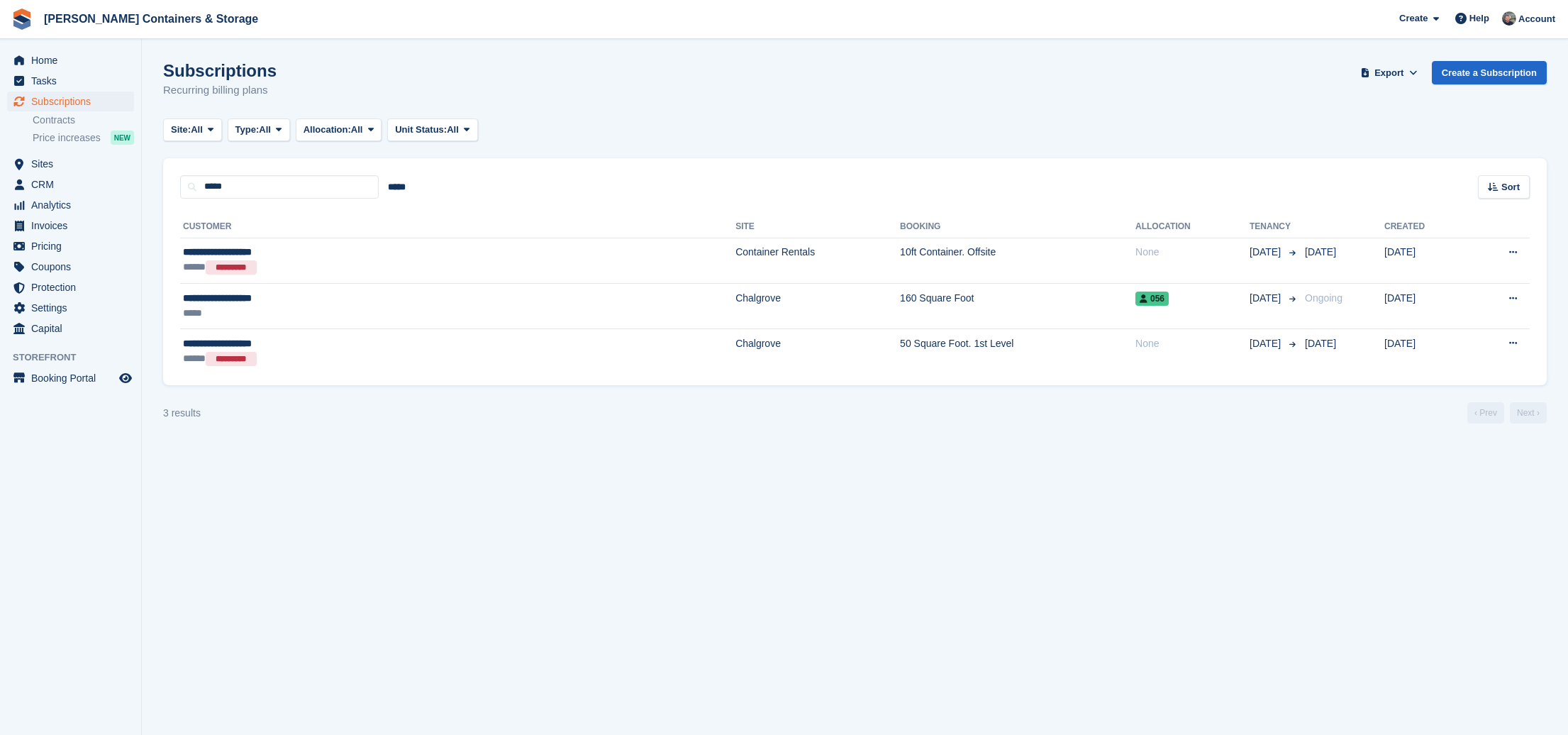
click at [56, 95] on span "Subscriptions" at bounding box center [74, 101] width 85 height 20
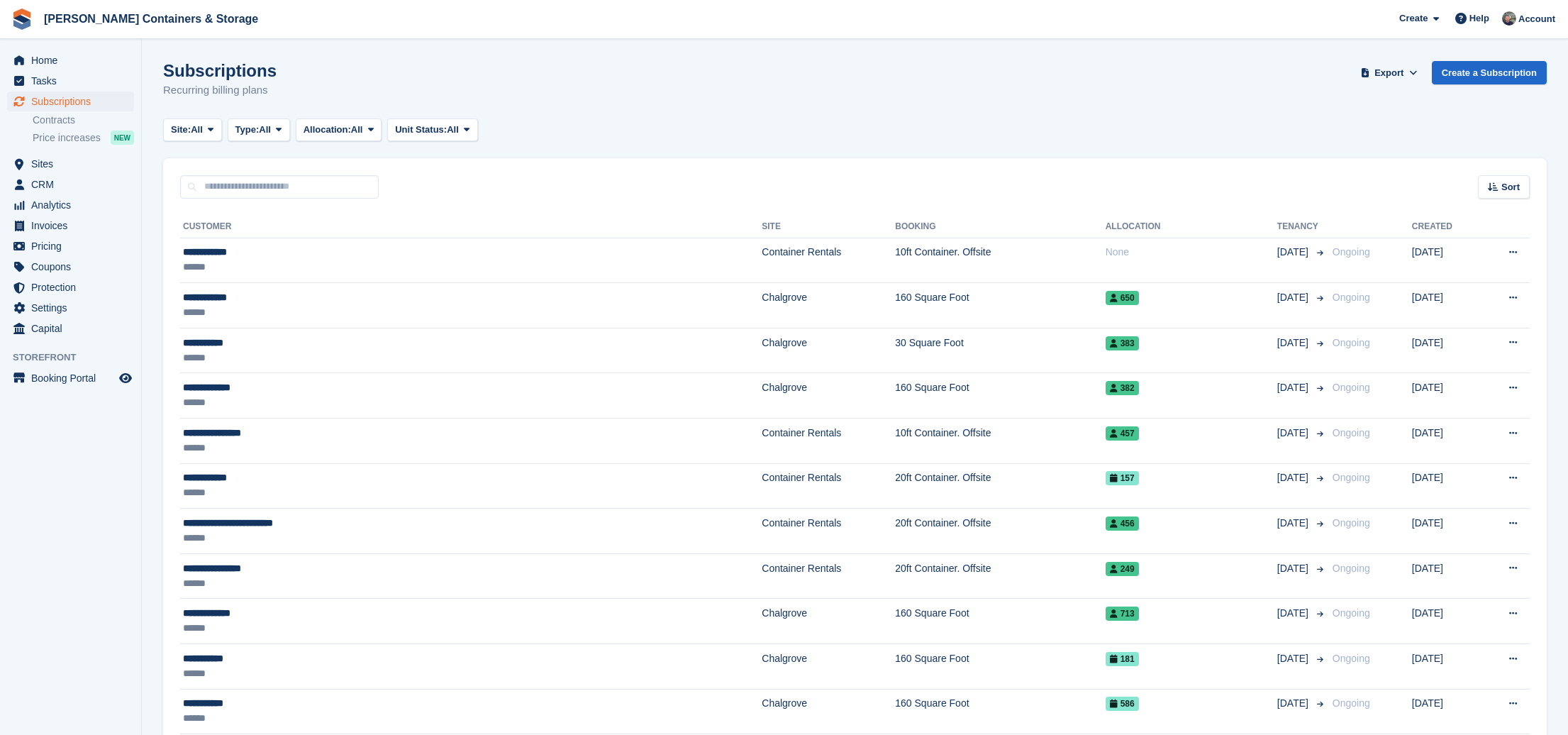
scroll to position [1, 0]
click at [404, 215] on th "Customer" at bounding box center [470, 226] width 582 height 23
click at [279, 193] on input "text" at bounding box center [279, 186] width 198 height 24
type input "****"
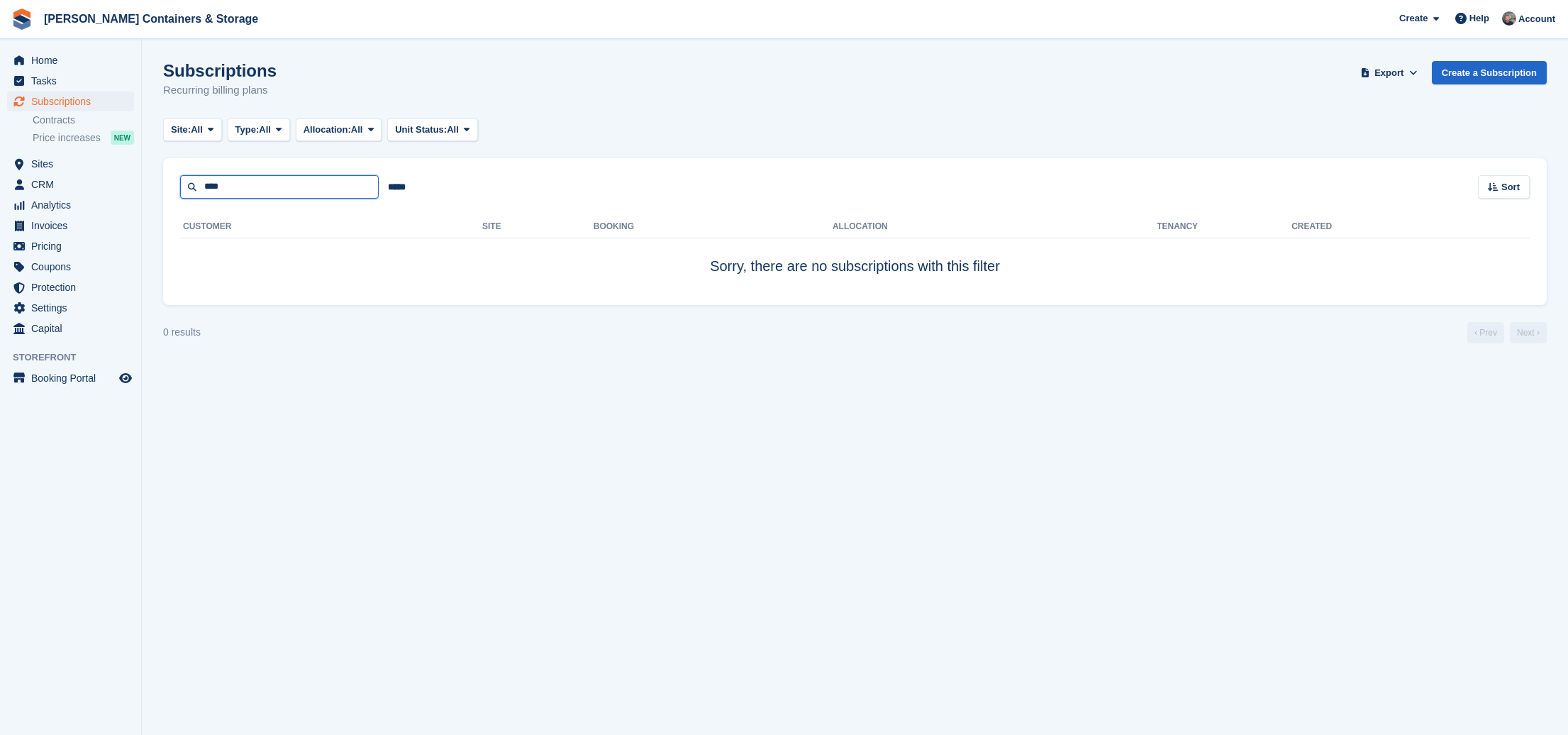
click at [279, 191] on input "****" at bounding box center [279, 187] width 198 height 24
type input "*****"
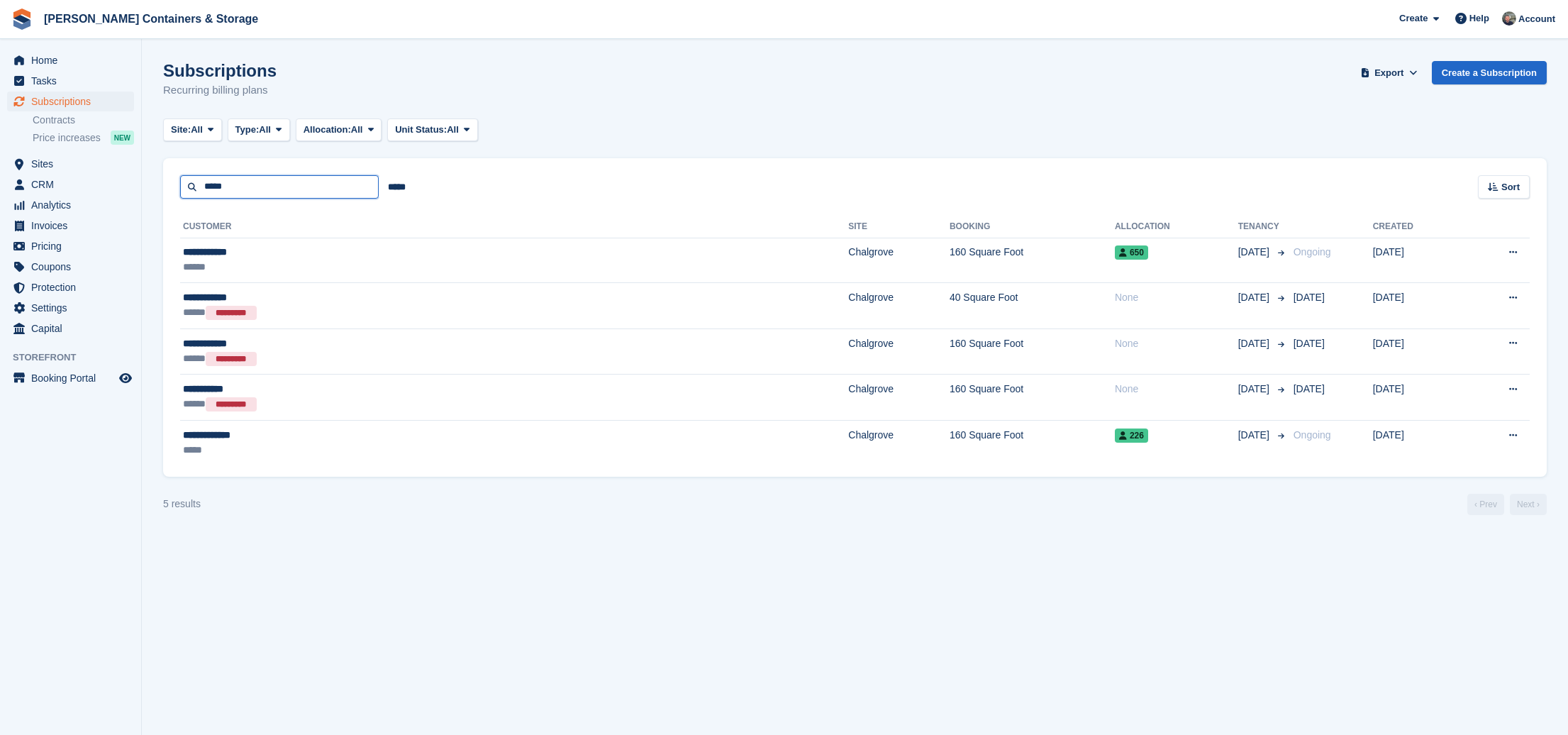
drag, startPoint x: 279, startPoint y: 191, endPoint x: 229, endPoint y: 195, distance: 50.2
click at [229, 195] on input "*****" at bounding box center [279, 187] width 198 height 24
click at [229, 194] on input "*****" at bounding box center [279, 187] width 198 height 24
drag, startPoint x: 229, startPoint y: 191, endPoint x: 16, endPoint y: 66, distance: 247.0
click at [229, 191] on input "*****" at bounding box center [279, 187] width 198 height 24
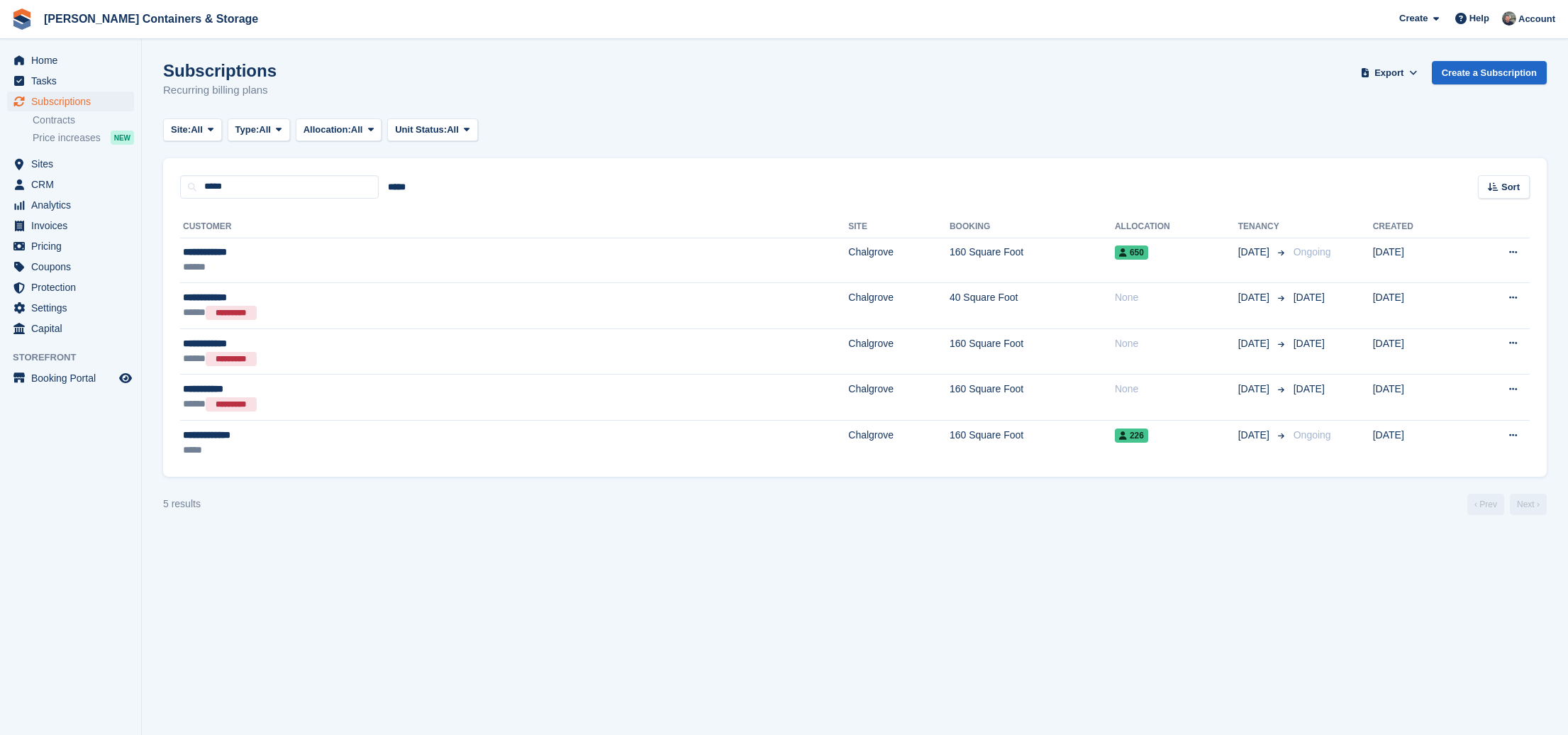
click at [60, 99] on span "Subscriptions" at bounding box center [74, 101] width 85 height 20
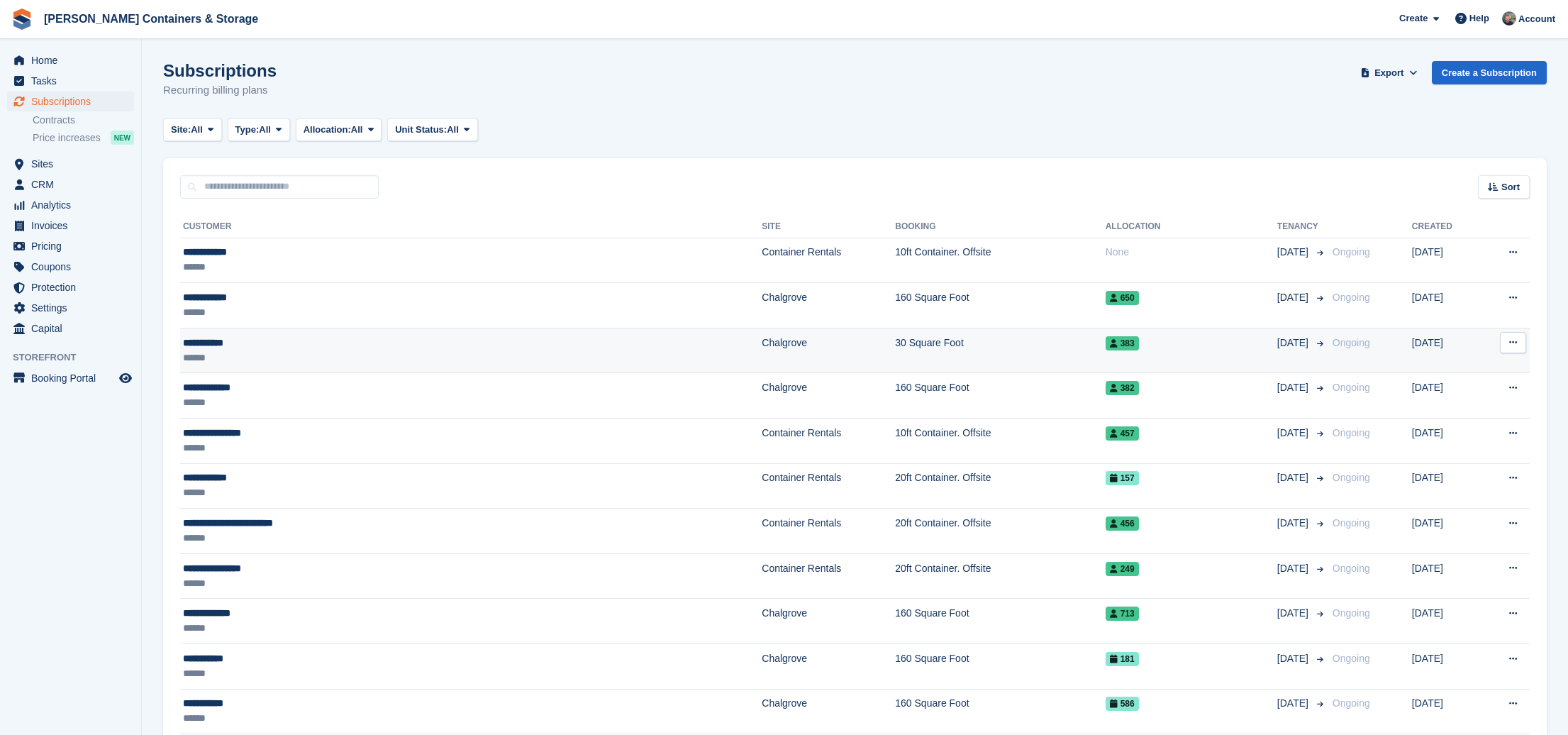
click at [319, 329] on td "**********" at bounding box center [470, 351] width 582 height 46
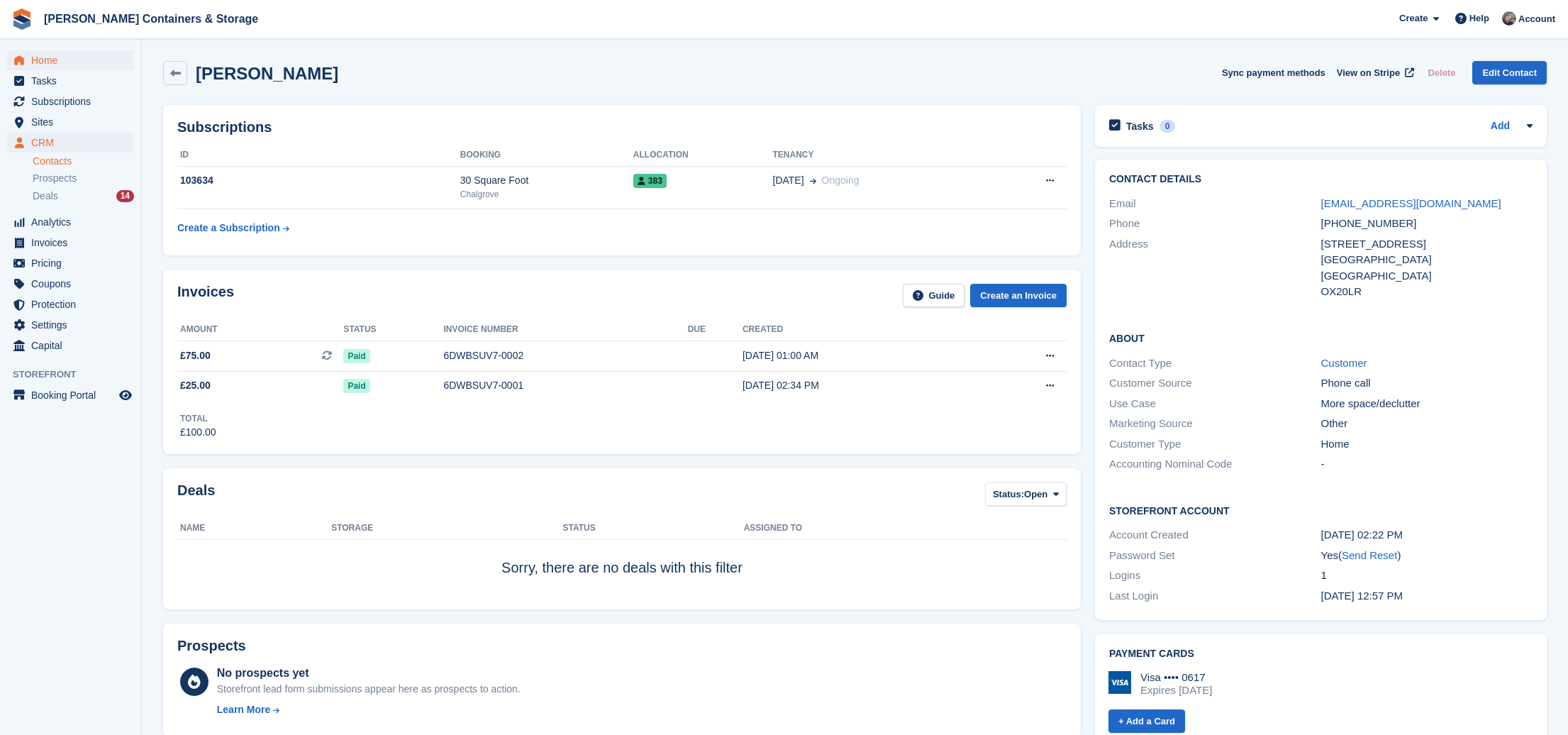
click at [40, 53] on span "Home" at bounding box center [74, 60] width 85 height 20
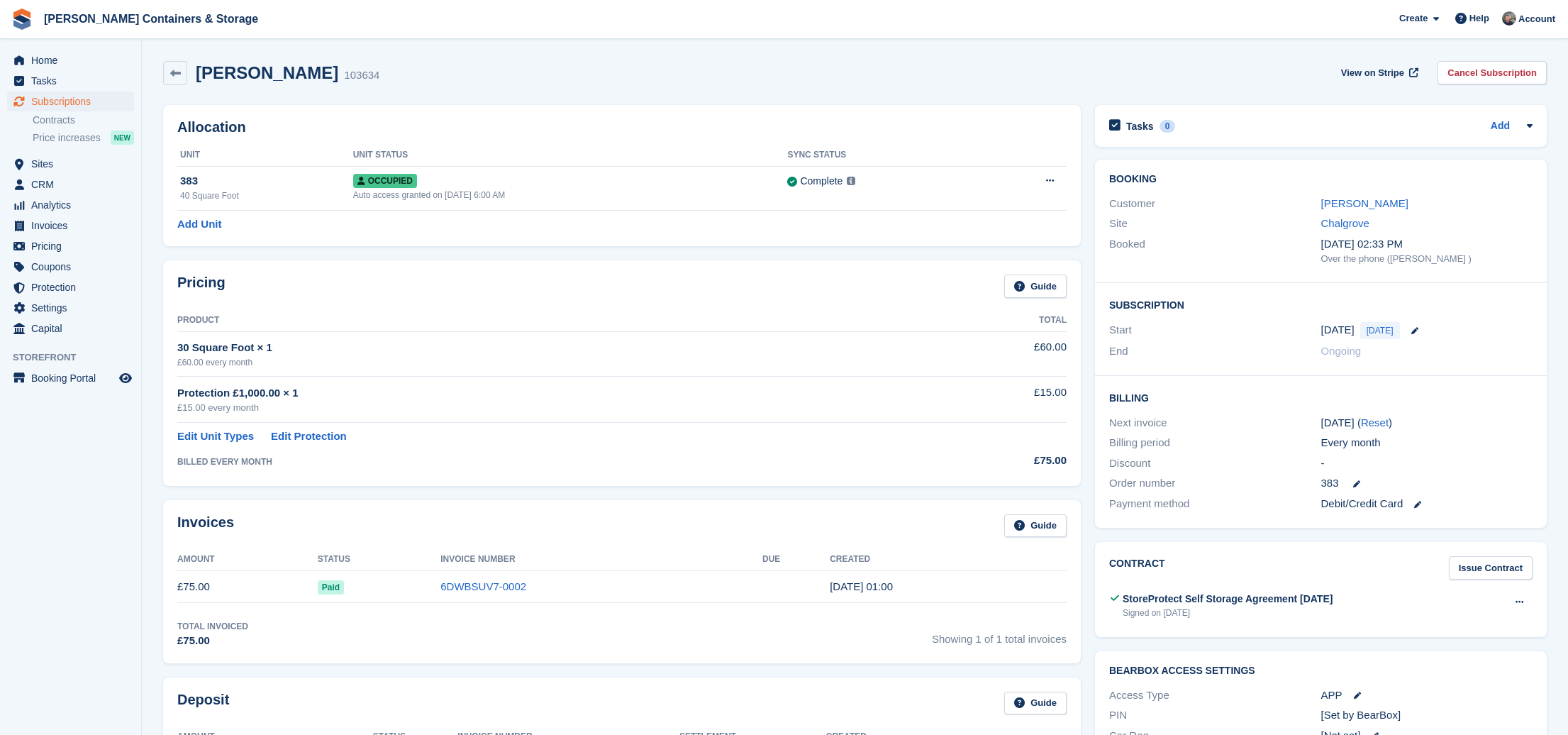
click at [1361, 209] on div "[PERSON_NAME]" at bounding box center [1427, 204] width 212 height 16
click at [1361, 203] on link "[PERSON_NAME]" at bounding box center [1364, 204] width 87 height 12
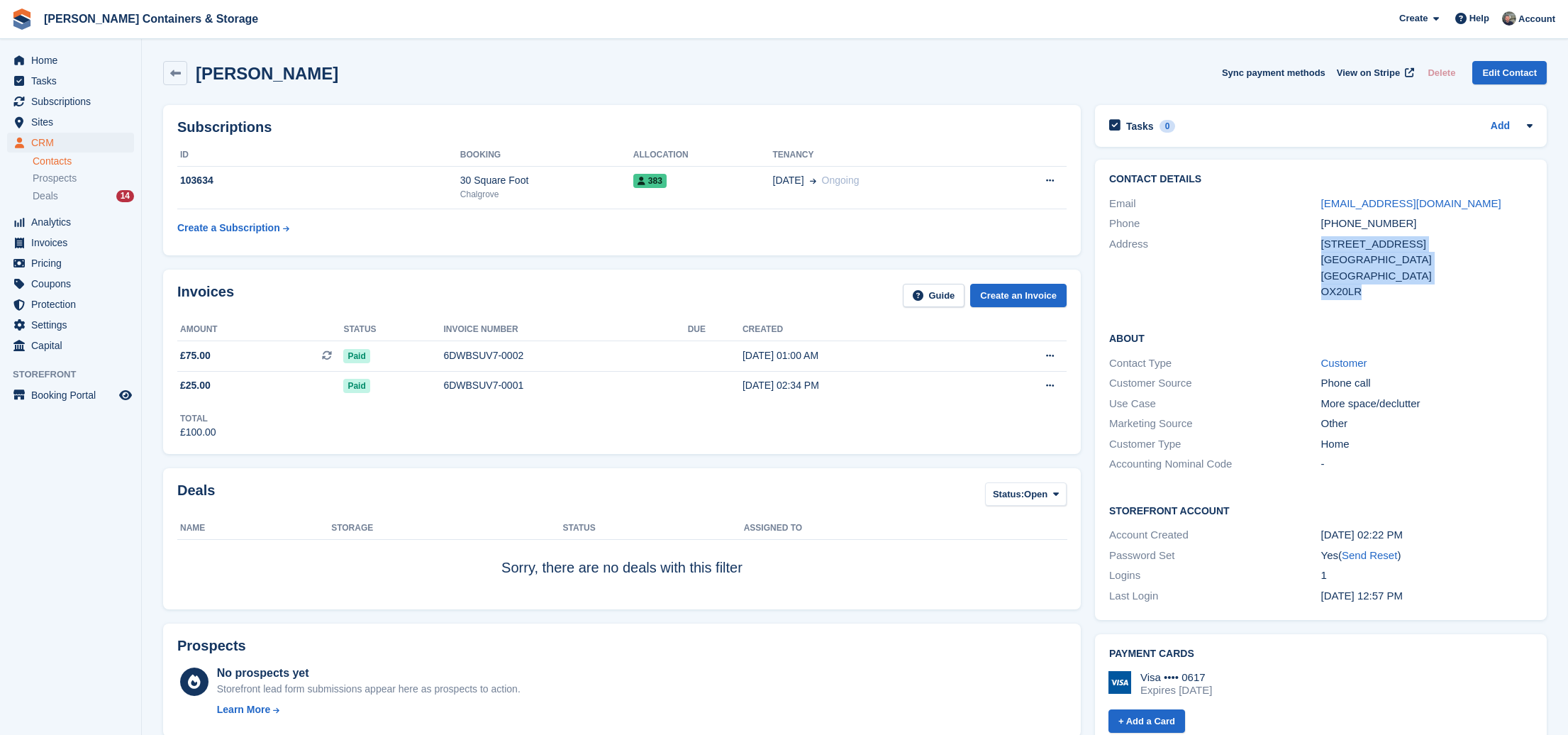
drag, startPoint x: 1322, startPoint y: 240, endPoint x: 1416, endPoint y: 291, distance: 106.9
click at [1420, 294] on div "170 Westminster Way Oxford United Kingdom OX20LR" at bounding box center [1427, 268] width 212 height 64
copy div "170 Westminster Way Oxford United Kingdom OX20LR"
click at [79, 46] on div "Home Tasks Subscriptions Subscriptions Subscriptions Contracts Price increases …" at bounding box center [70, 201] width 141 height 311
click at [75, 54] on span "Home" at bounding box center [74, 60] width 85 height 20
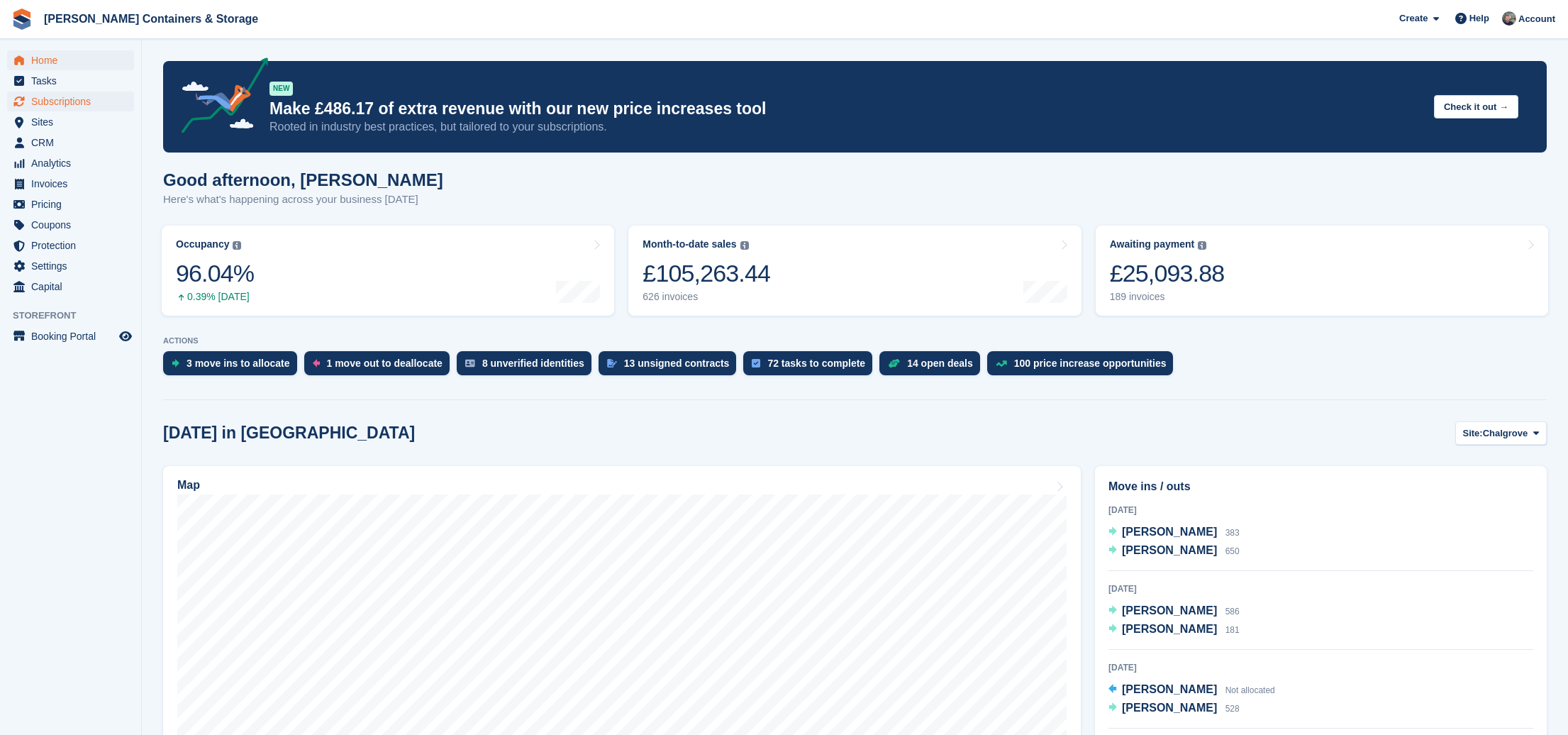
click at [76, 110] on span "Subscriptions" at bounding box center [74, 101] width 85 height 20
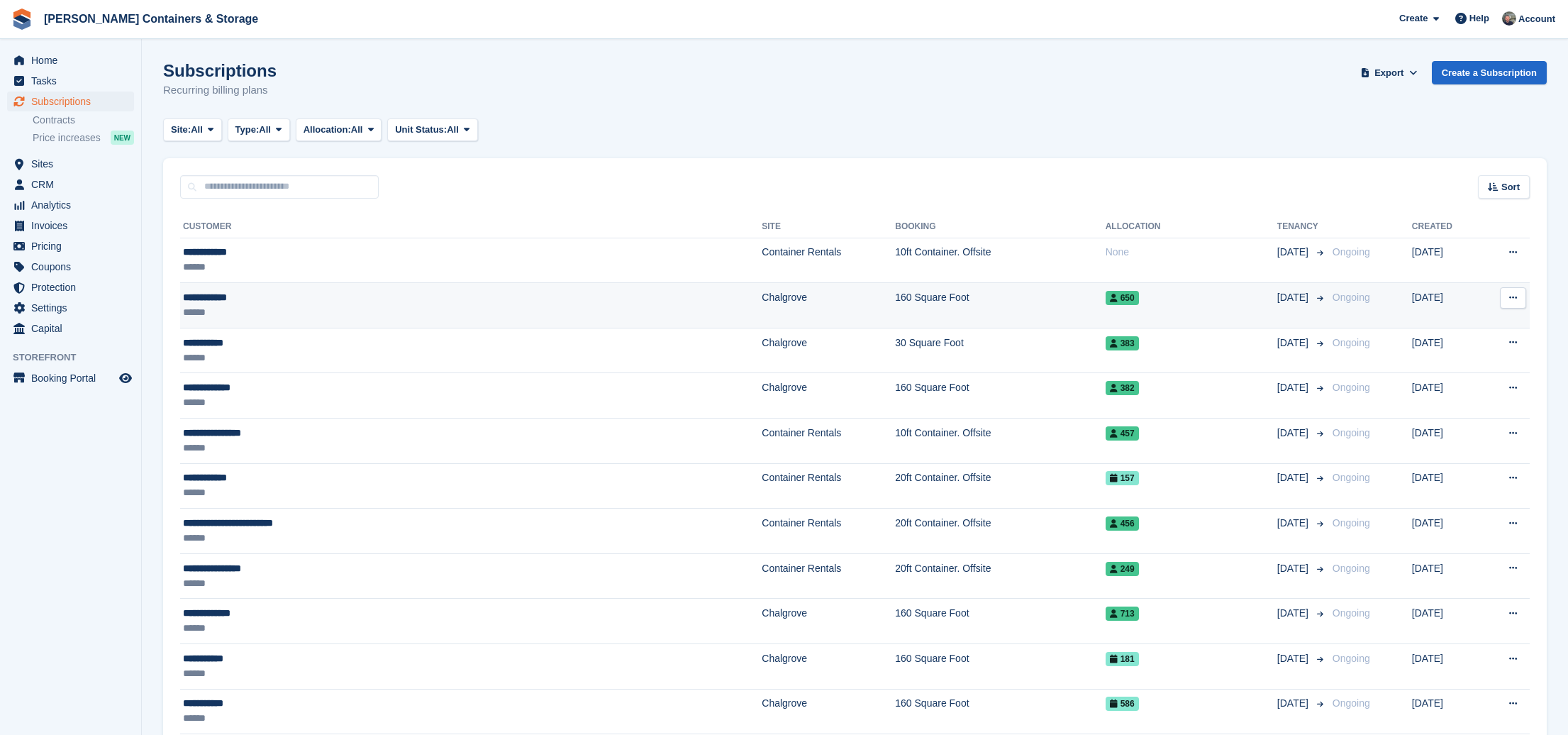
click at [287, 299] on div "**********" at bounding box center [354, 298] width 344 height 15
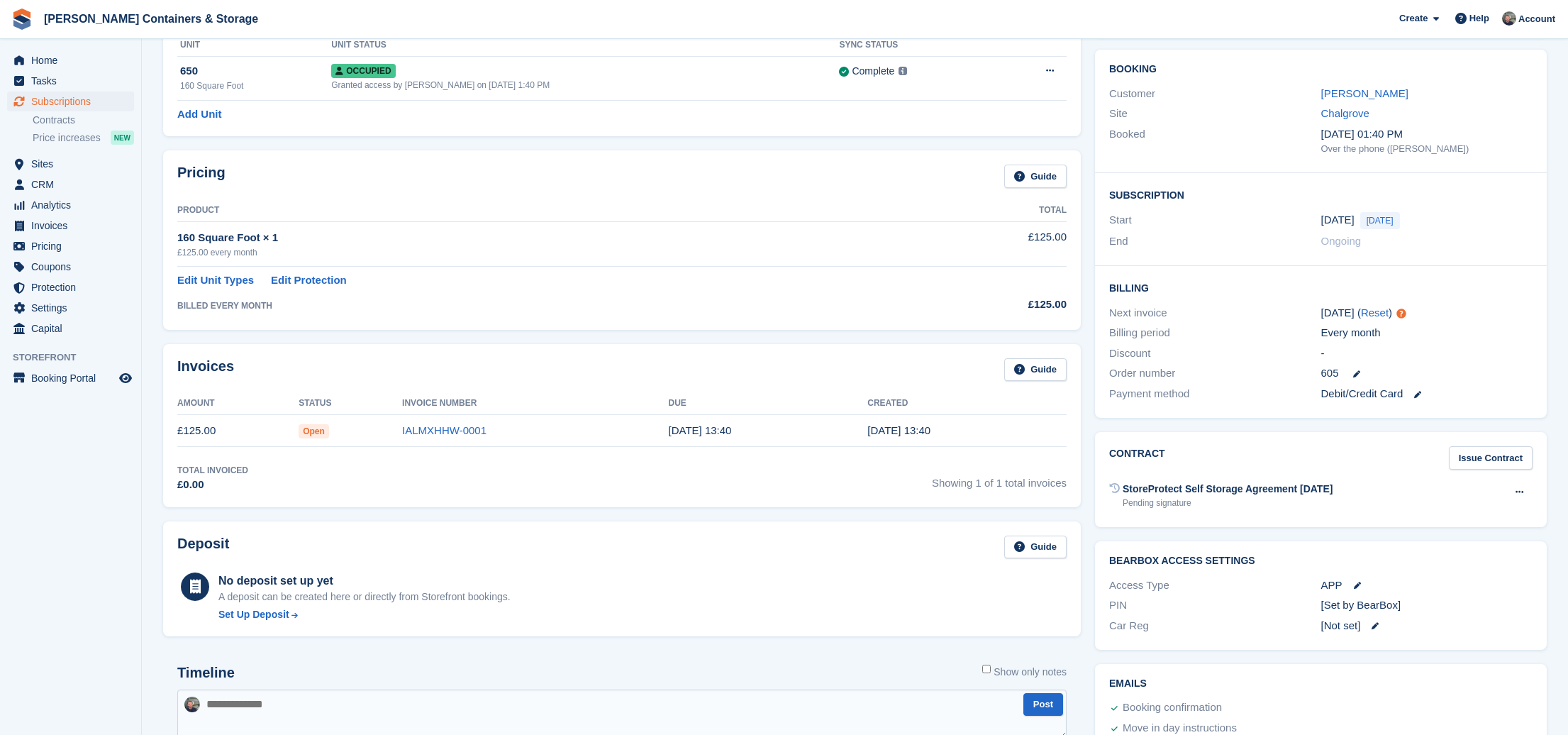
scroll to position [191, 0]
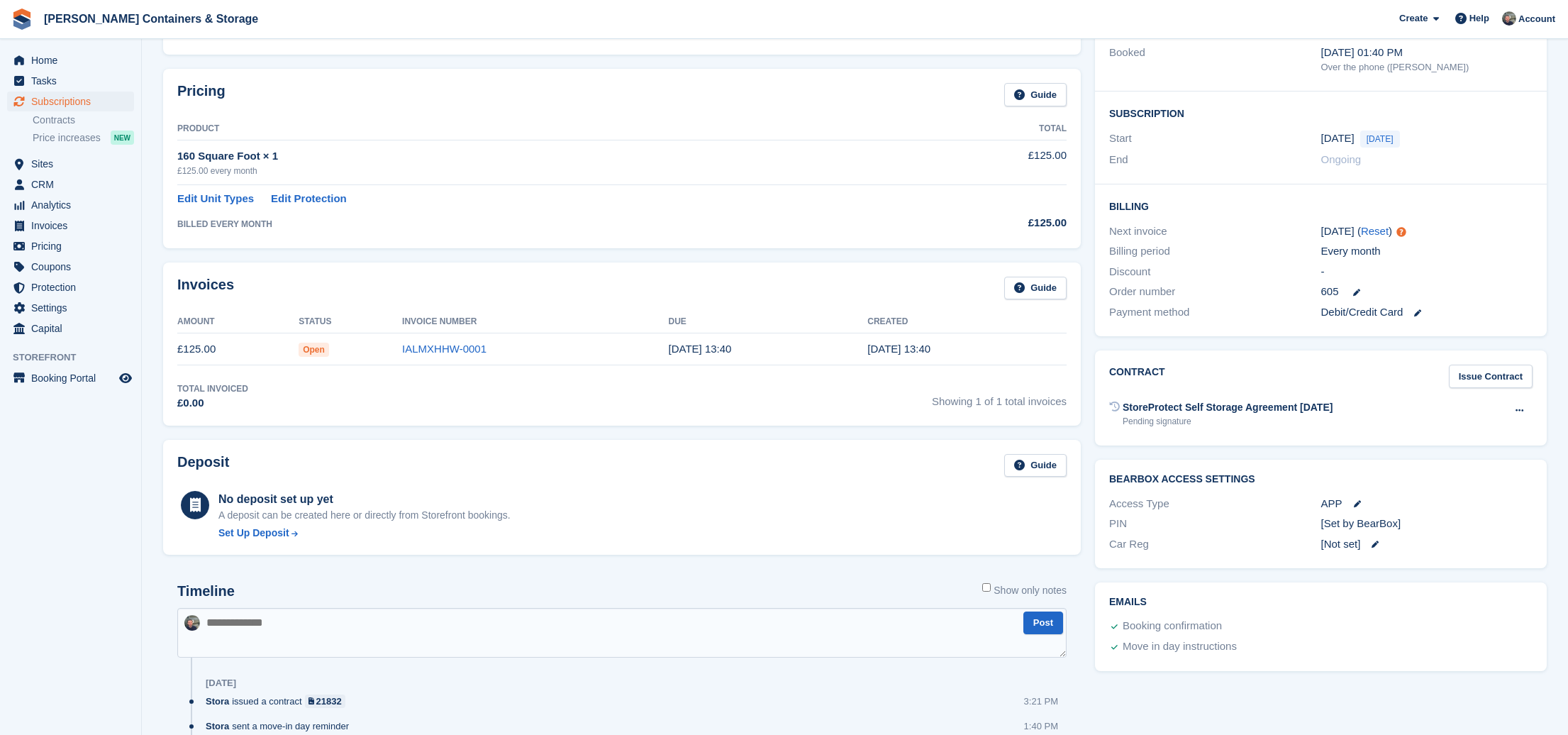
drag, startPoint x: 281, startPoint y: 526, endPoint x: 293, endPoint y: 527, distance: 12.0
click at [282, 526] on div "Set Up Deposit" at bounding box center [254, 533] width 71 height 15
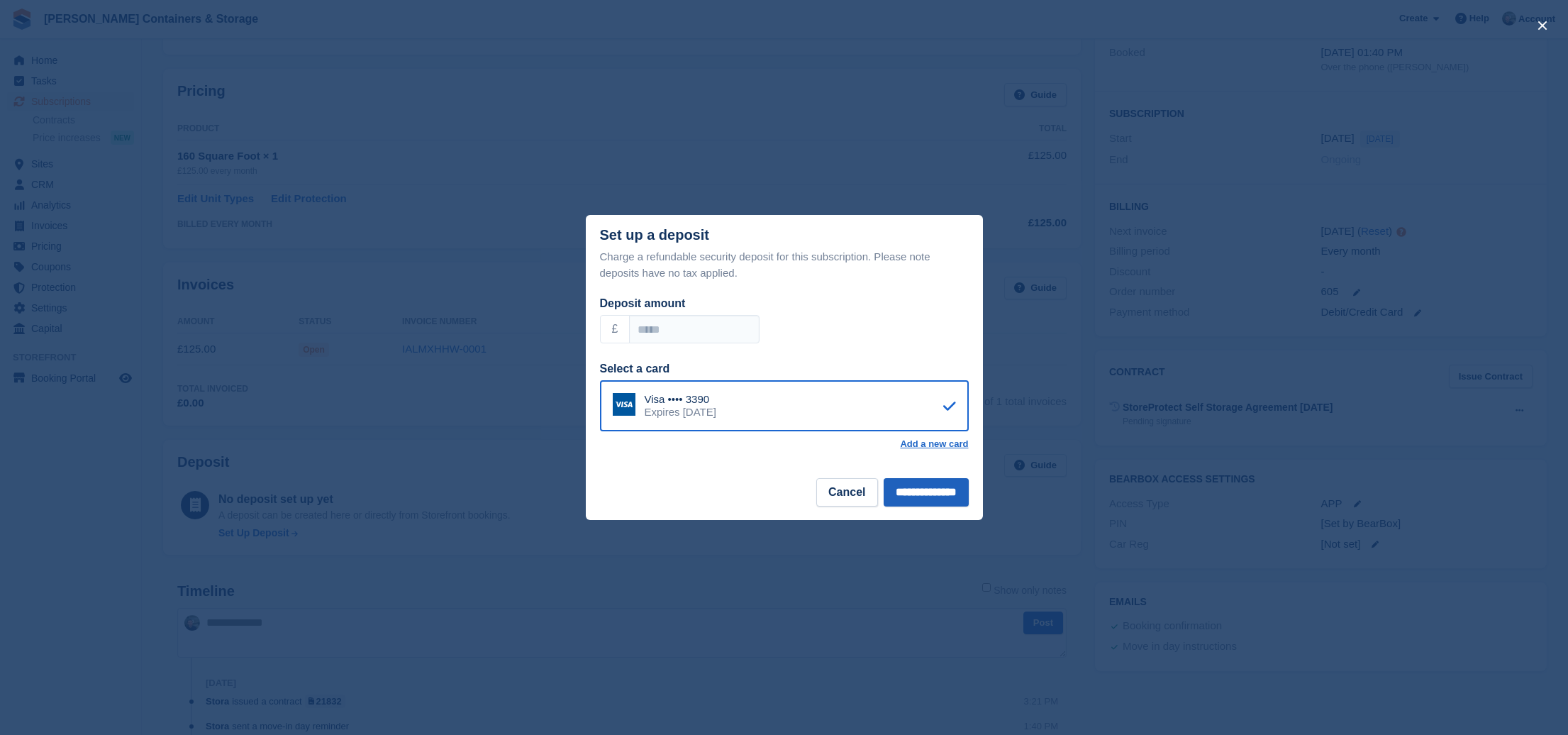
click at [939, 492] on input "**********" at bounding box center [926, 492] width 85 height 28
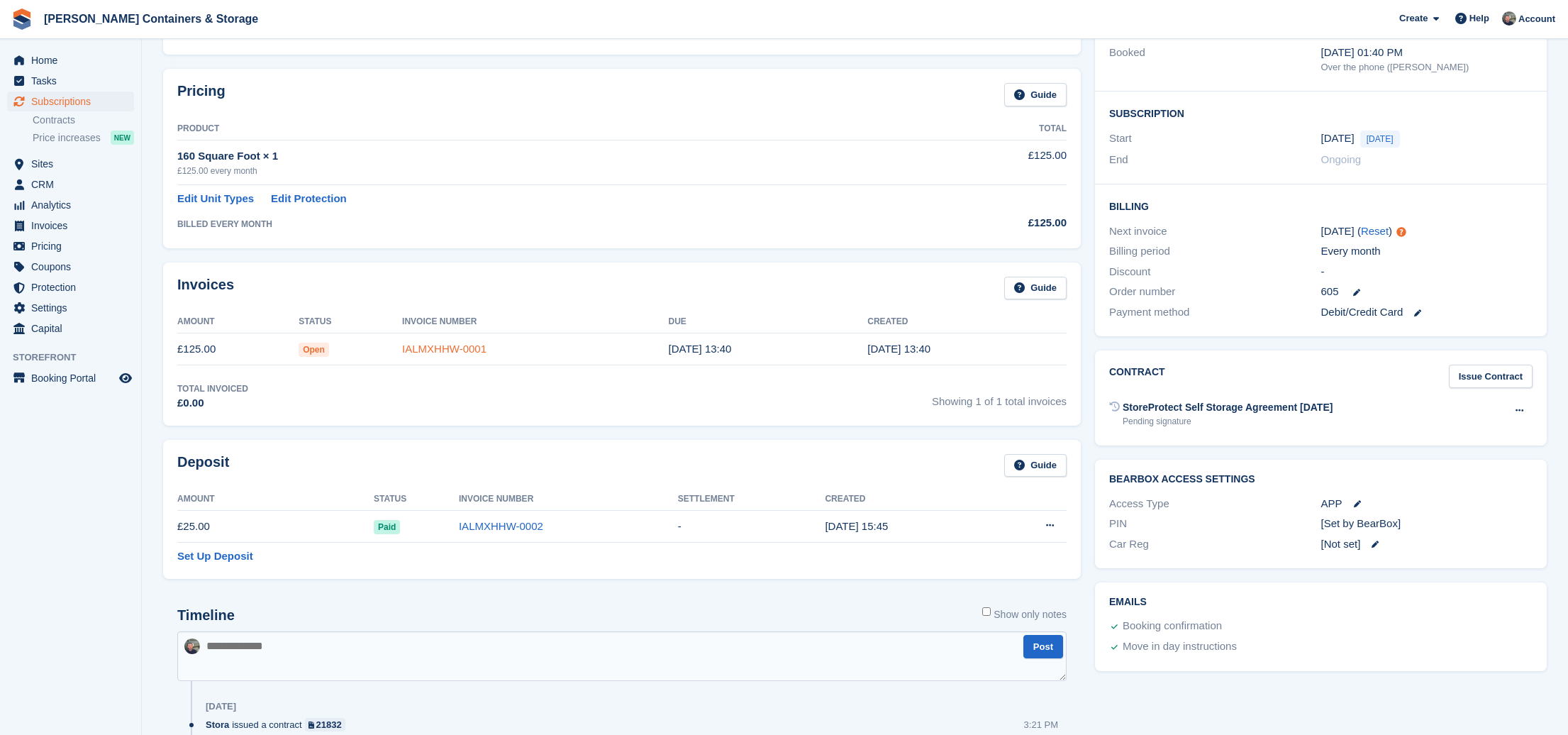
click at [445, 345] on link "IALMXHHW-0001" at bounding box center [444, 348] width 85 height 12
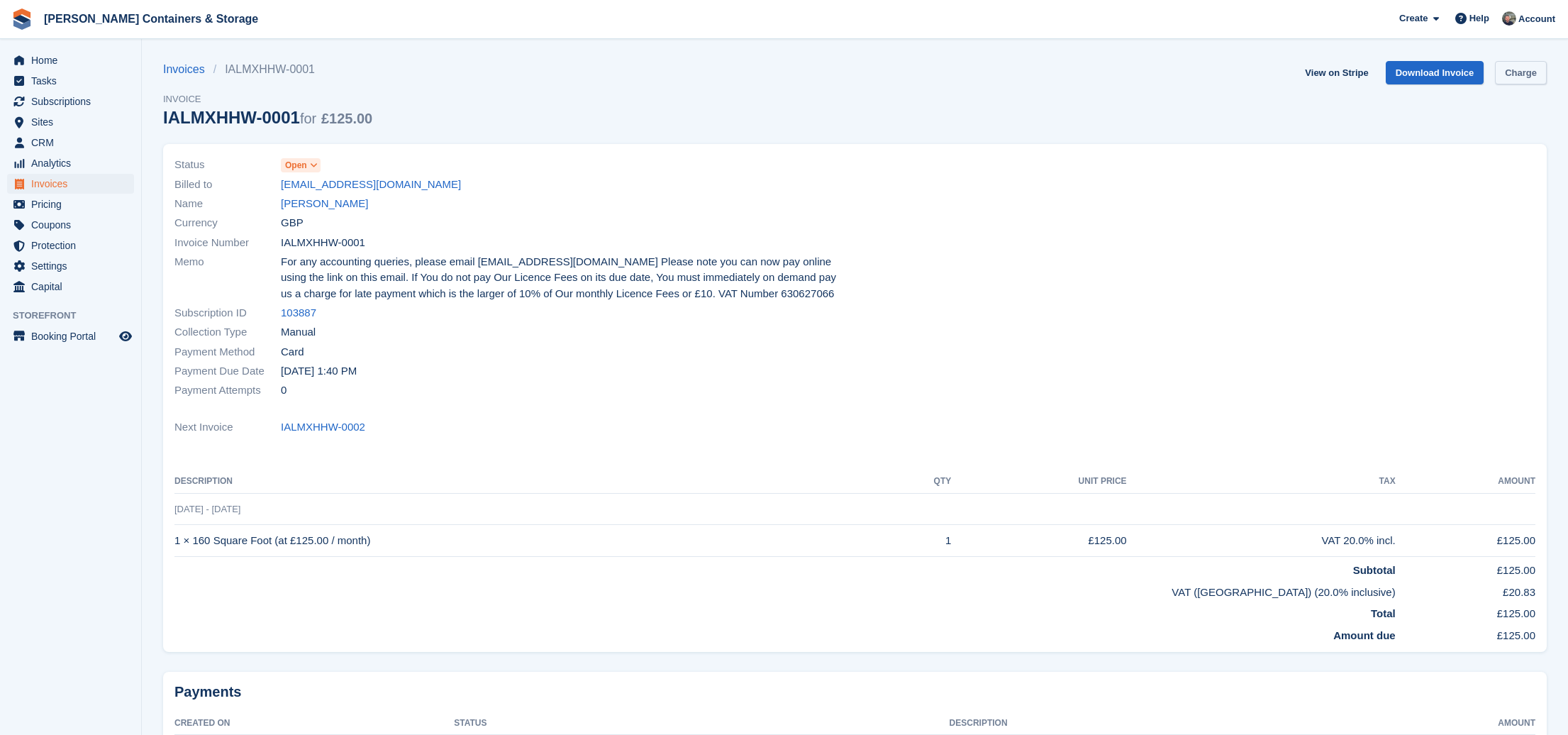
click at [1520, 71] on link "Charge" at bounding box center [1521, 72] width 52 height 24
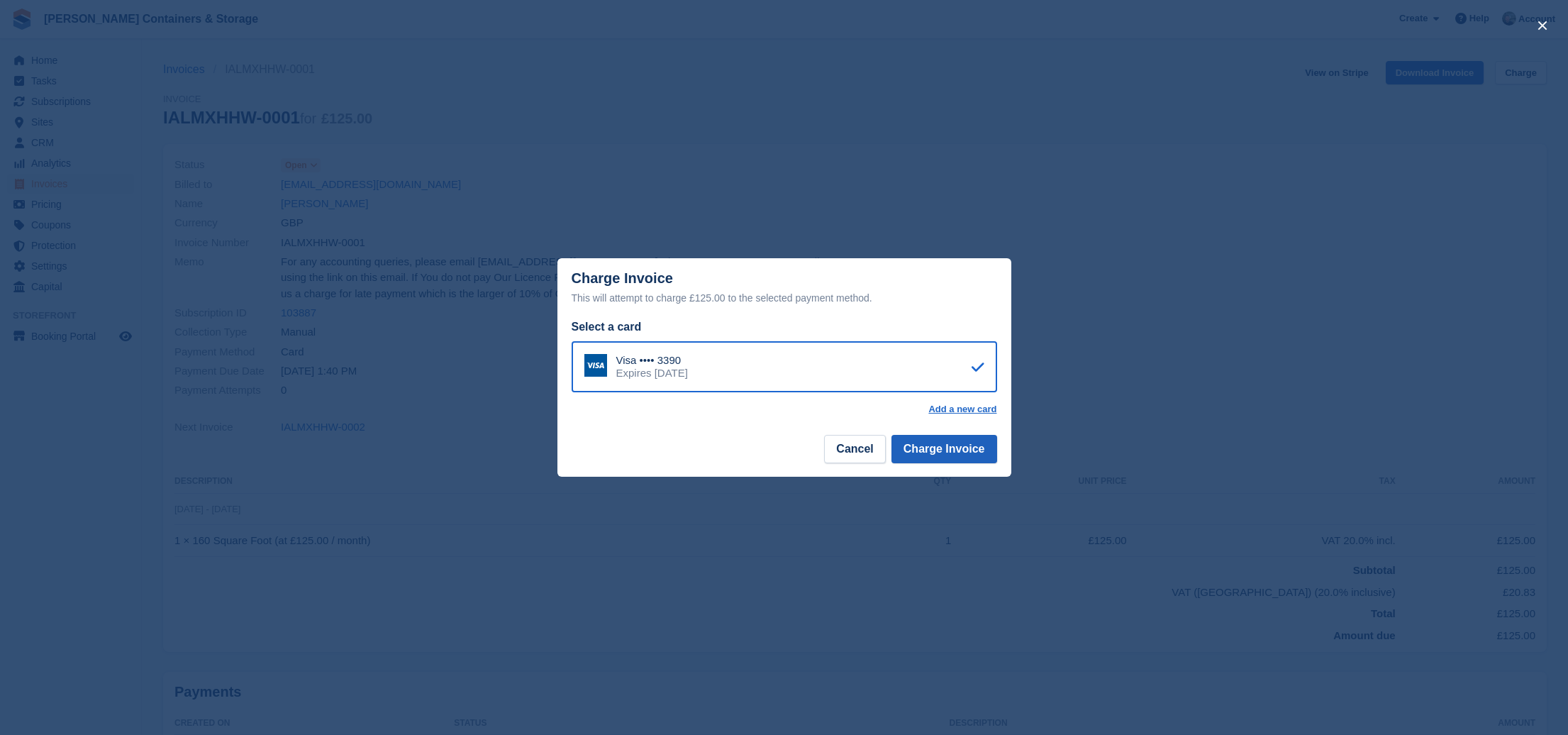
click at [954, 448] on button "Charge Invoice" at bounding box center [944, 448] width 106 height 28
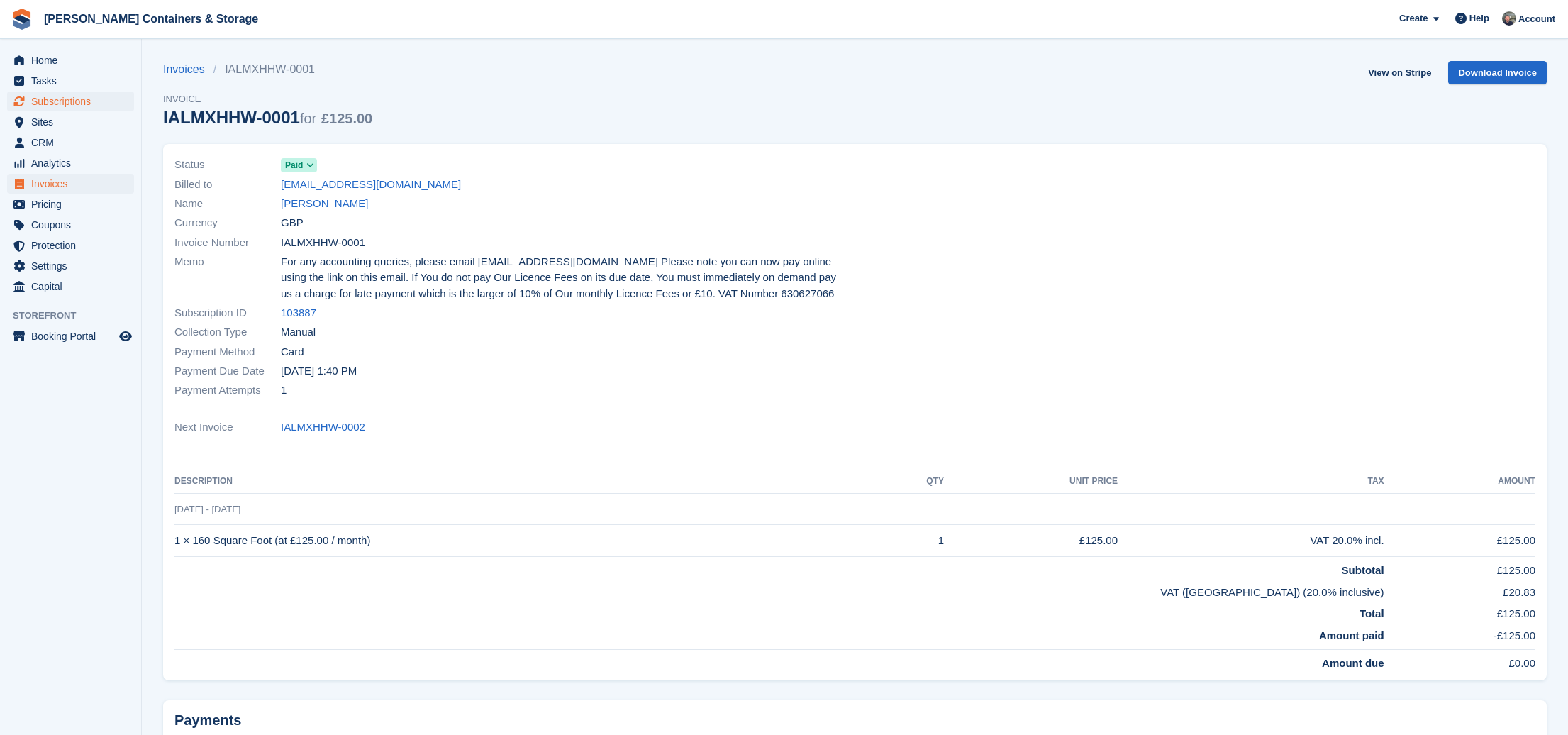
click at [91, 95] on span "Subscriptions" at bounding box center [74, 101] width 85 height 20
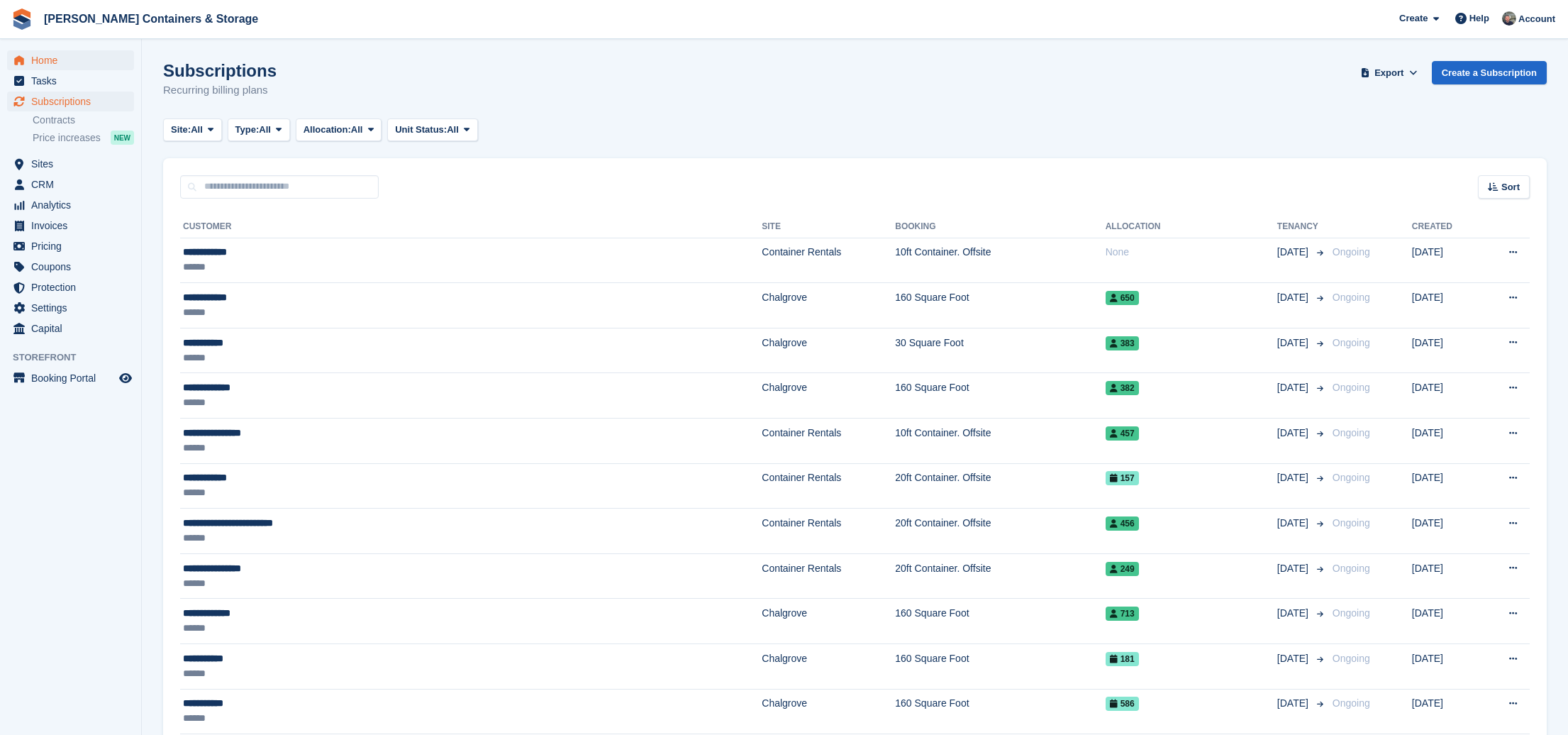
click at [56, 61] on span "Home" at bounding box center [74, 60] width 85 height 20
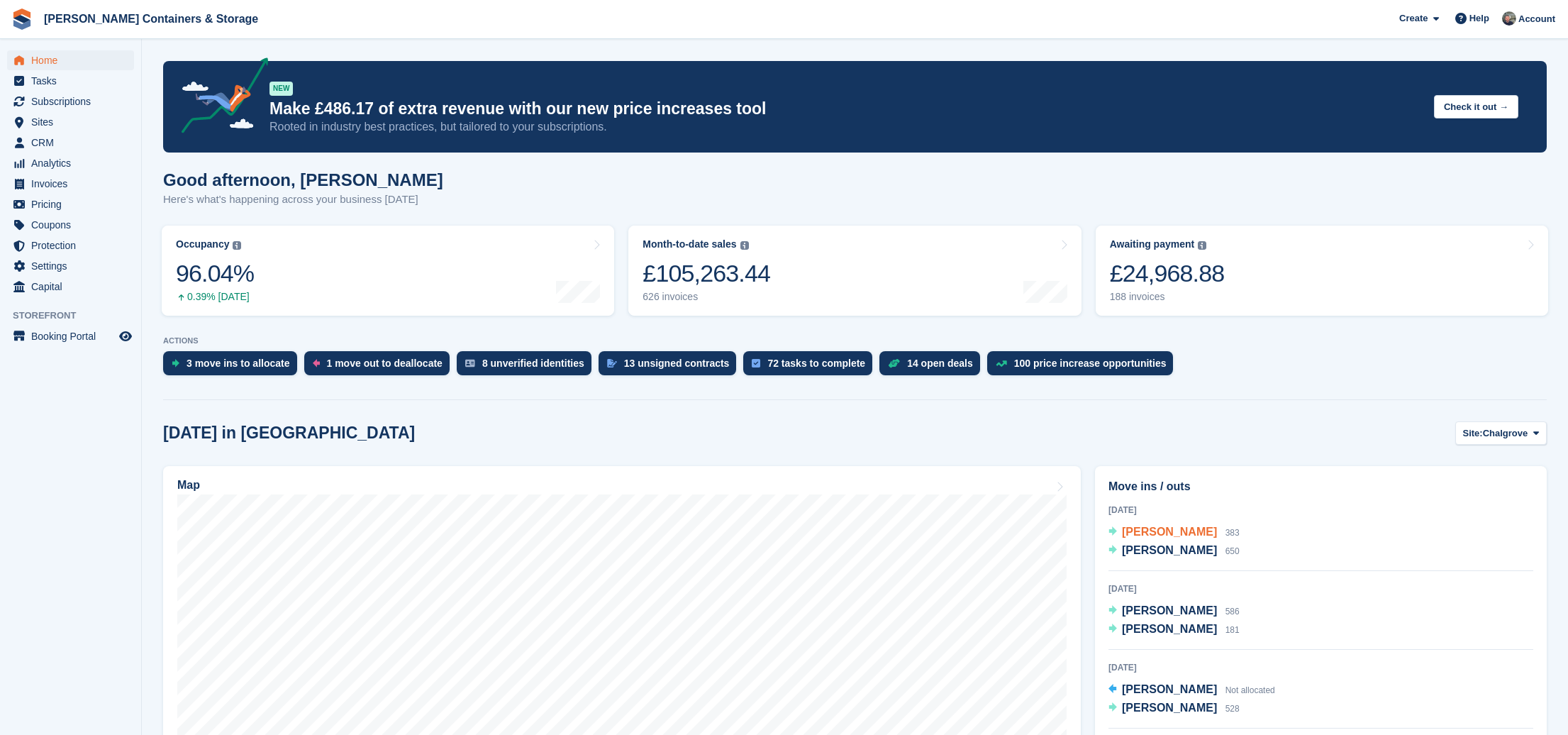
click at [1179, 531] on span "[PERSON_NAME]" at bounding box center [1169, 531] width 95 height 12
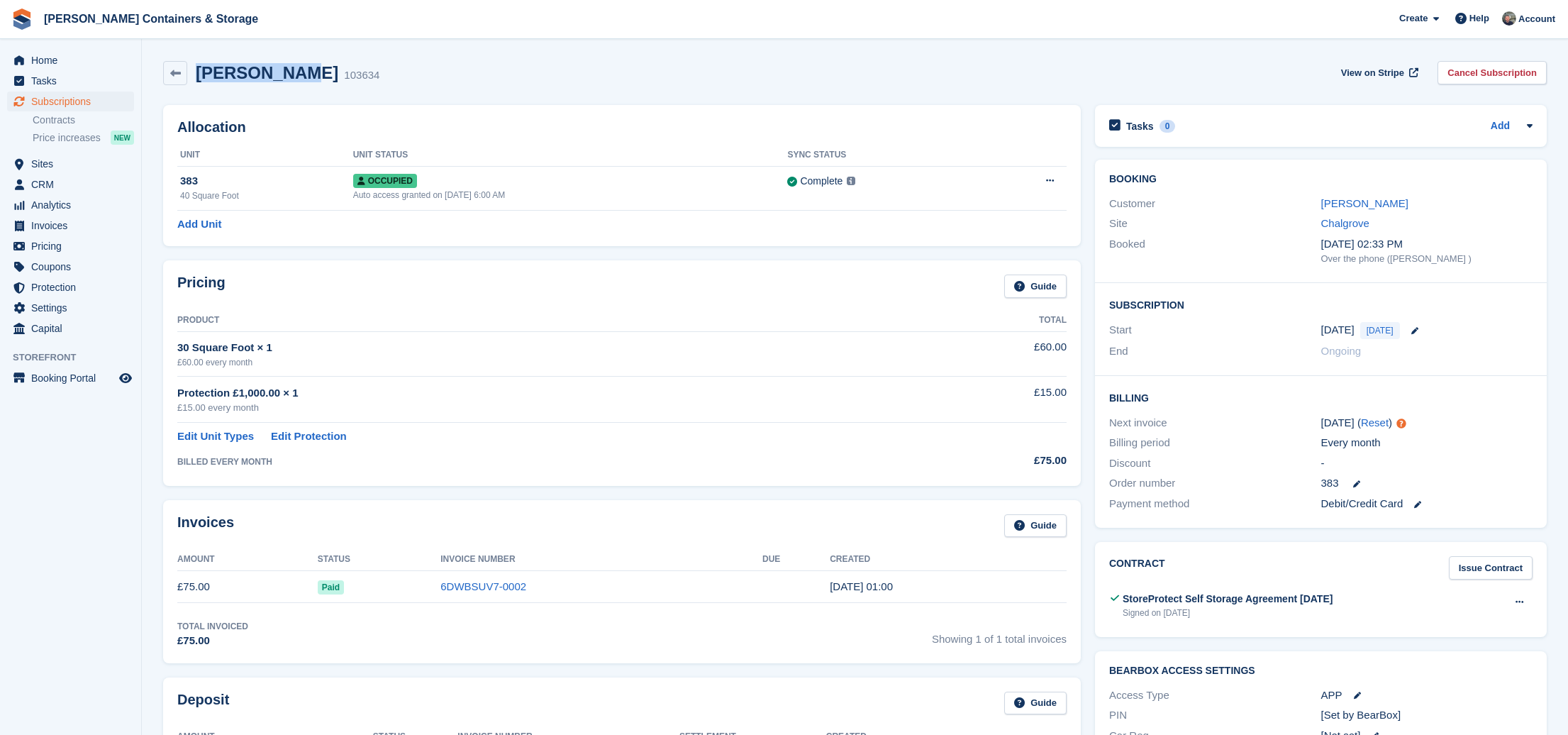
drag, startPoint x: 300, startPoint y: 70, endPoint x: 200, endPoint y: 71, distance: 100.0
click at [200, 71] on h2 "[PERSON_NAME]" at bounding box center [267, 72] width 143 height 19
copy h2 "[PERSON_NAME]"
click at [1368, 199] on link "[PERSON_NAME]" at bounding box center [1364, 204] width 87 height 12
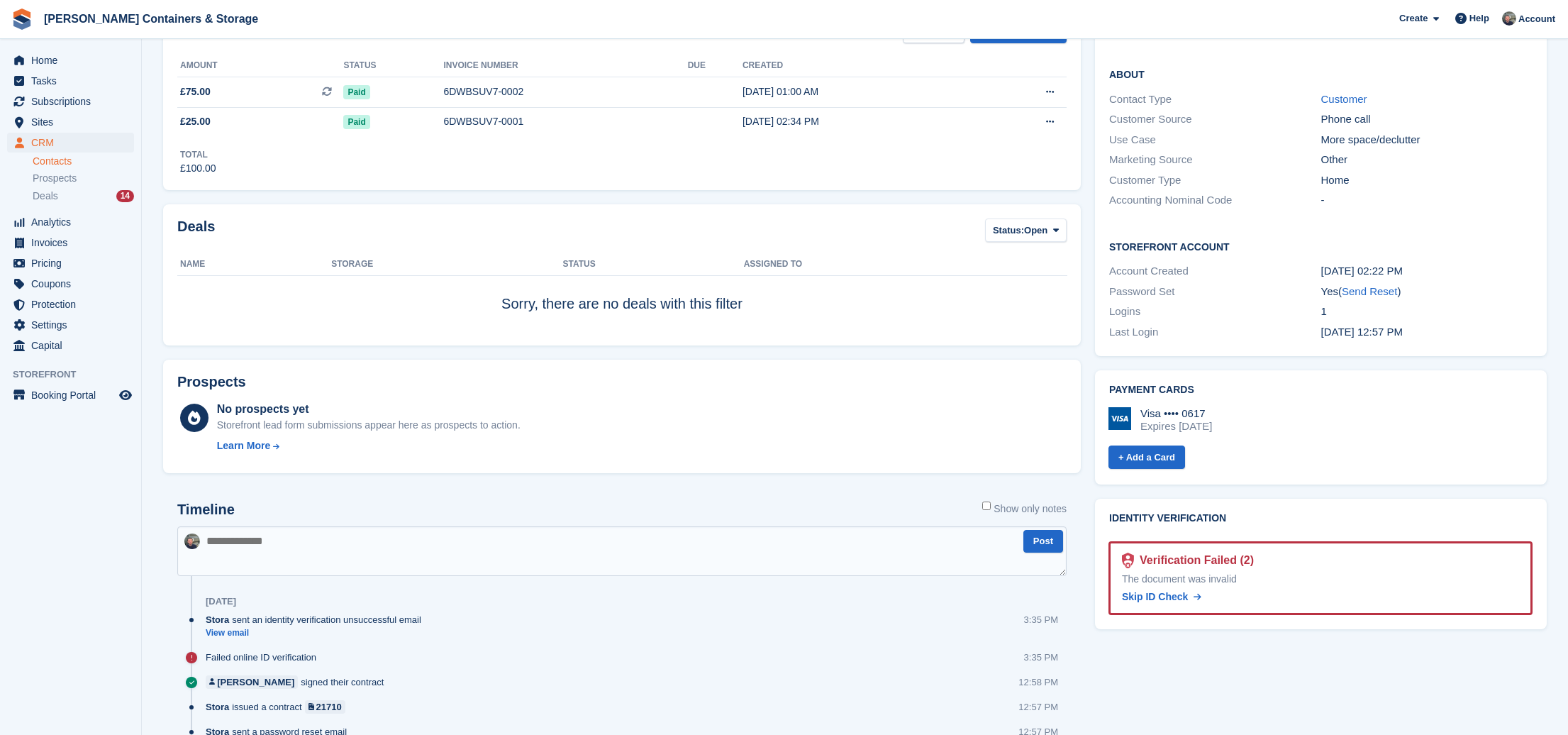
scroll to position [265, 0]
click at [1159, 550] on div "Verification Failed (2)" at bounding box center [1194, 559] width 120 height 17
click at [1254, 550] on div "Verification Failed (2)" at bounding box center [1194, 559] width 120 height 17
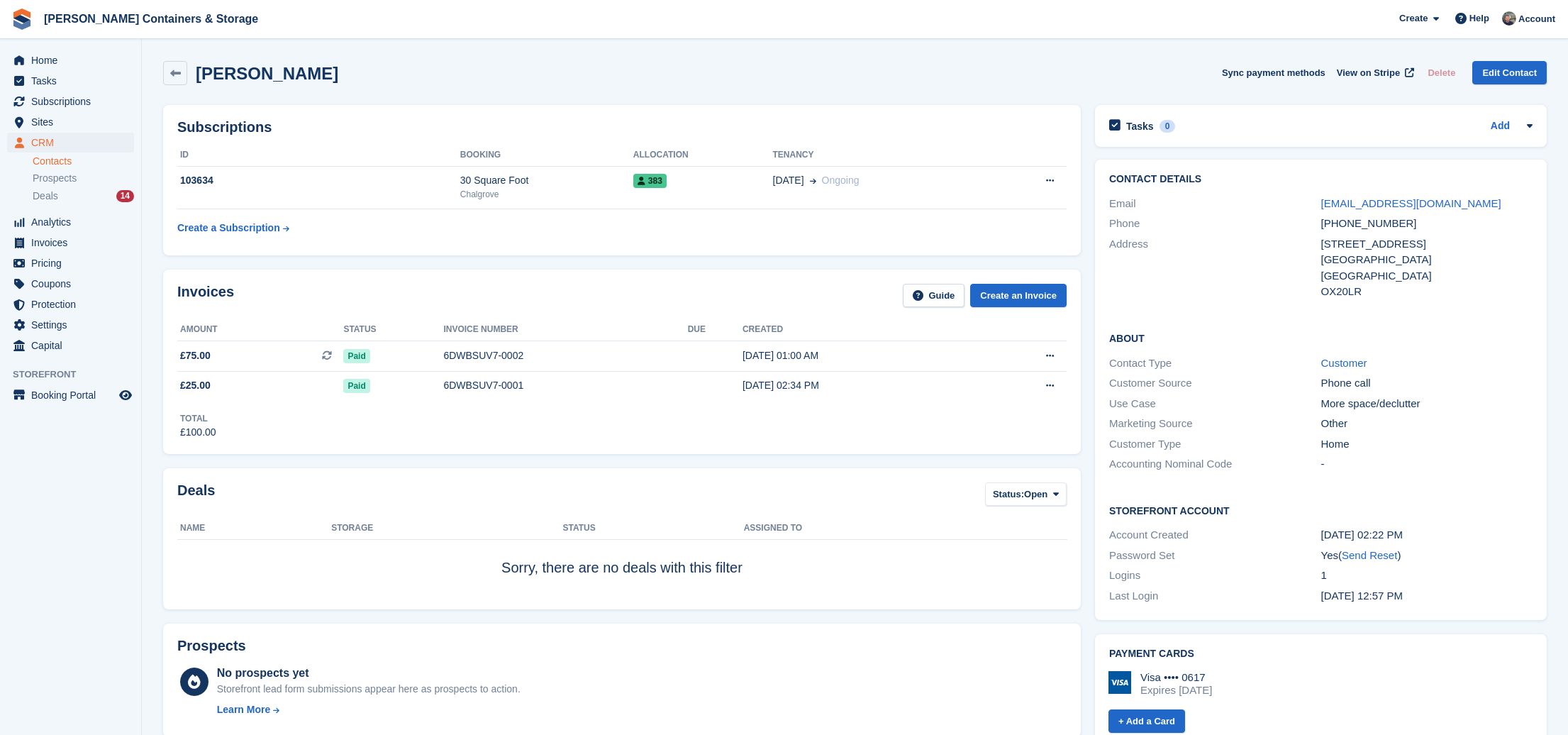
scroll to position [0, 0]
click at [1362, 77] on span "View on Stripe" at bounding box center [1368, 73] width 63 height 14
click at [224, 76] on h2 "[PERSON_NAME]" at bounding box center [267, 73] width 143 height 19
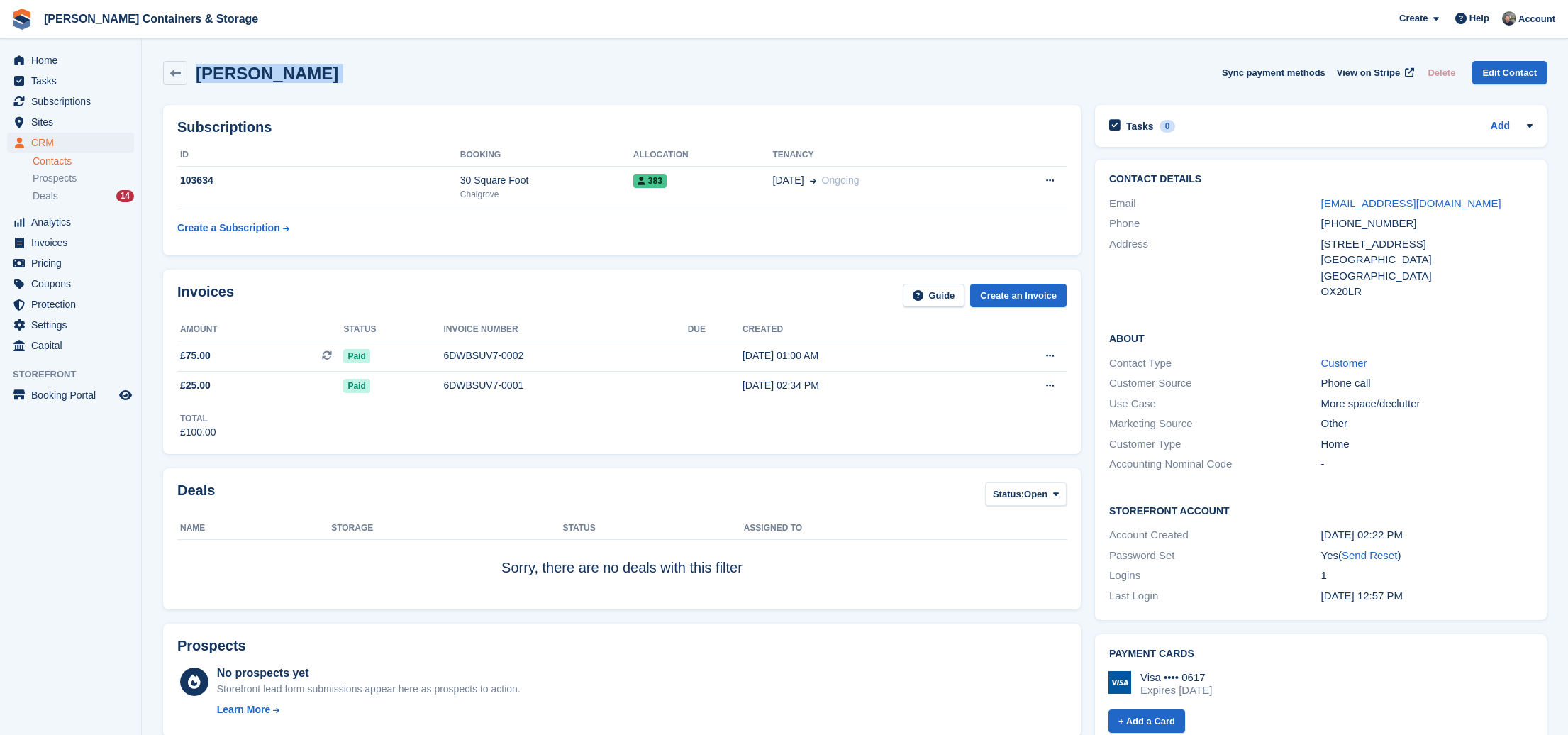
copy div "Kareem Awad Sync payment methods View on Stripe Delete Edit Contact"
click at [55, 50] on span "Home" at bounding box center [74, 60] width 85 height 20
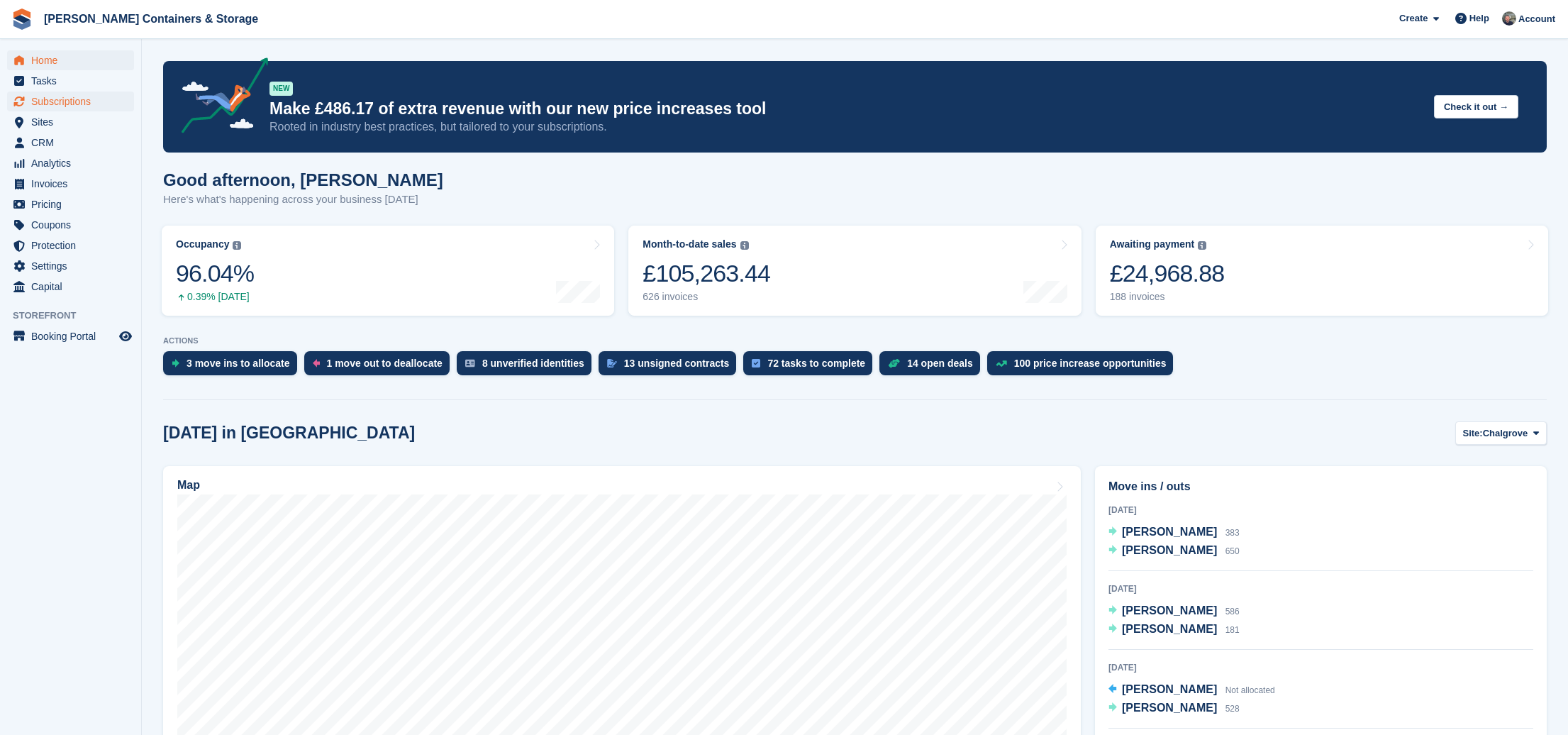
click at [88, 101] on span "Subscriptions" at bounding box center [74, 101] width 85 height 20
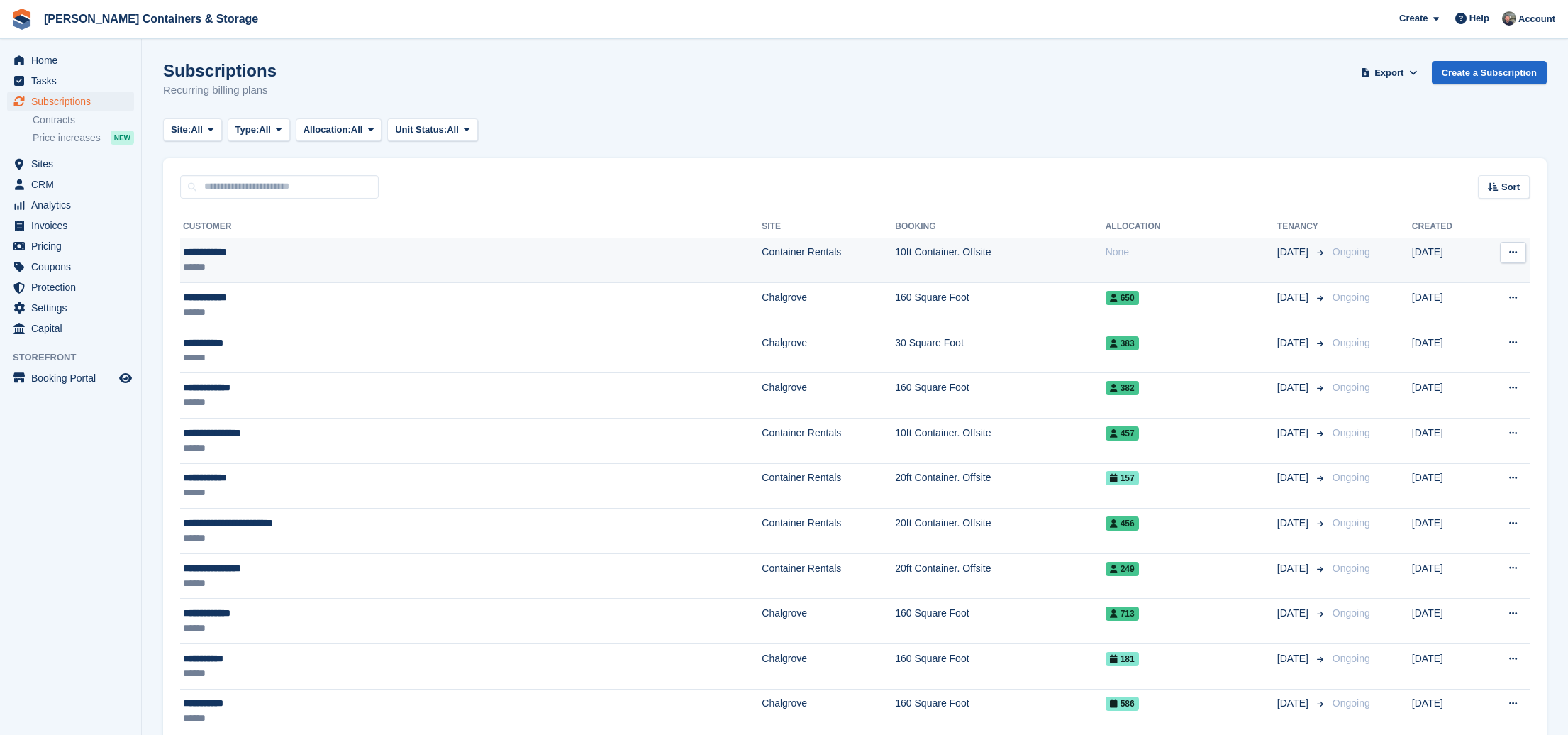
click at [506, 248] on div "**********" at bounding box center [354, 252] width 344 height 15
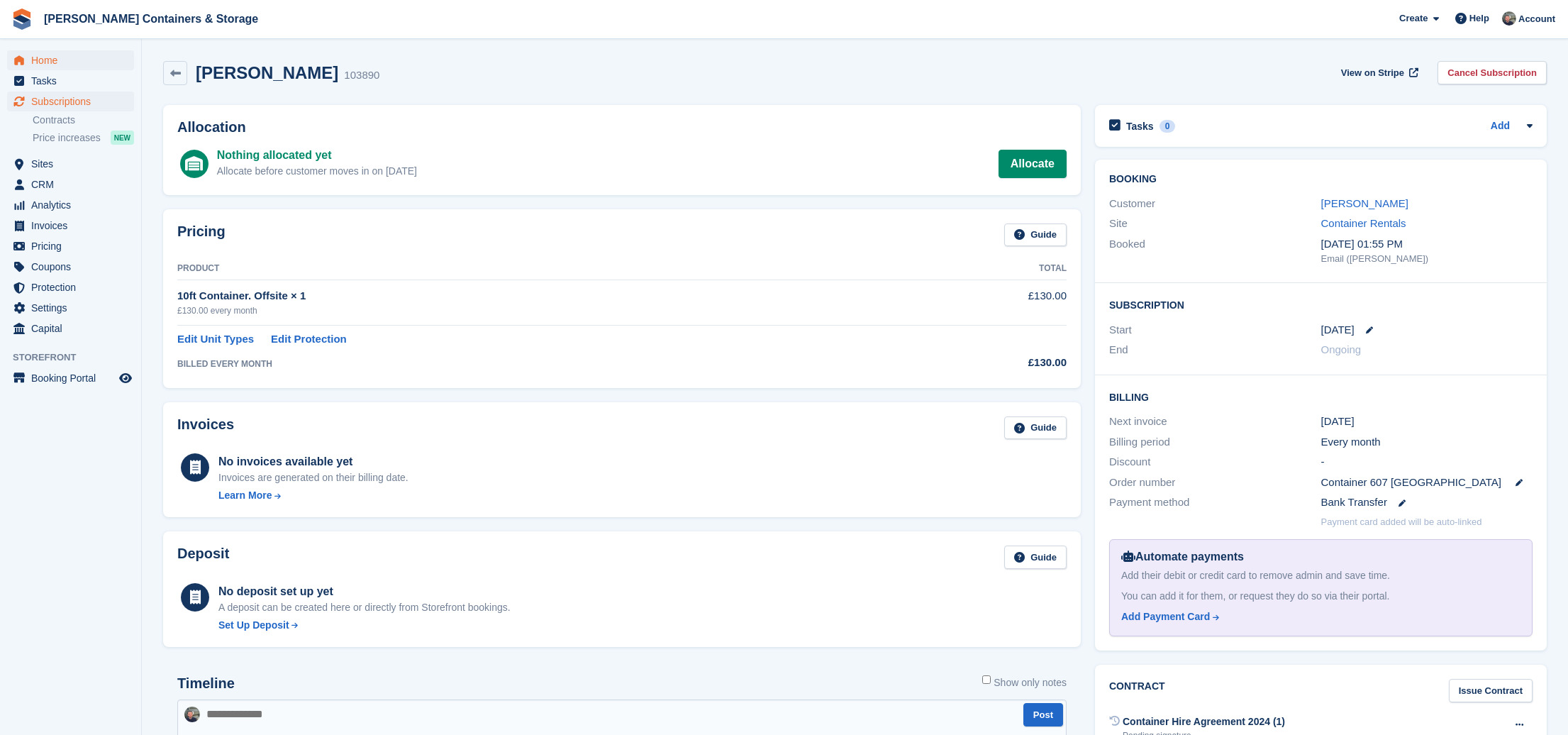
click at [63, 53] on span "Home" at bounding box center [74, 60] width 85 height 20
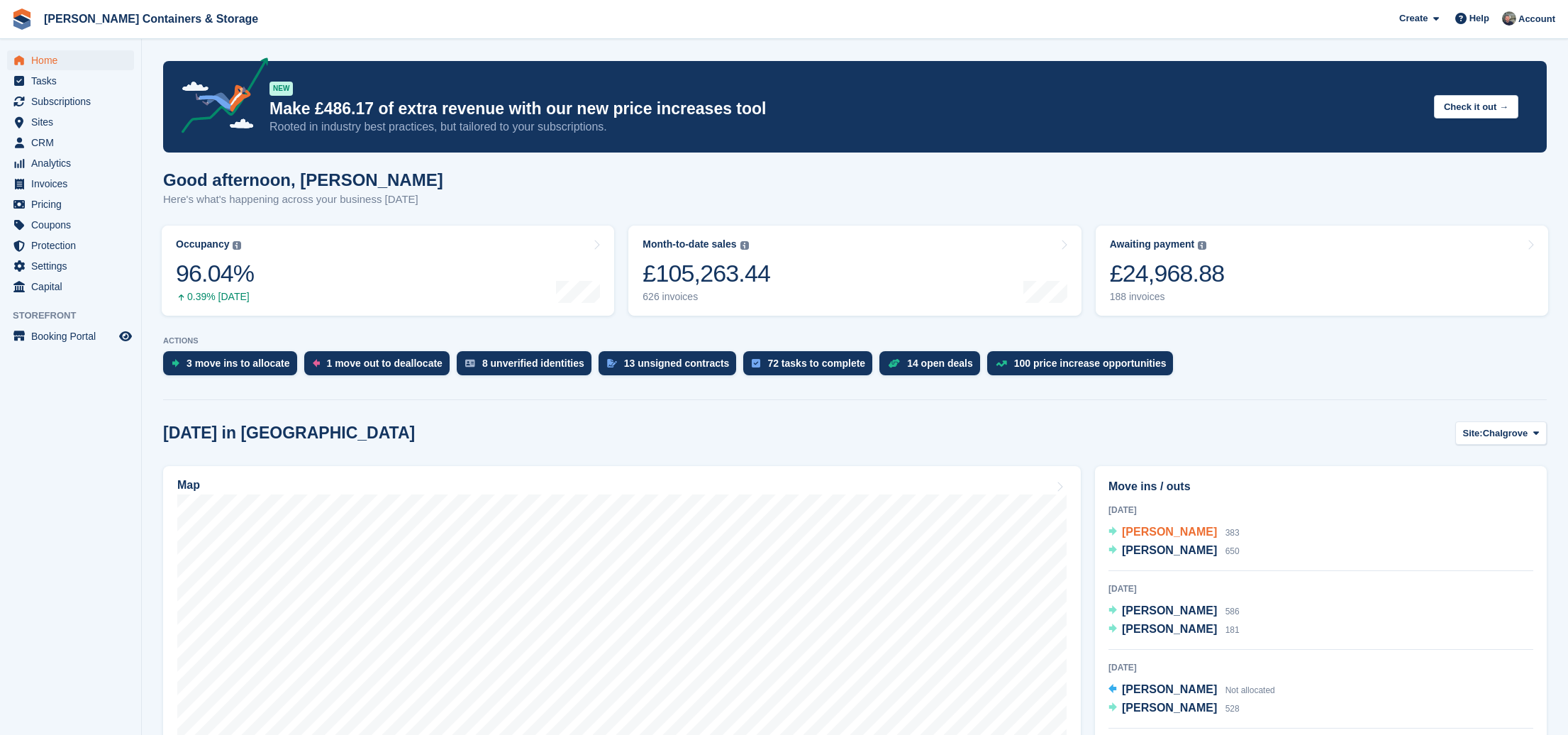
click at [1179, 528] on span "Kareem Awad" at bounding box center [1169, 531] width 95 height 12
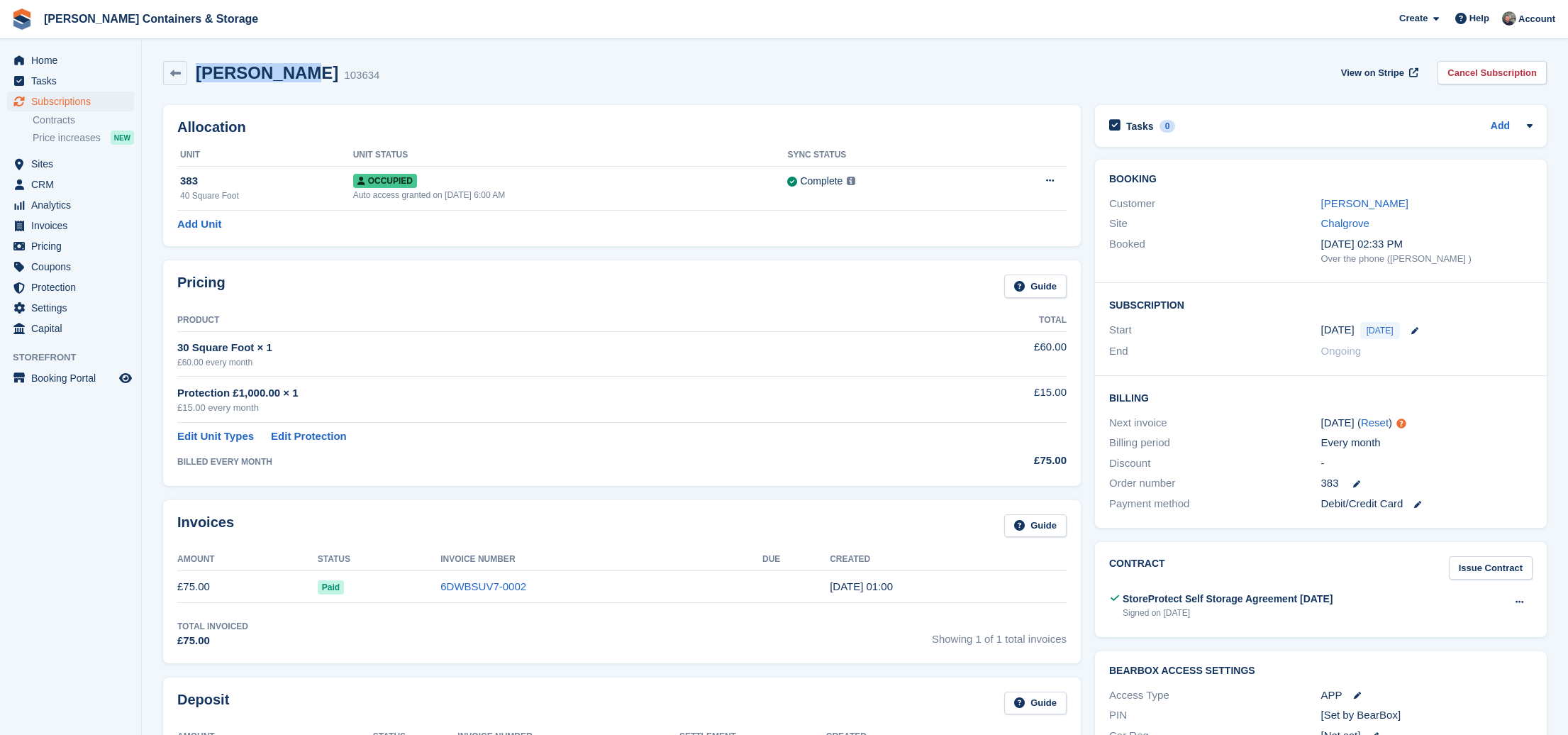
drag, startPoint x: 287, startPoint y: 74, endPoint x: 198, endPoint y: 76, distance: 89.0
click at [198, 76] on div "Kareem Awad 103634" at bounding box center [284, 73] width 192 height 21
click at [38, 54] on span "Home" at bounding box center [74, 60] width 85 height 20
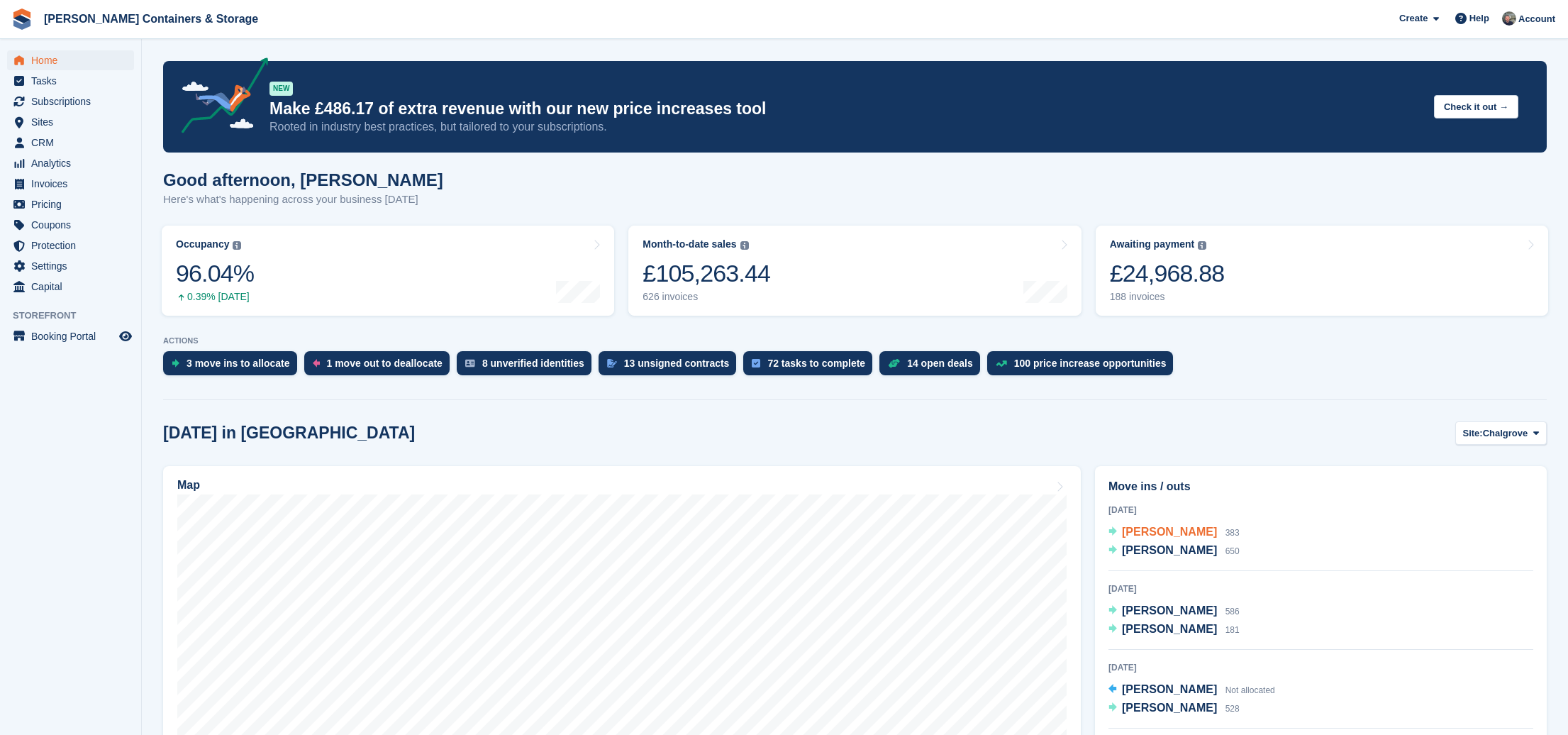
click at [1169, 534] on span "[PERSON_NAME]" at bounding box center [1169, 531] width 95 height 12
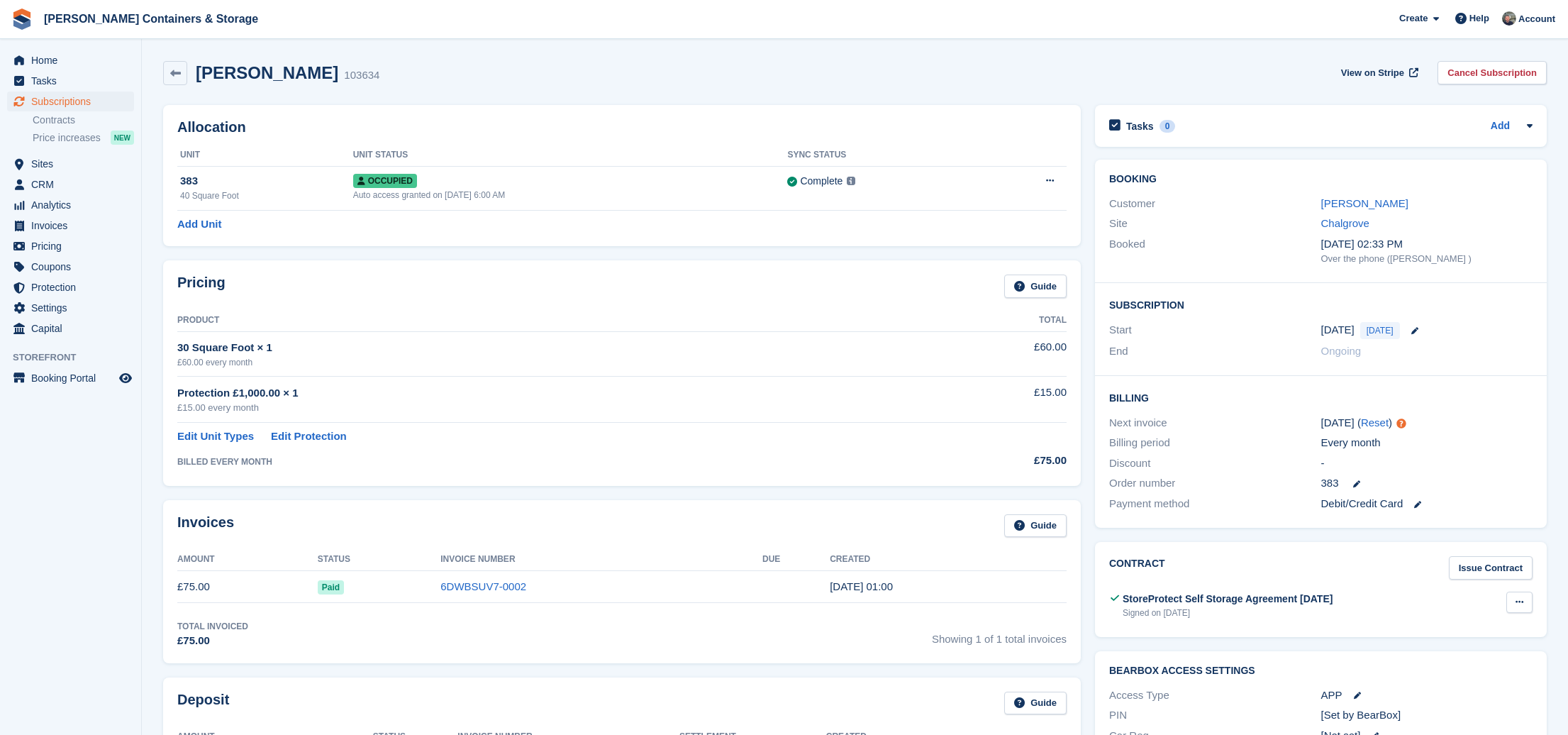
click at [1522, 598] on icon at bounding box center [1519, 602] width 8 height 9
click at [1499, 621] on p "View" at bounding box center [1464, 630] width 123 height 18
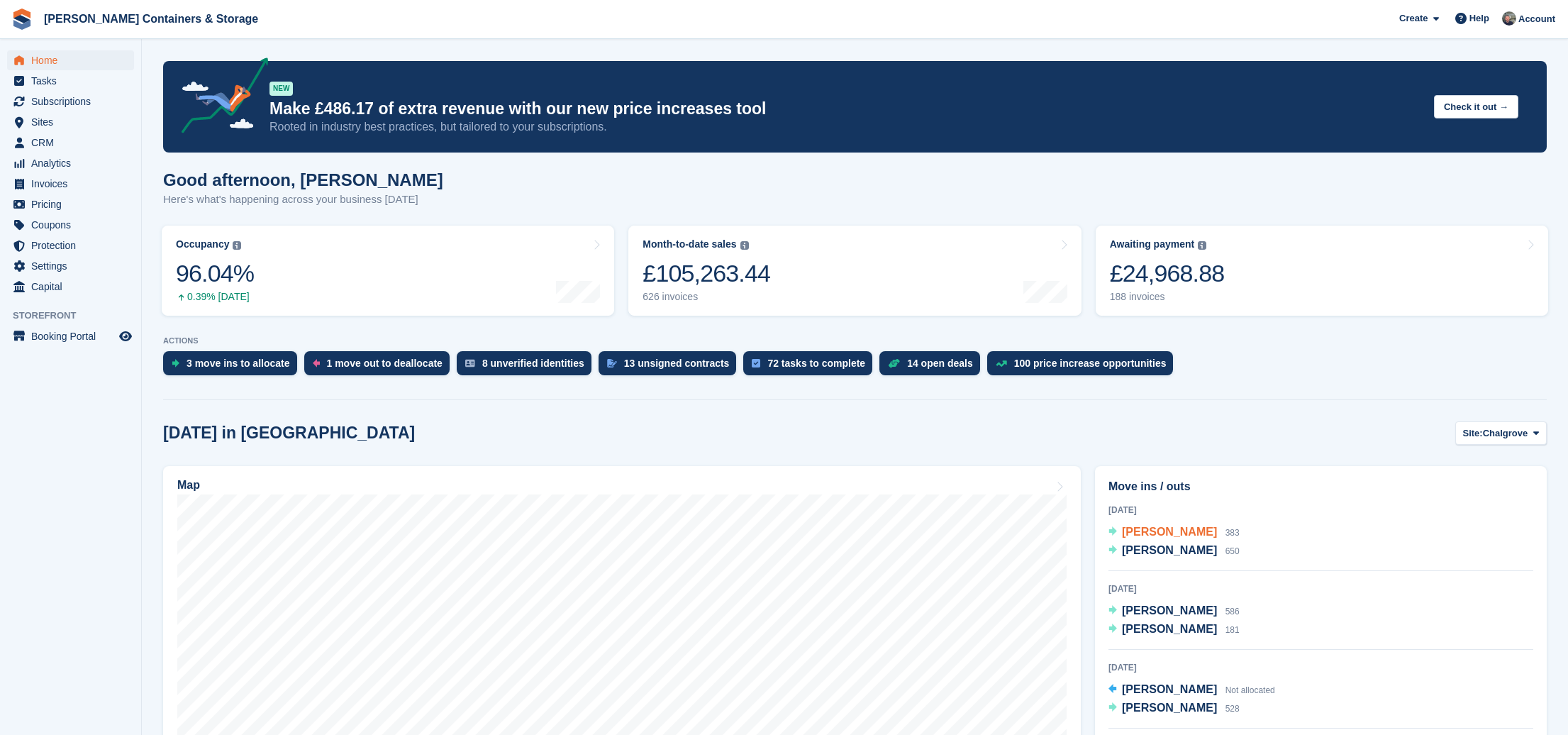
click at [1147, 534] on span "[PERSON_NAME]" at bounding box center [1169, 531] width 95 height 12
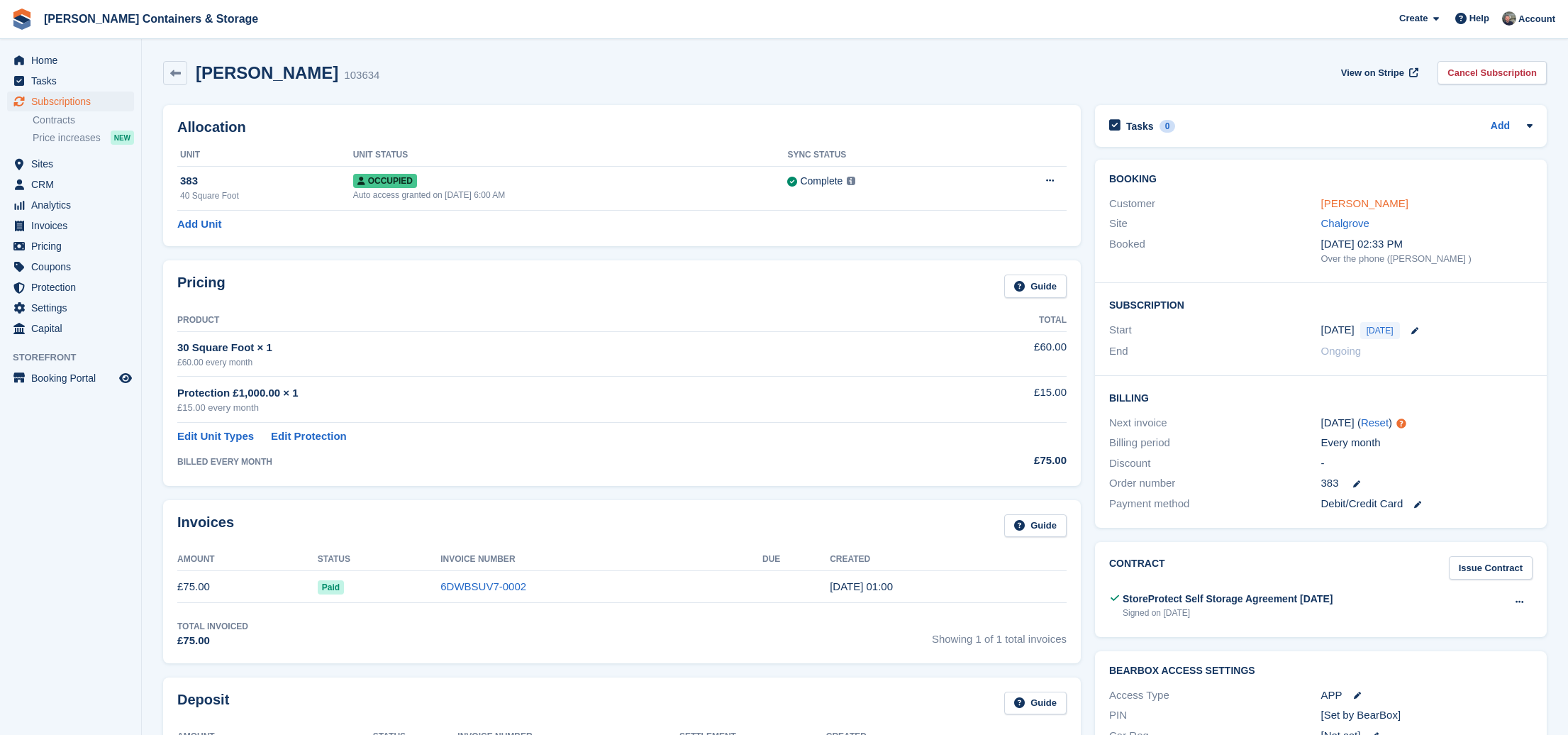
click at [1349, 207] on link "[PERSON_NAME]" at bounding box center [1364, 204] width 87 height 12
